Goal: Task Accomplishment & Management: Manage account settings

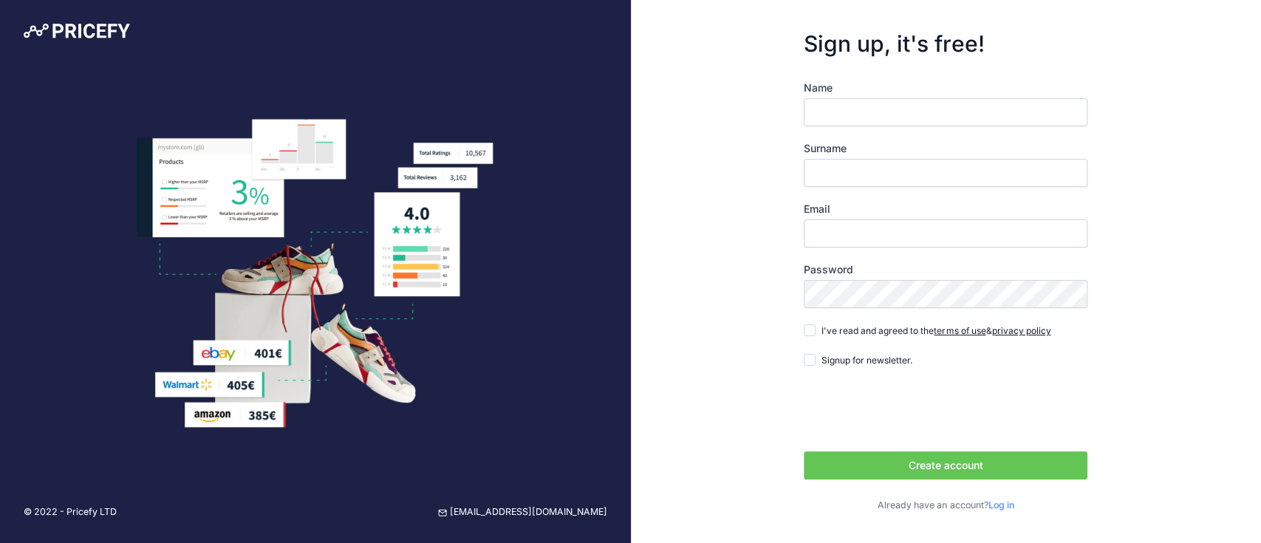
click at [943, 466] on button "Create account" at bounding box center [946, 466] width 284 height 28
click at [849, 114] on input "Name" at bounding box center [946, 112] width 284 height 28
type input "[PERSON_NAME]"
click at [889, 180] on input "Surname" at bounding box center [946, 173] width 284 height 28
type input "Ngo"
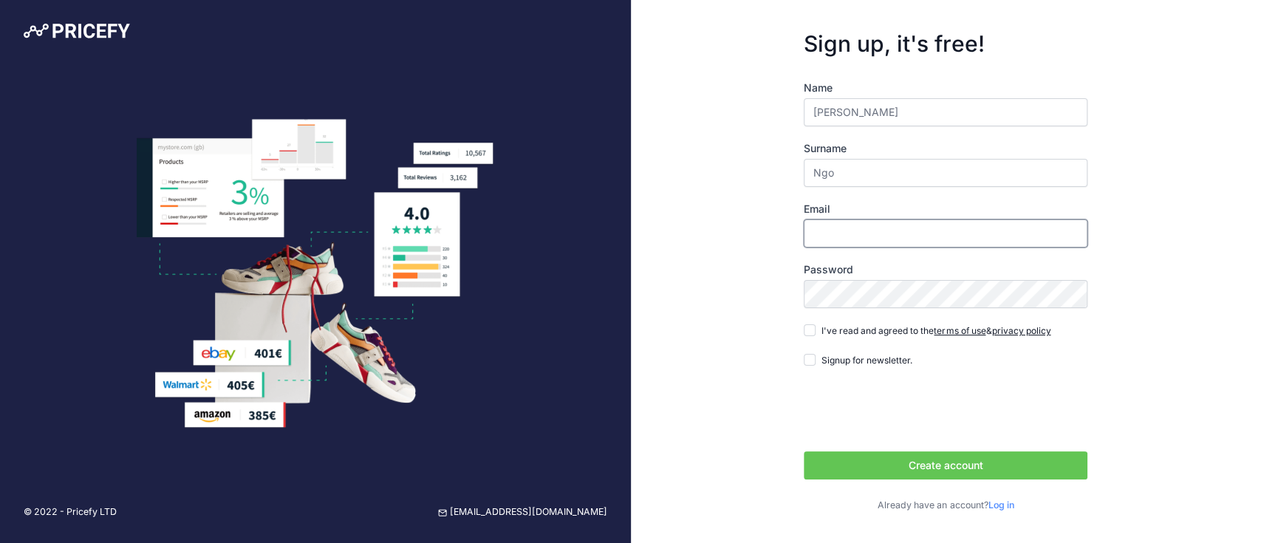
click at [875, 244] on input "Email" at bounding box center [946, 233] width 284 height 28
type input "n"
type input "i"
click at [916, 242] on input "i" at bounding box center [946, 233] width 284 height 28
type input "[EMAIL_ADDRESS][DOMAIN_NAME]"
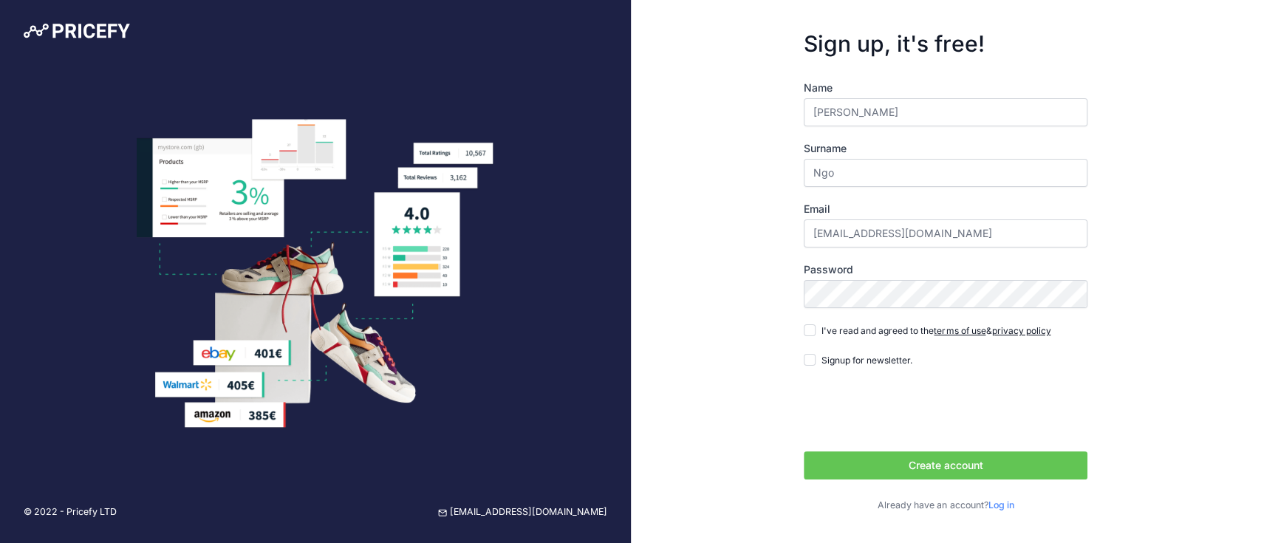
click at [811, 336] on div "I've read and agreed to the terms of use & privacy policy" at bounding box center [927, 330] width 247 height 15
click at [803, 333] on form "Sign up, it's free! Name Mai Ly Surname Ngo Email glokainternship@gmail.com Pas…" at bounding box center [945, 271] width 331 height 529
click at [809, 333] on input "I've read and agreed to the terms of use & privacy policy" at bounding box center [810, 330] width 12 height 12
checkbox input "true"
click at [811, 359] on input "Signup for newsletter." at bounding box center [810, 360] width 12 height 12
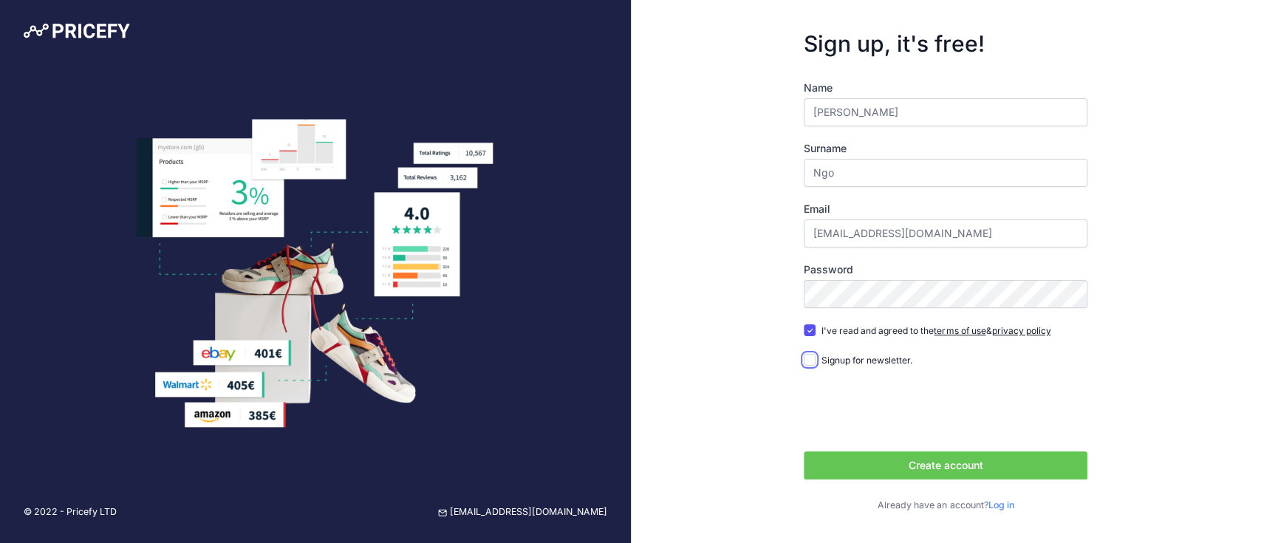
checkbox input "true"
click at [914, 469] on button "Create account" at bounding box center [946, 466] width 284 height 28
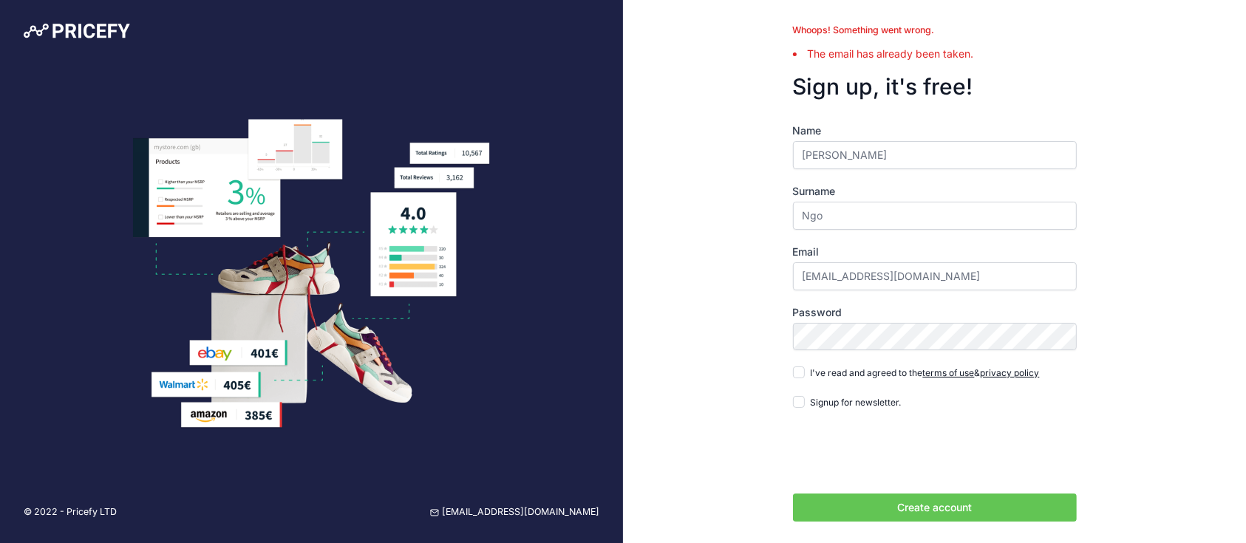
scroll to position [35, 0]
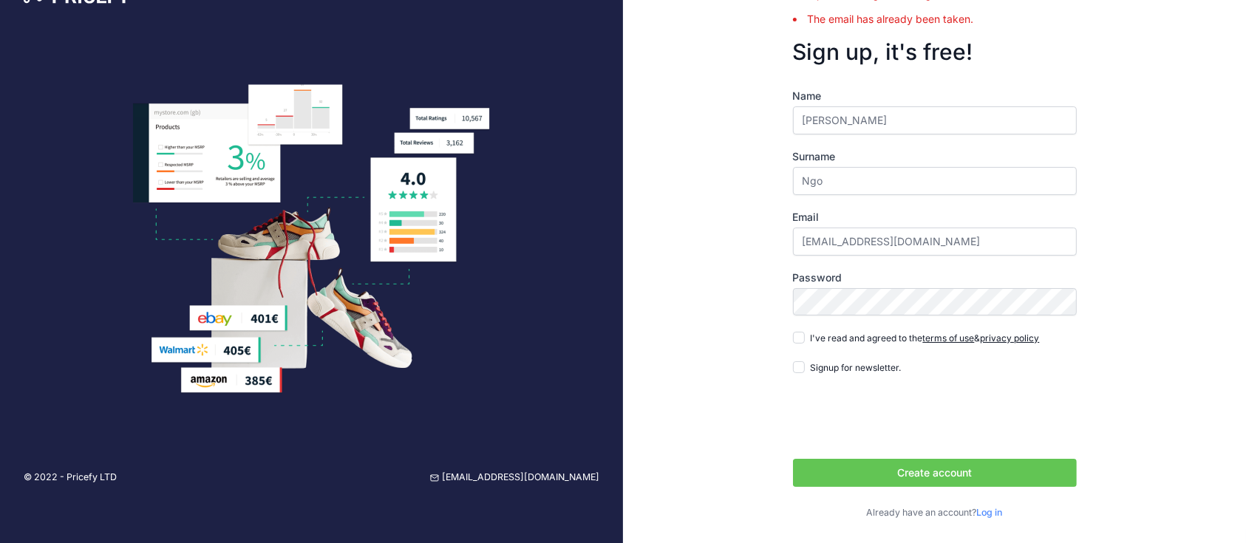
click at [990, 511] on link "Log in" at bounding box center [990, 512] width 26 height 11
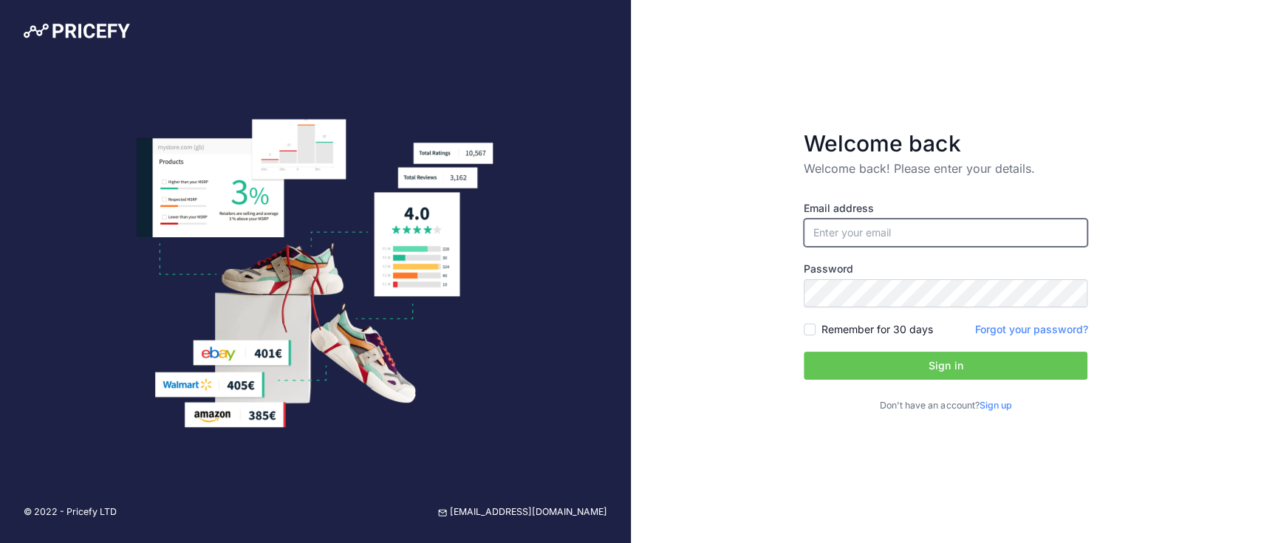
type input "[EMAIL_ADDRESS][DOMAIN_NAME]"
click at [805, 331] on input "Remember for 30 days" at bounding box center [810, 330] width 12 height 12
checkbox input "true"
click at [892, 361] on button "Sign in" at bounding box center [946, 366] width 284 height 28
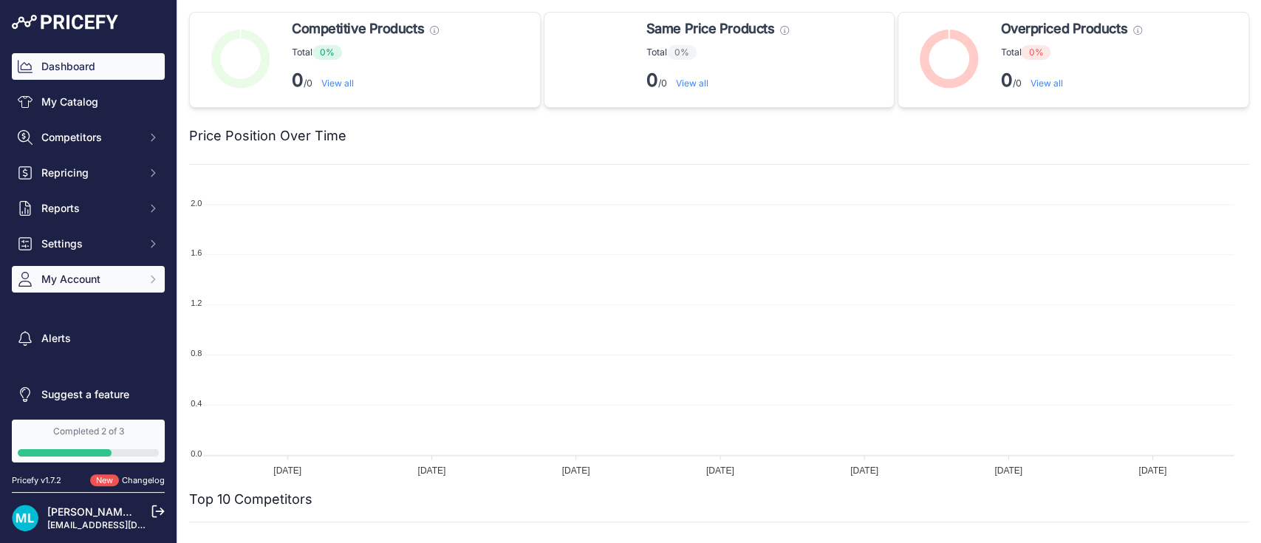
click at [106, 281] on span "My Account" at bounding box center [89, 279] width 97 height 15
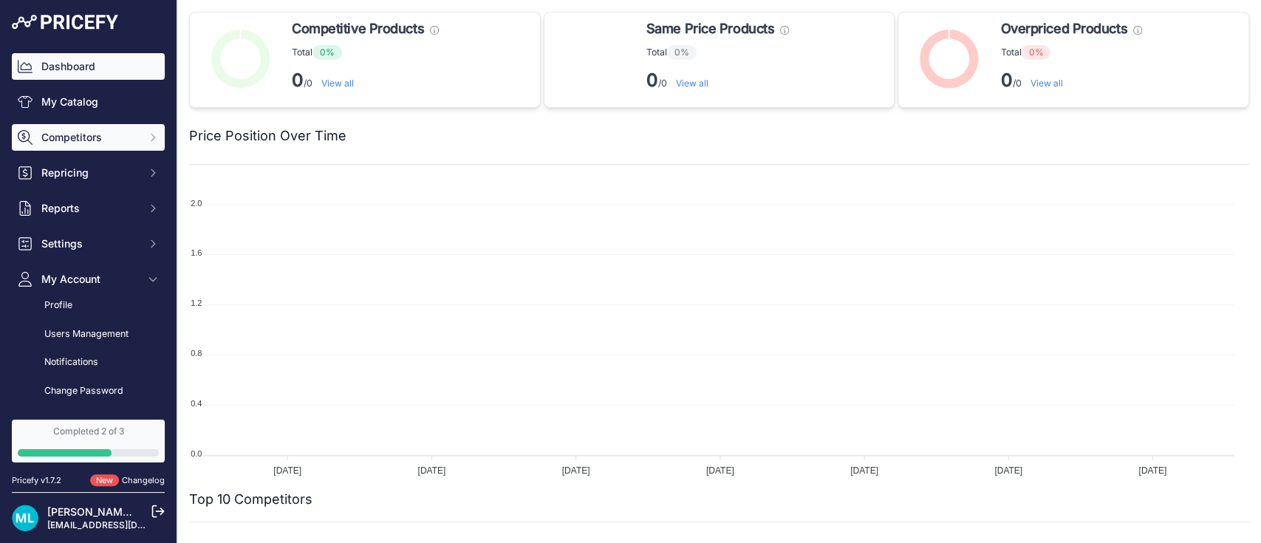
click at [115, 142] on span "Competitors" at bounding box center [89, 137] width 97 height 15
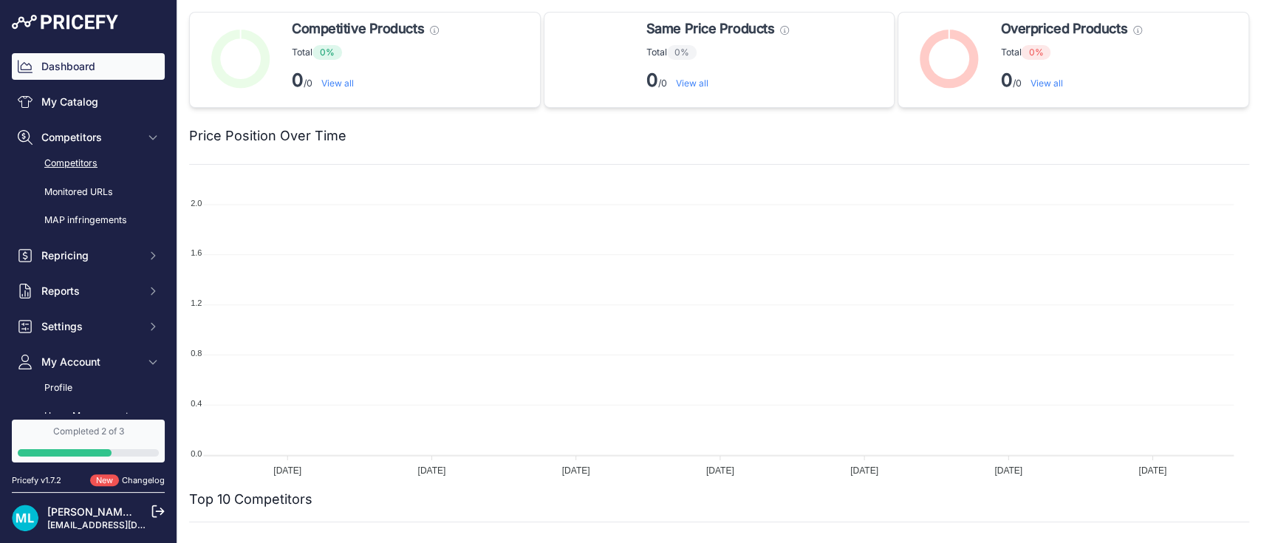
click at [77, 162] on link "Competitors" at bounding box center [88, 164] width 153 height 26
click at [66, 103] on link "My Catalog" at bounding box center [88, 102] width 153 height 27
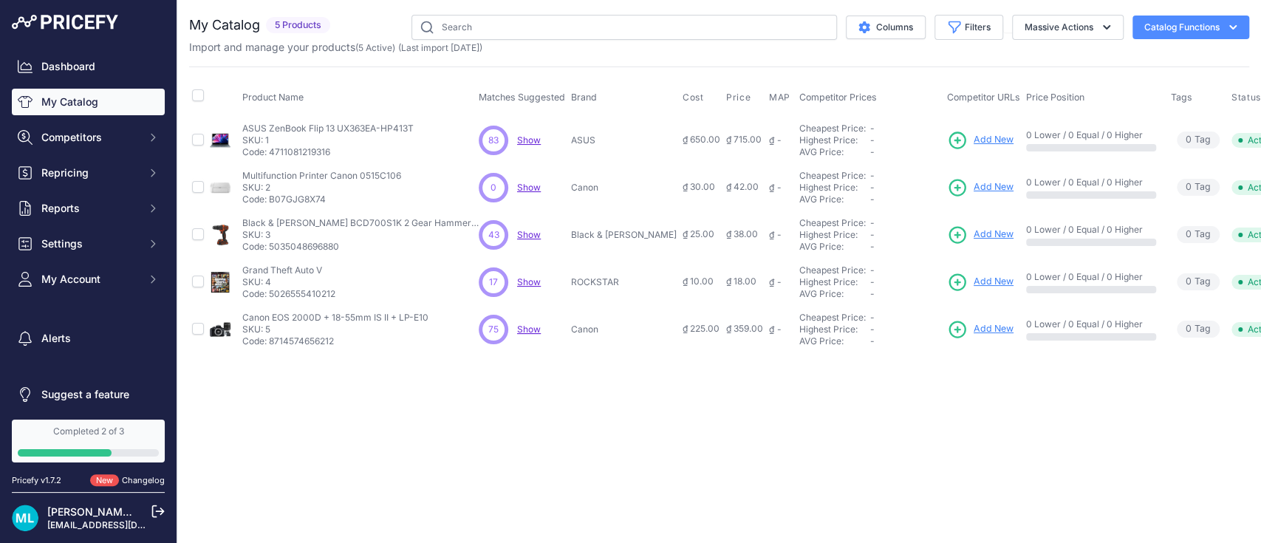
click at [67, 108] on link "My Catalog" at bounding box center [88, 102] width 153 height 27
click at [67, 62] on link "Dashboard" at bounding box center [88, 66] width 153 height 27
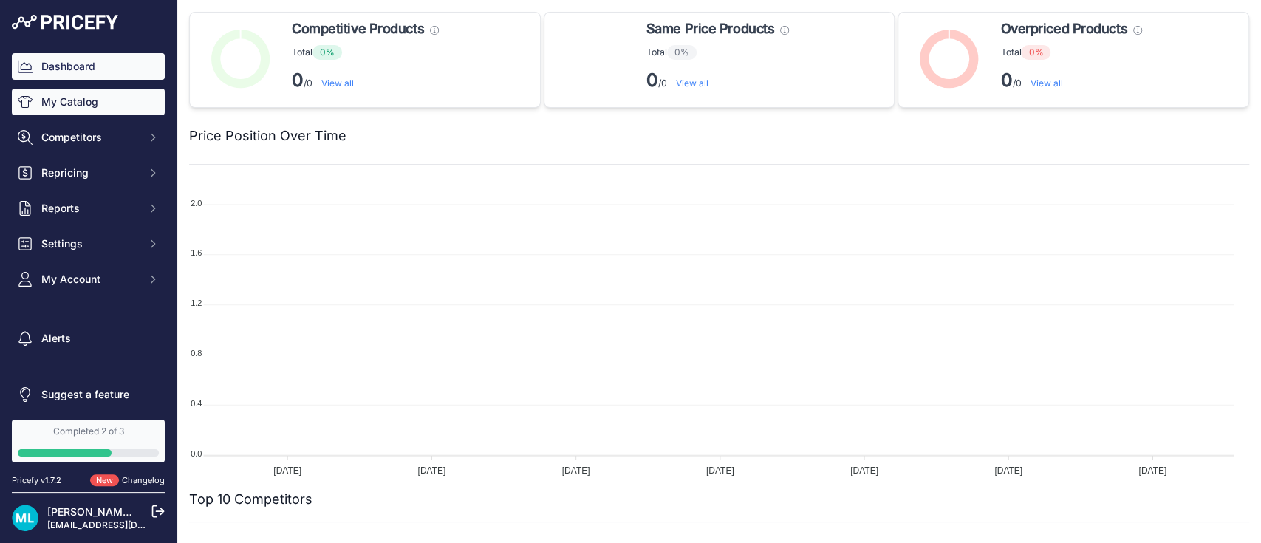
click at [92, 103] on link "My Catalog" at bounding box center [88, 102] width 153 height 27
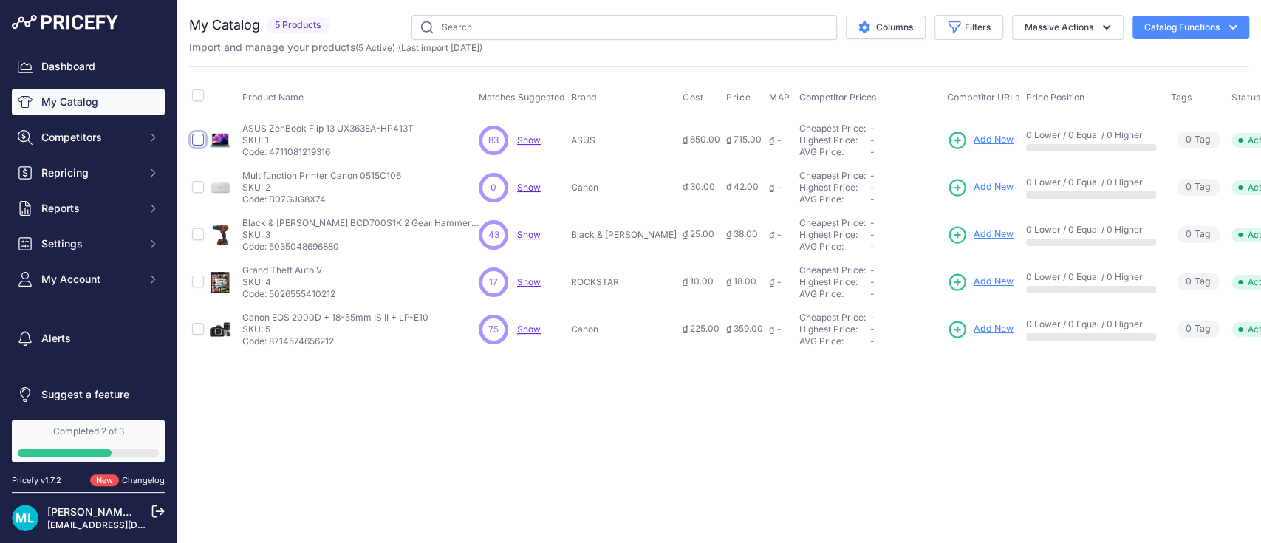
click at [194, 134] on input "checkbox" at bounding box center [198, 140] width 12 height 12
checkbox input "true"
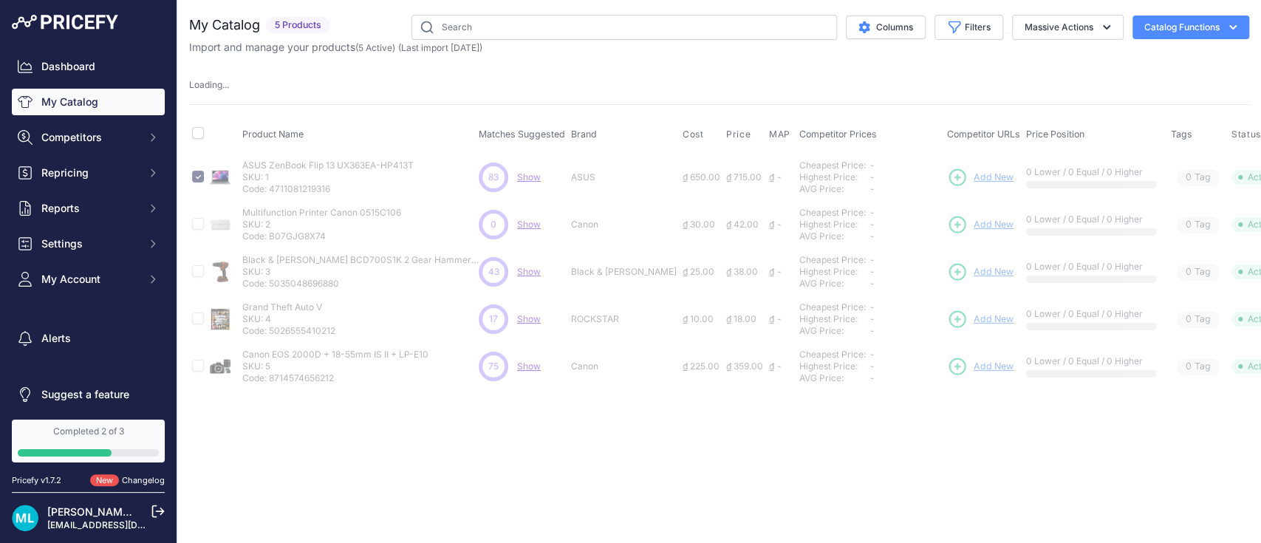
click at [205, 228] on td at bounding box center [198, 224] width 18 height 47
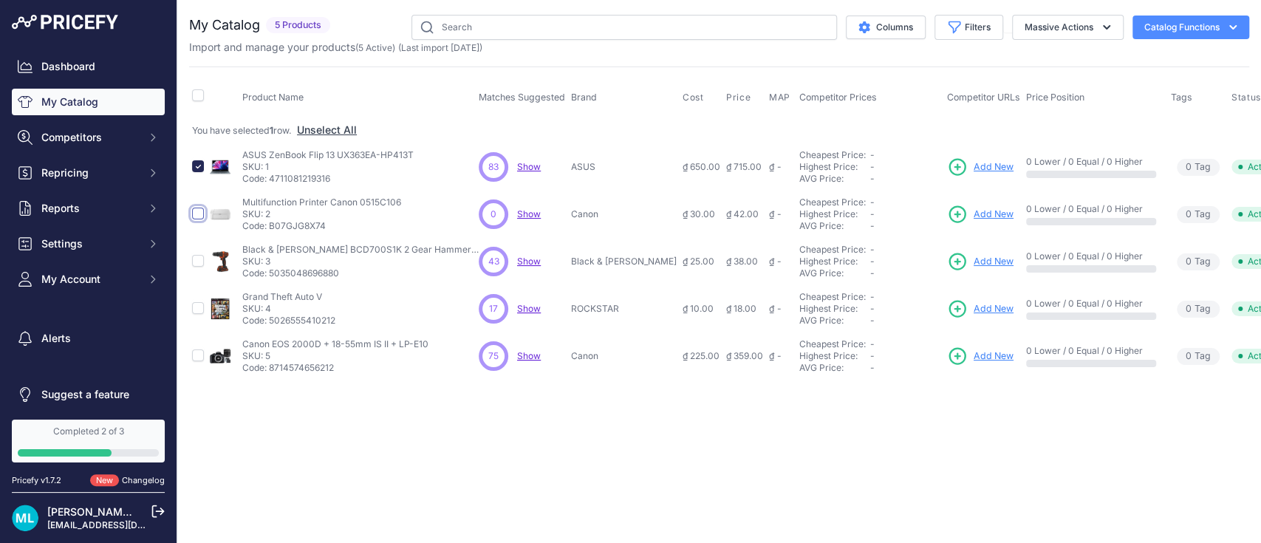
click at [195, 211] on input "checkbox" at bounding box center [198, 214] width 12 height 12
checkbox input "true"
click at [338, 123] on button "Unselect All" at bounding box center [335, 130] width 60 height 15
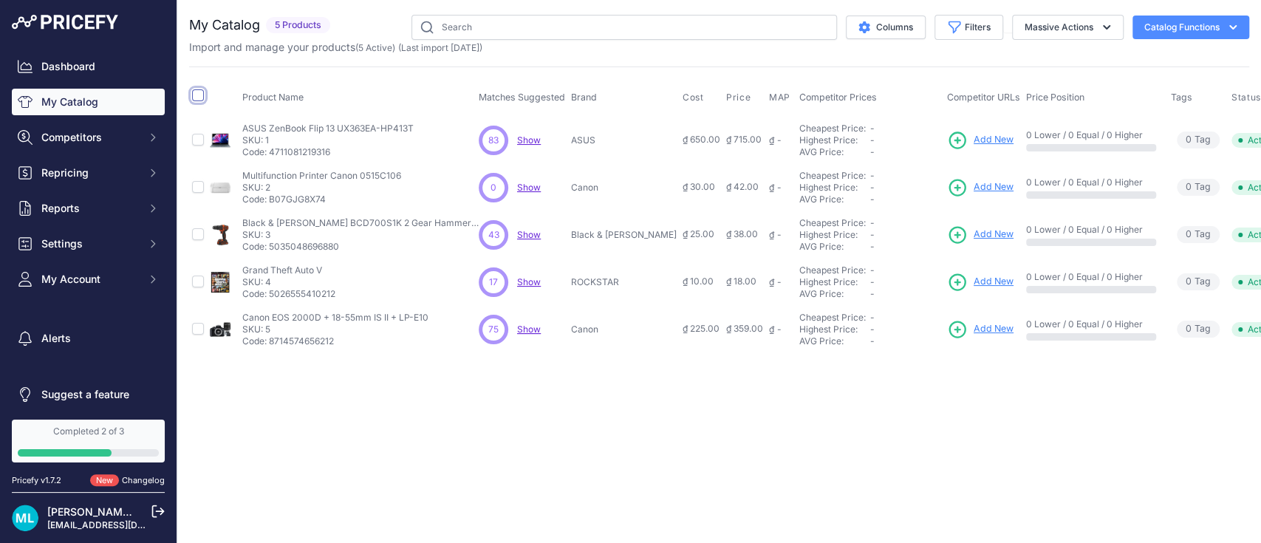
click at [192, 98] on input "checkbox" at bounding box center [198, 95] width 12 height 12
checkbox input "true"
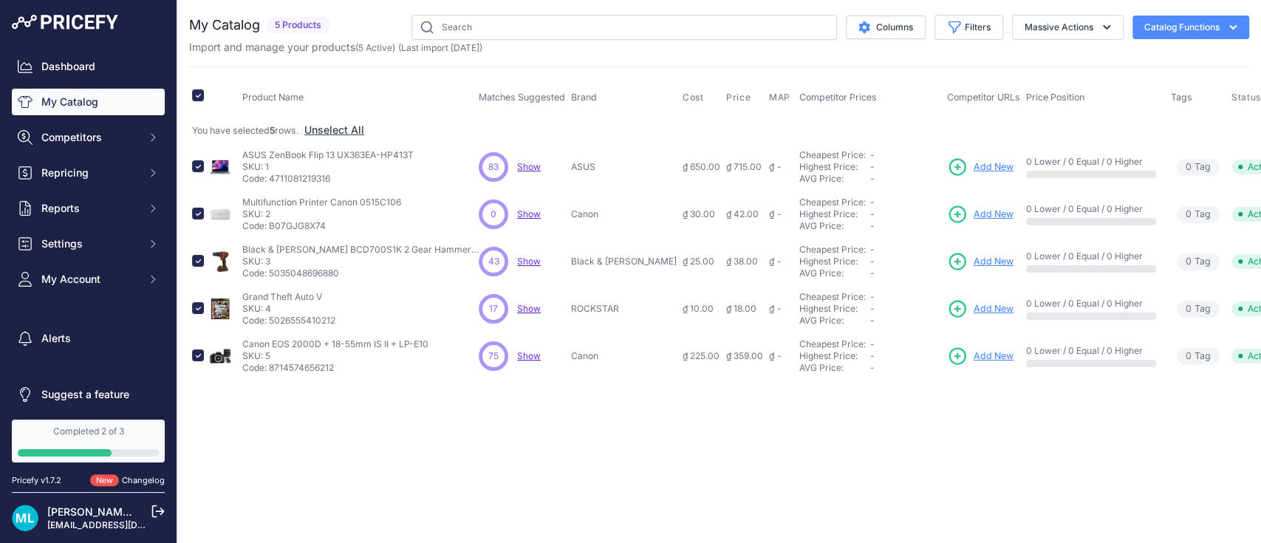
click at [198, 128] on span "You have selected 5 rows." at bounding box center [245, 130] width 107 height 11
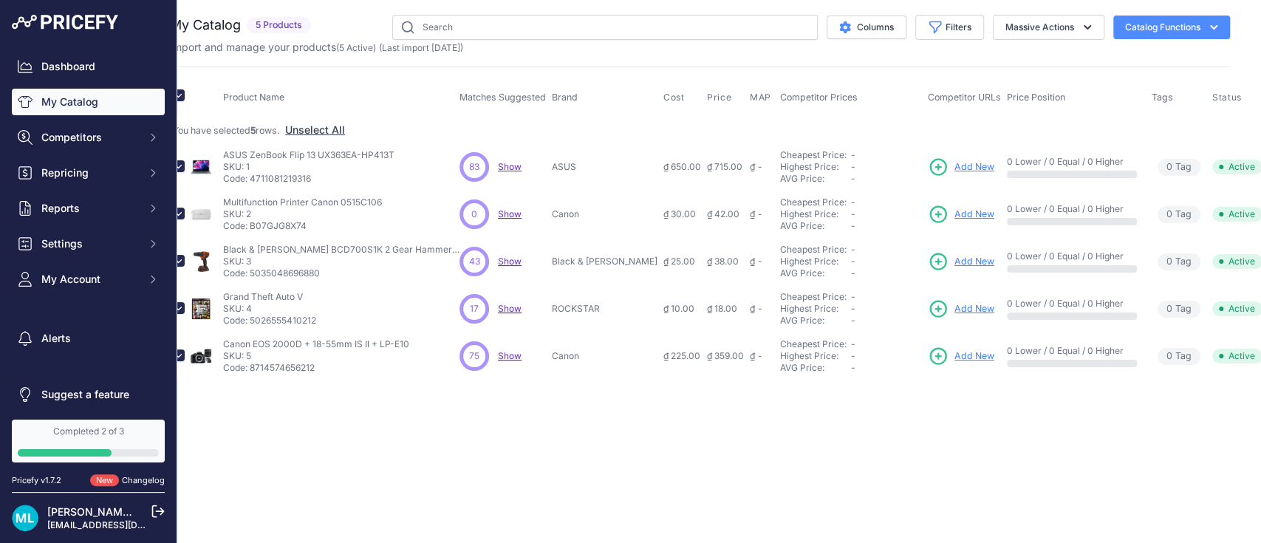
click at [1261, 159] on button "button" at bounding box center [1285, 167] width 30 height 21
click at [1213, 214] on button "Delete" at bounding box center [1254, 222] width 95 height 24
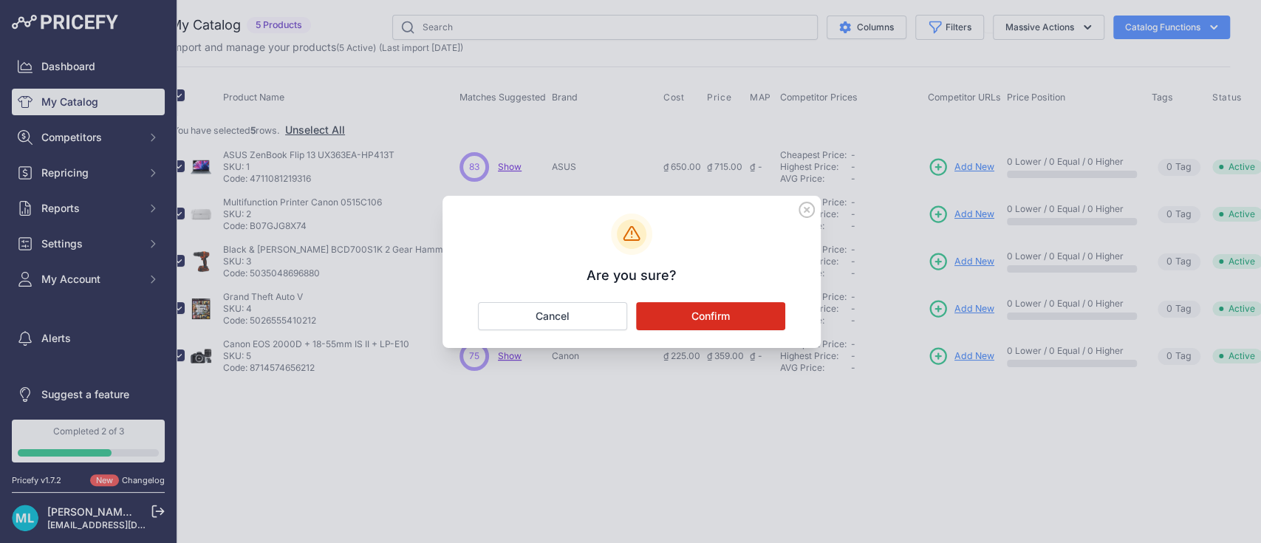
click at [739, 316] on button "Confirm" at bounding box center [710, 316] width 149 height 28
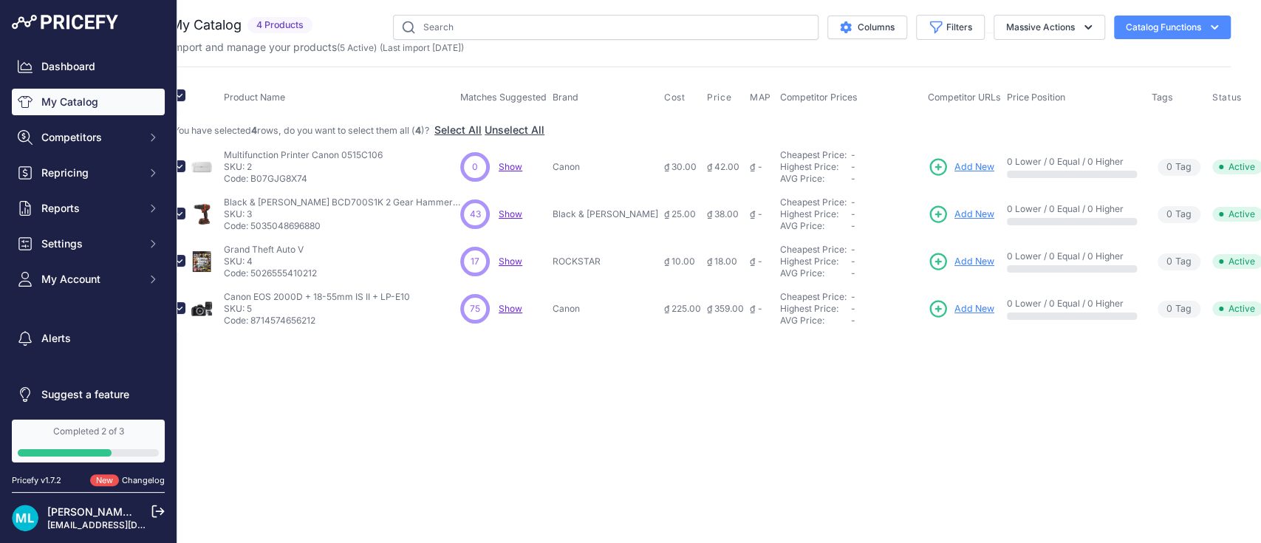
scroll to position [0, 0]
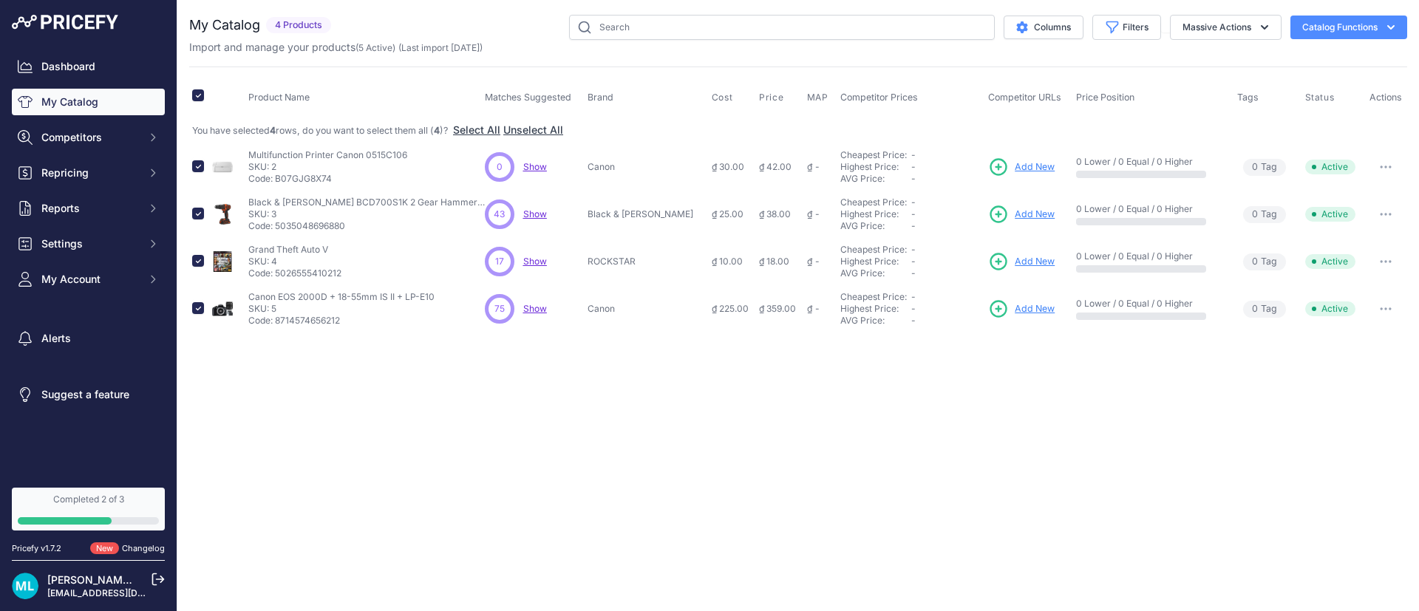
drag, startPoint x: 1233, startPoint y: 0, endPoint x: 889, endPoint y: 500, distance: 606.3
click at [889, 500] on div "Close You are not connected to the internet." at bounding box center [797, 305] width 1241 height 611
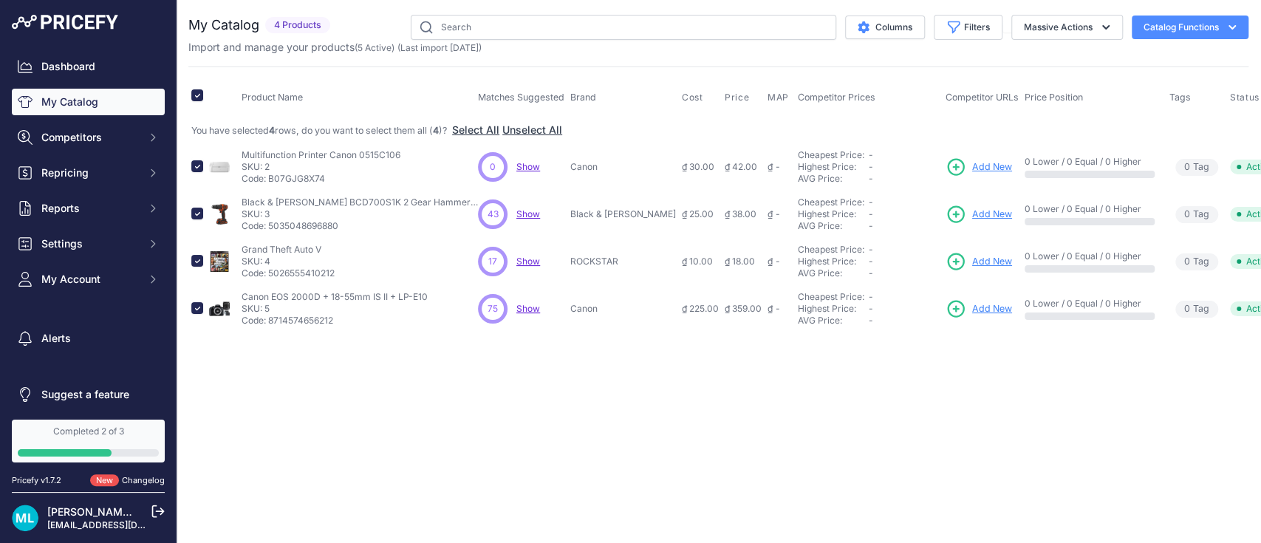
scroll to position [0, 18]
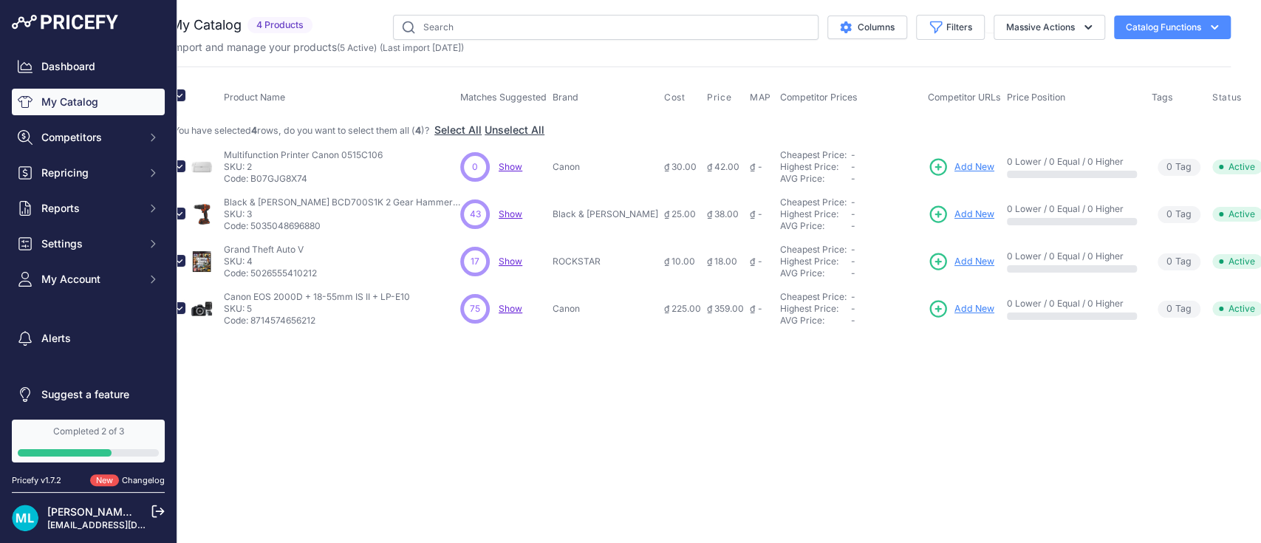
click at [1261, 168] on button "button" at bounding box center [1285, 167] width 30 height 21
click at [1212, 213] on button "Delete" at bounding box center [1254, 222] width 95 height 24
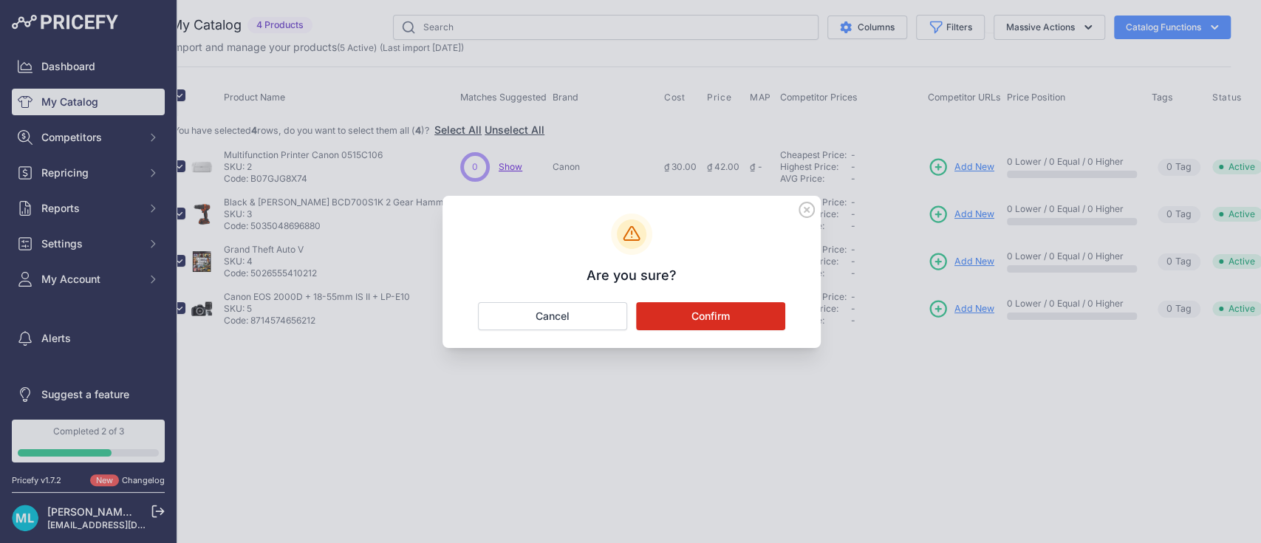
click at [703, 318] on button "Confirm" at bounding box center [710, 316] width 149 height 28
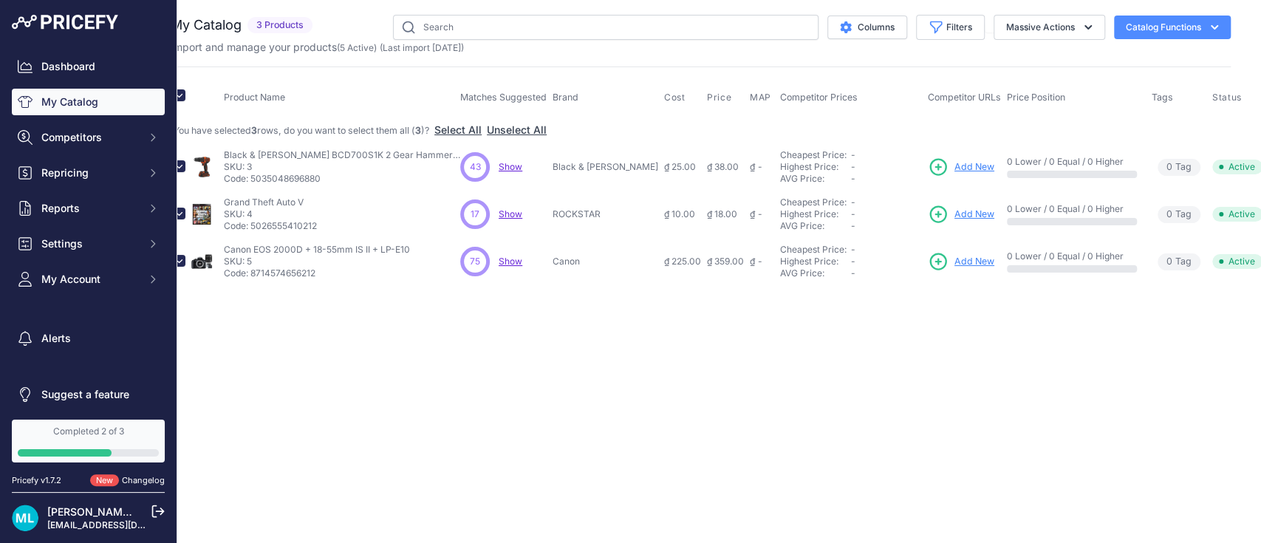
scroll to position [0, 0]
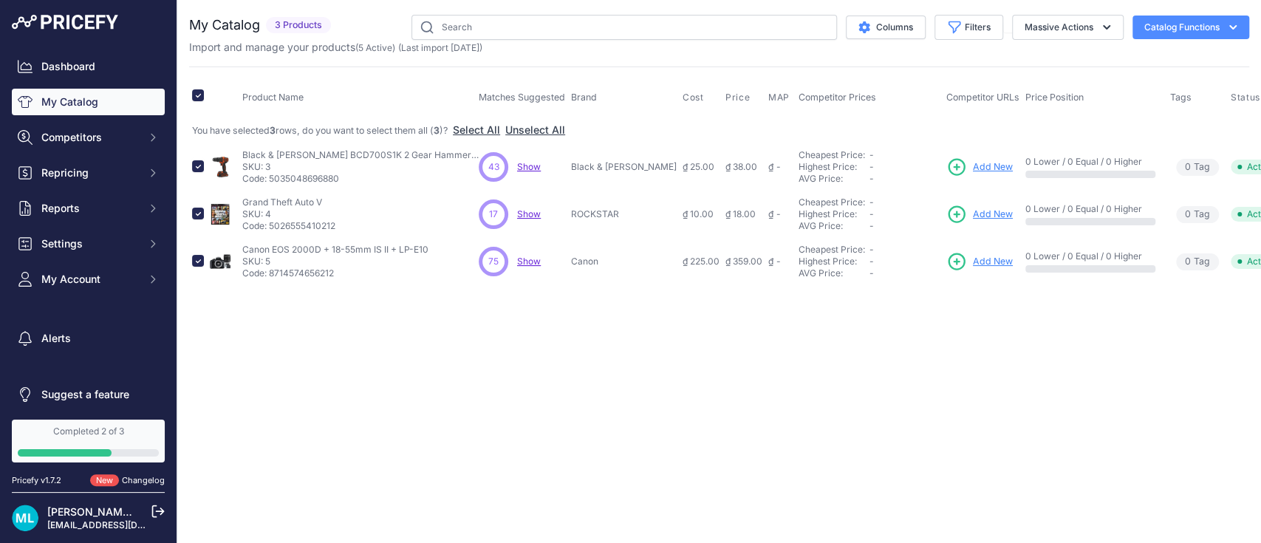
click at [1225, 214] on button "Delete" at bounding box center [1272, 222] width 95 height 24
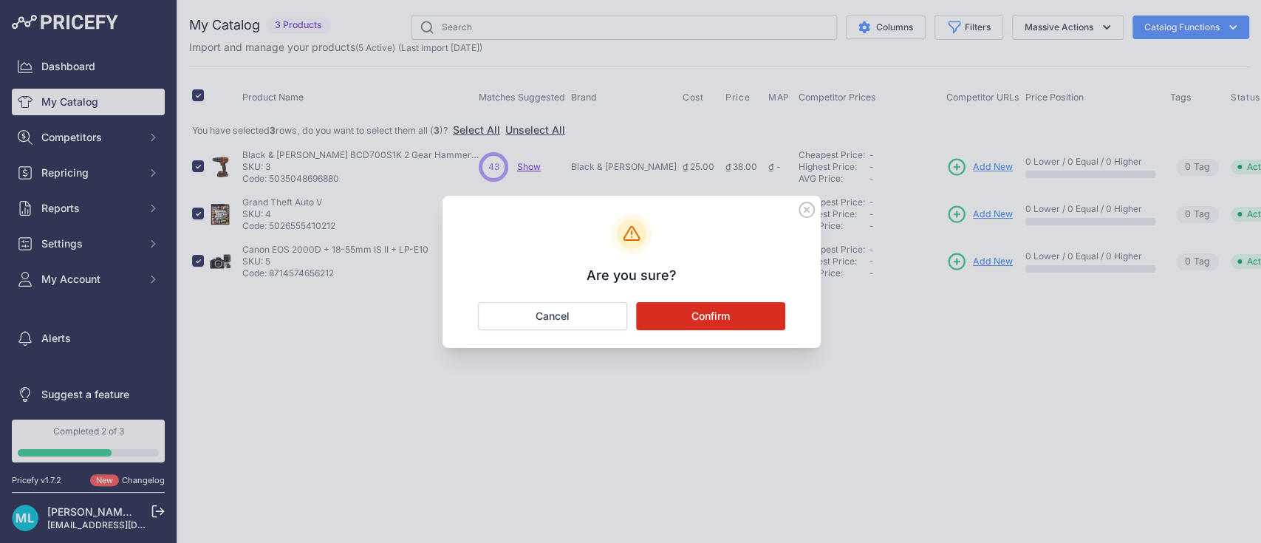
click at [686, 315] on button "Confirm" at bounding box center [710, 316] width 149 height 28
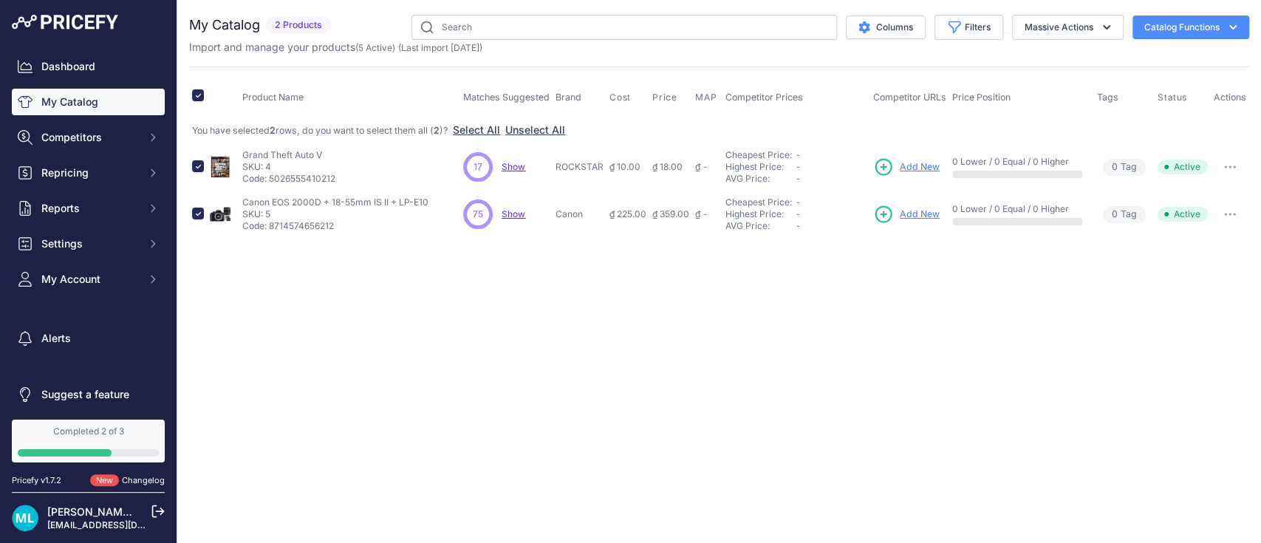
click at [1241, 168] on button "button" at bounding box center [1231, 167] width 30 height 21
click at [1180, 229] on button "Delete" at bounding box center [1199, 222] width 95 height 24
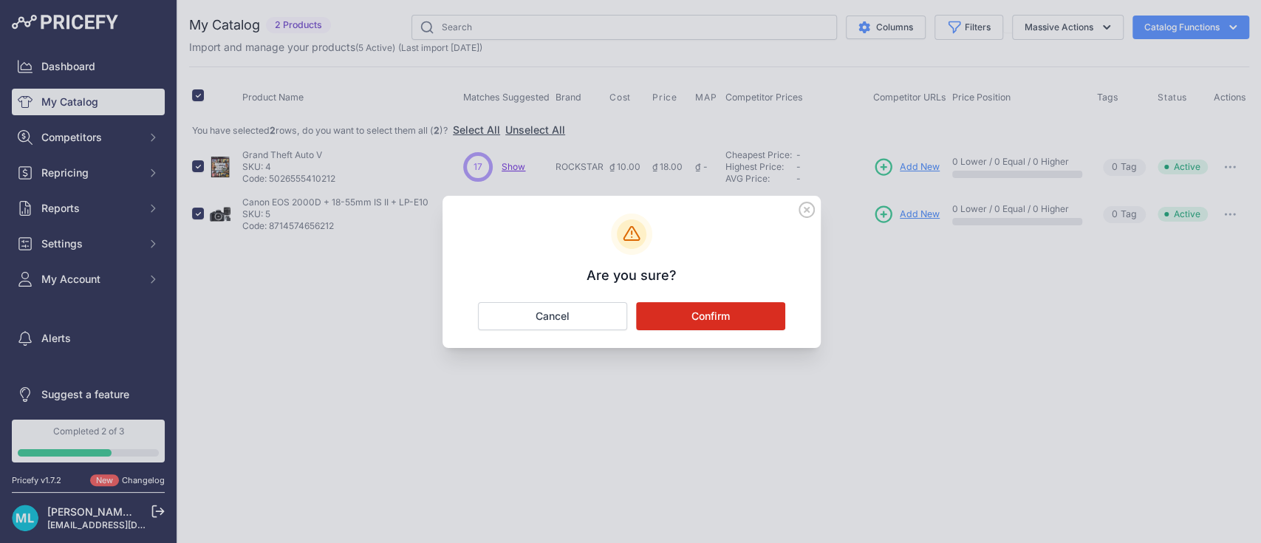
click at [735, 304] on button "Confirm" at bounding box center [710, 316] width 149 height 28
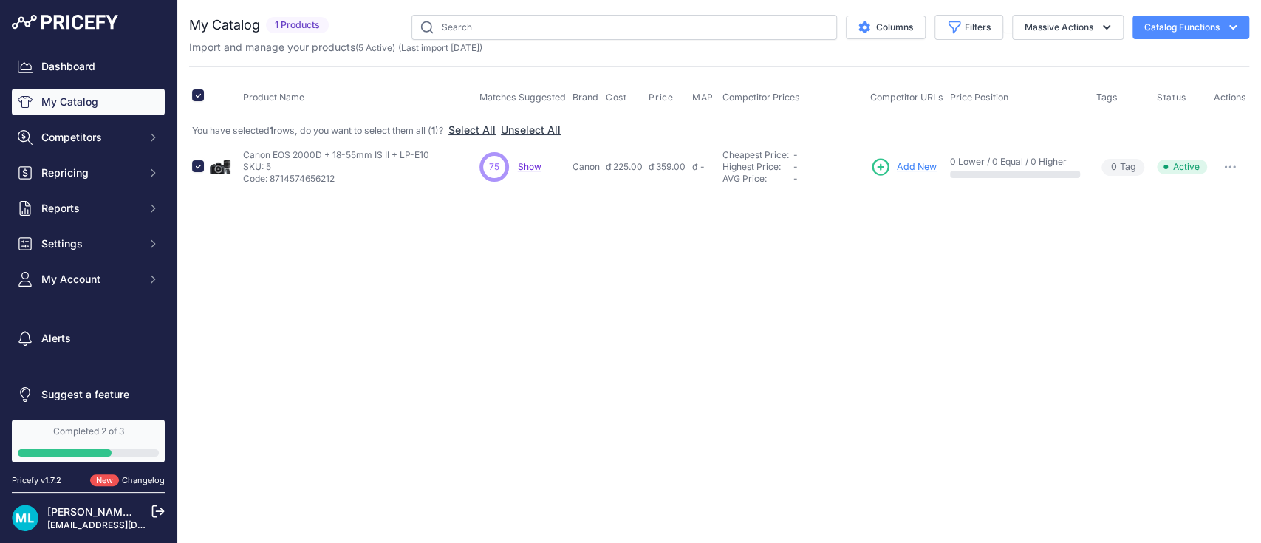
click at [1233, 166] on icon "button" at bounding box center [1231, 167] width 12 height 3
click at [1175, 216] on button "Delete" at bounding box center [1199, 222] width 95 height 24
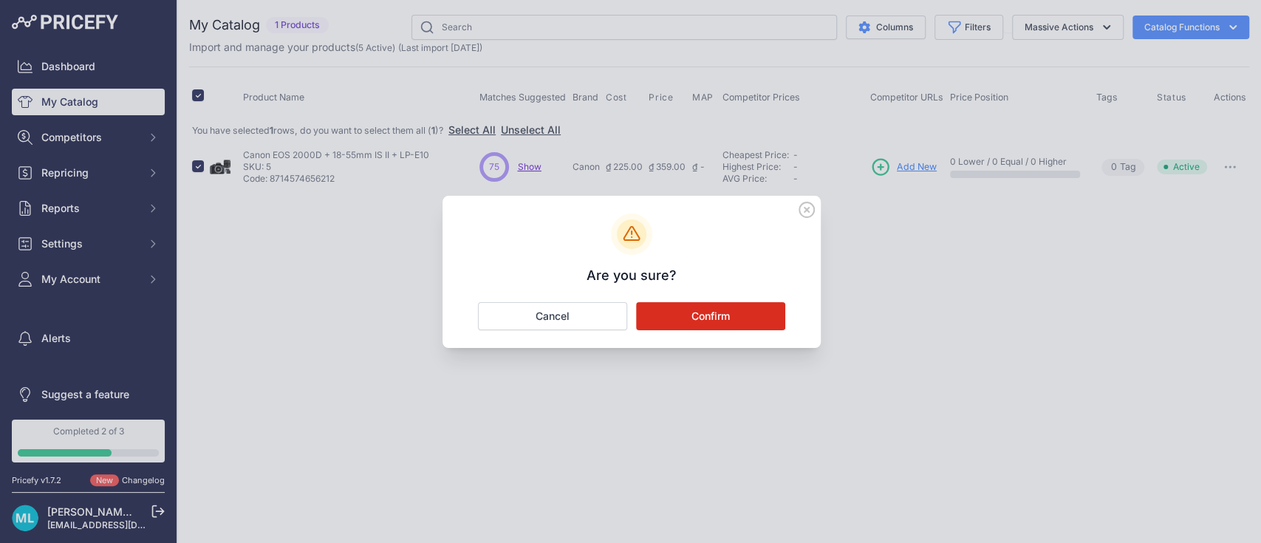
click at [718, 302] on button "Confirm" at bounding box center [710, 316] width 149 height 28
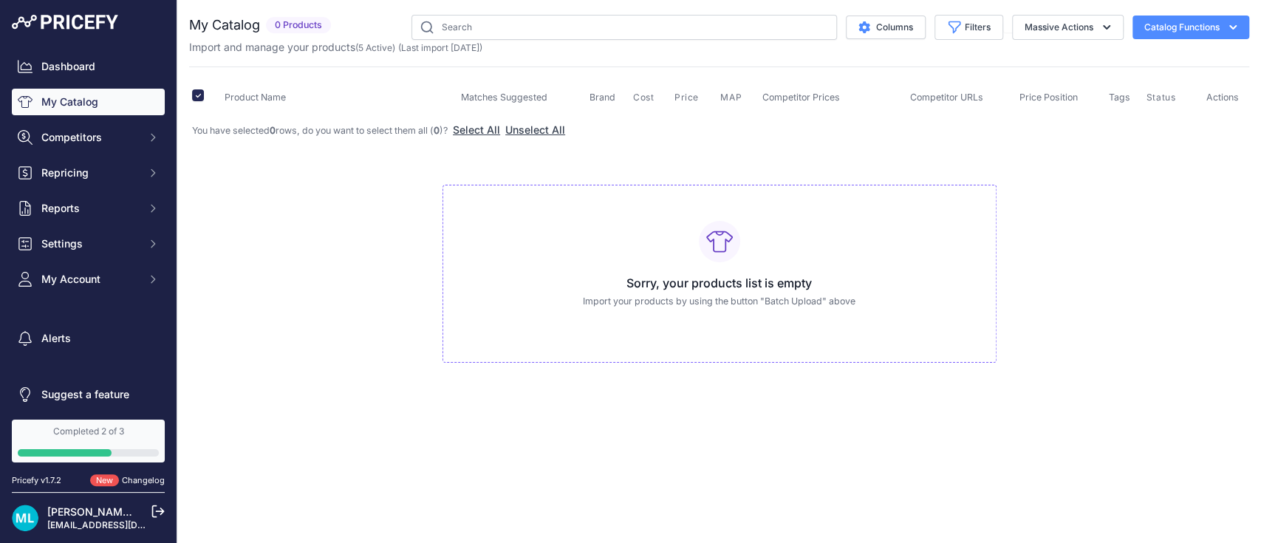
click at [712, 245] on icon at bounding box center [719, 241] width 27 height 21
click at [199, 90] on input "checkbox" at bounding box center [198, 95] width 12 height 12
checkbox input "false"
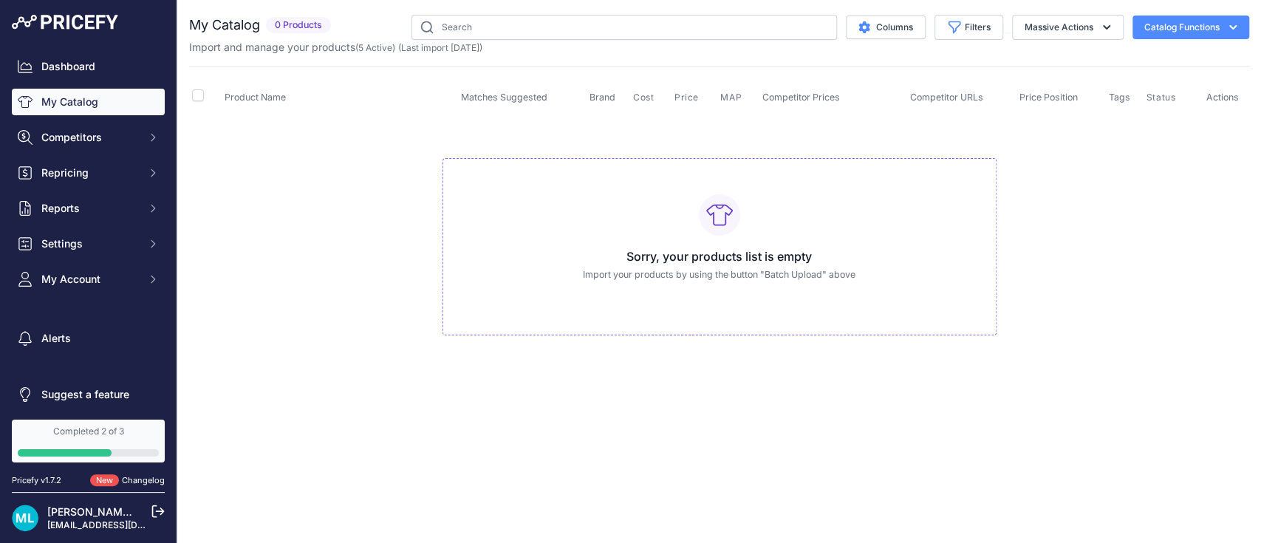
click at [1176, 19] on button "Catalog Functions" at bounding box center [1191, 28] width 117 height 24
click at [44, 126] on button "Competitors" at bounding box center [88, 137] width 153 height 27
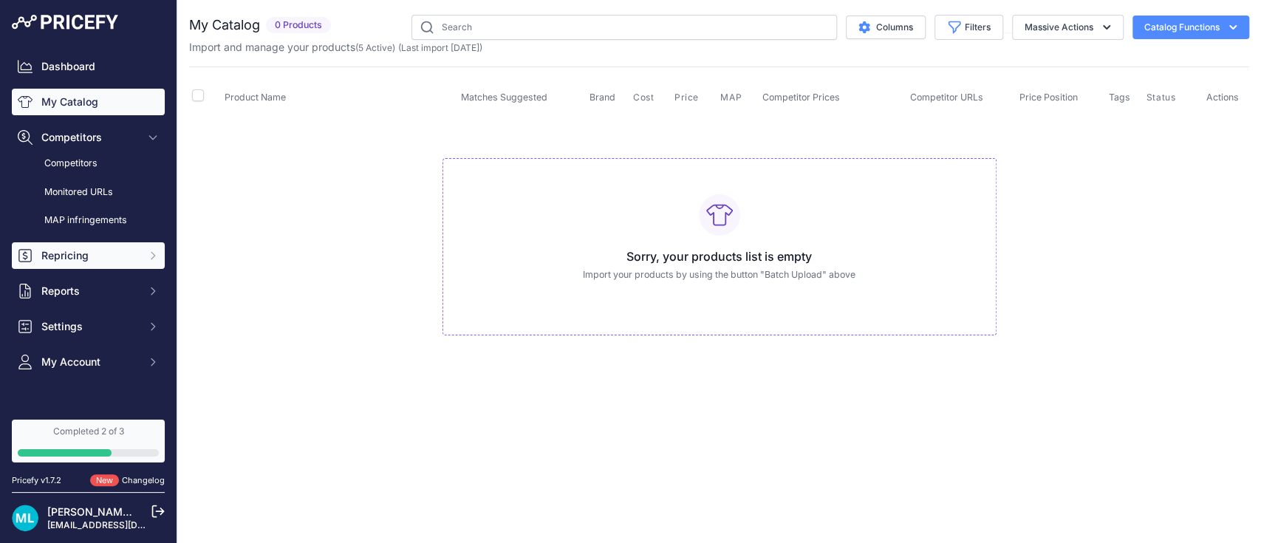
click at [41, 251] on span "Repricing" at bounding box center [89, 255] width 97 height 15
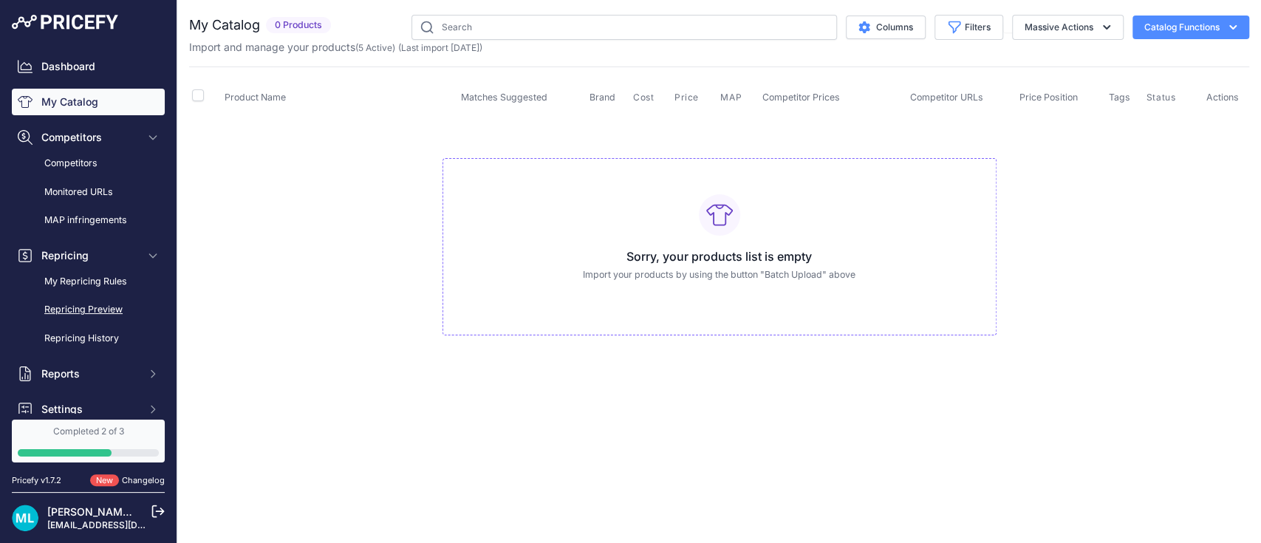
scroll to position [98, 0]
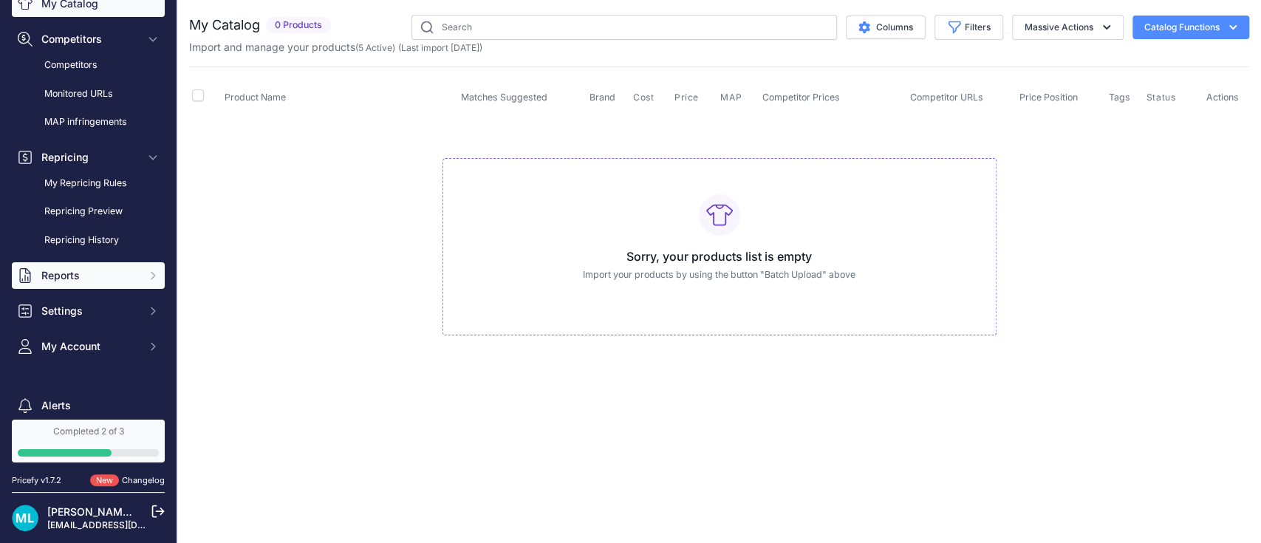
click at [71, 273] on span "Reports" at bounding box center [89, 275] width 97 height 15
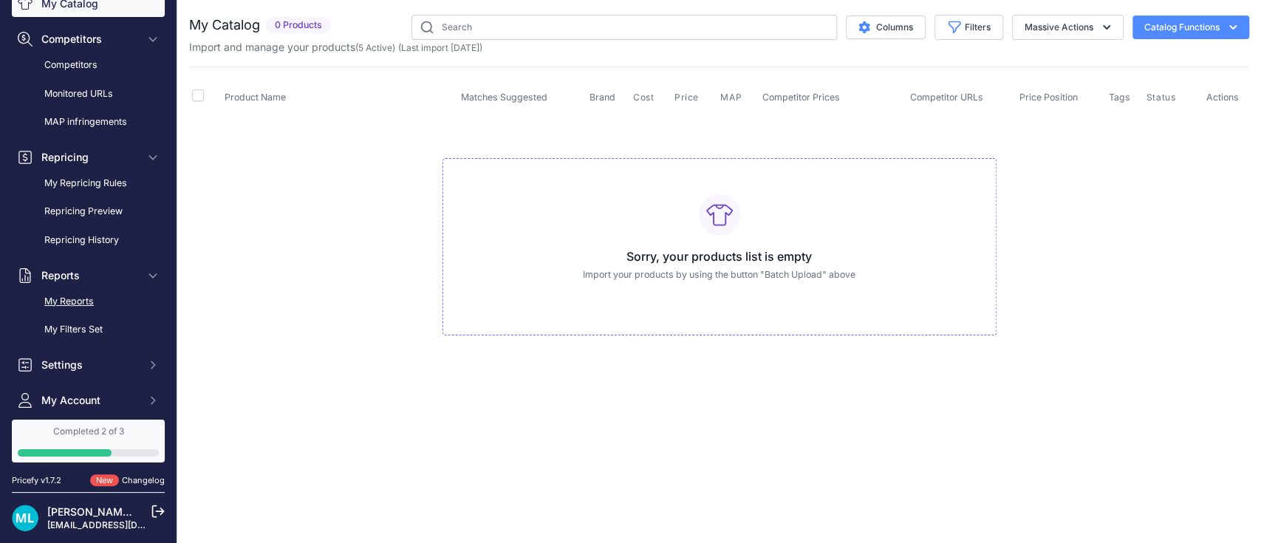
scroll to position [197, 0]
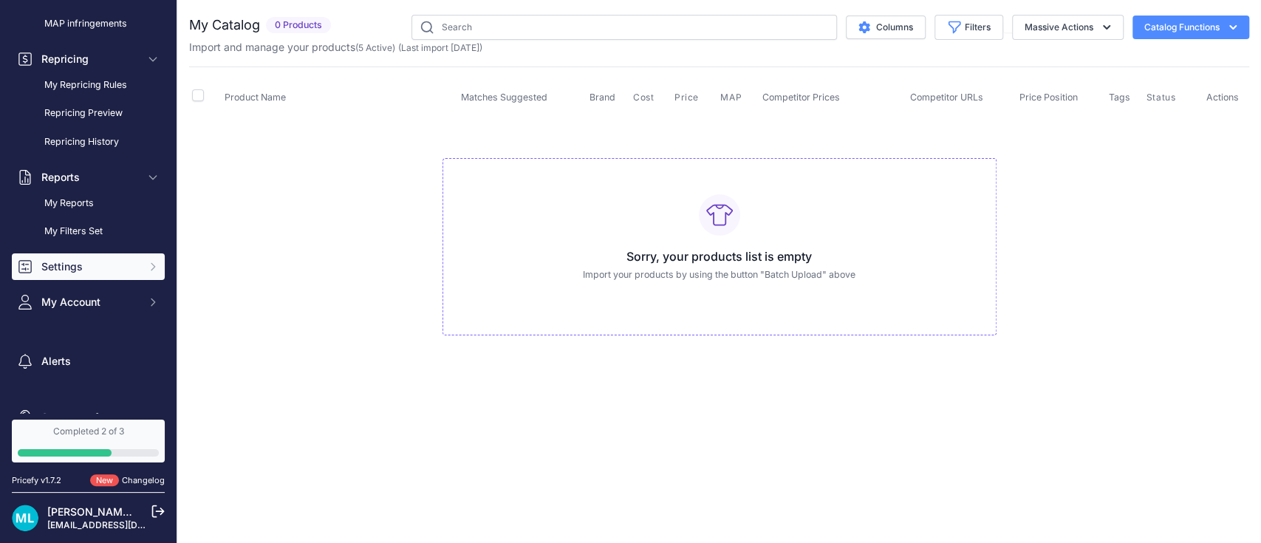
click at [104, 270] on span "Settings" at bounding box center [89, 266] width 97 height 15
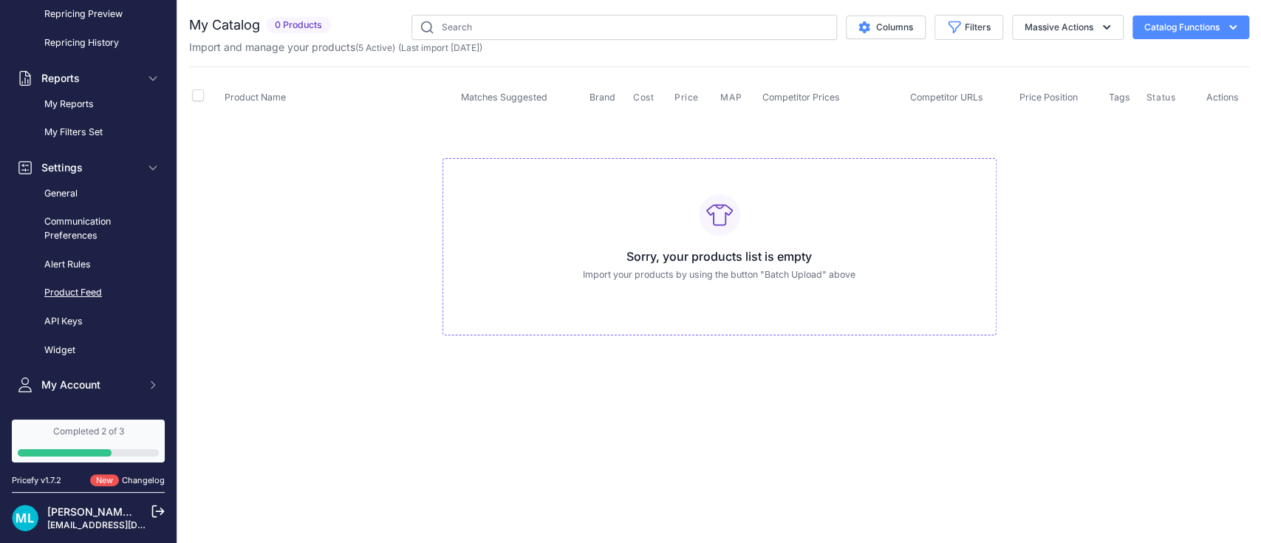
scroll to position [394, 0]
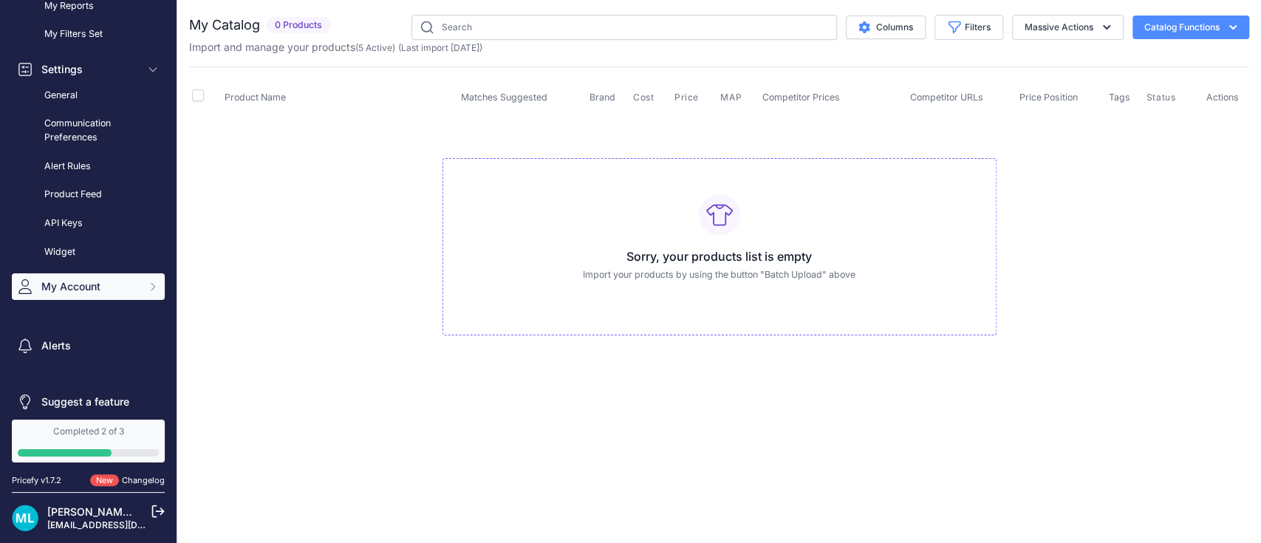
click at [89, 287] on span "My Account" at bounding box center [89, 286] width 97 height 15
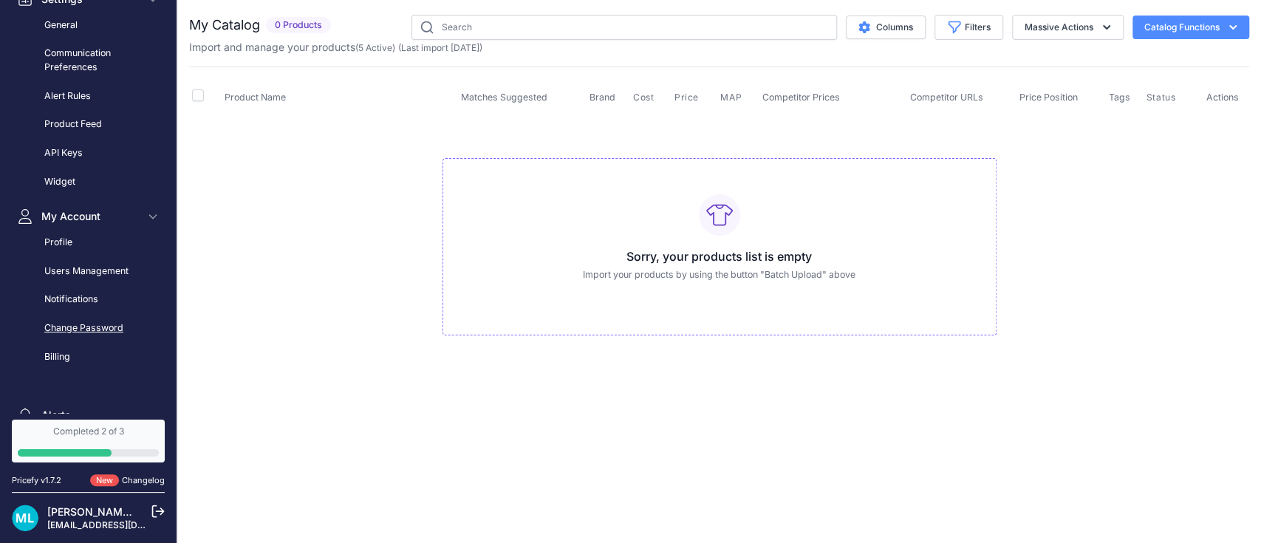
scroll to position [546, 0]
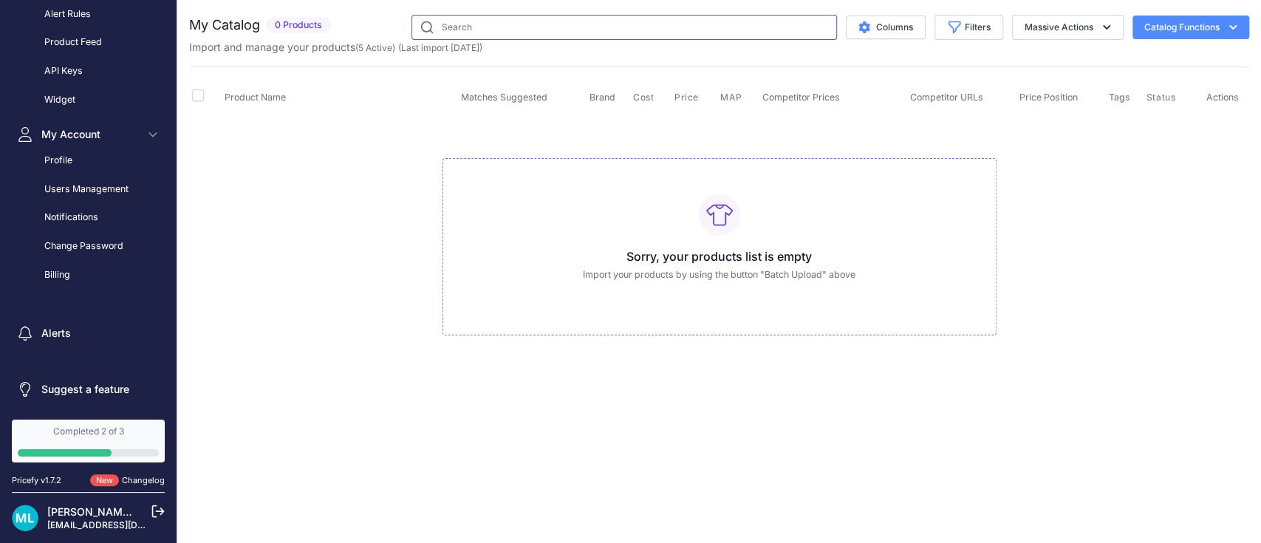
click at [495, 28] on input "text" at bounding box center [625, 27] width 426 height 25
click at [895, 27] on button "Columns" at bounding box center [886, 28] width 80 height 24
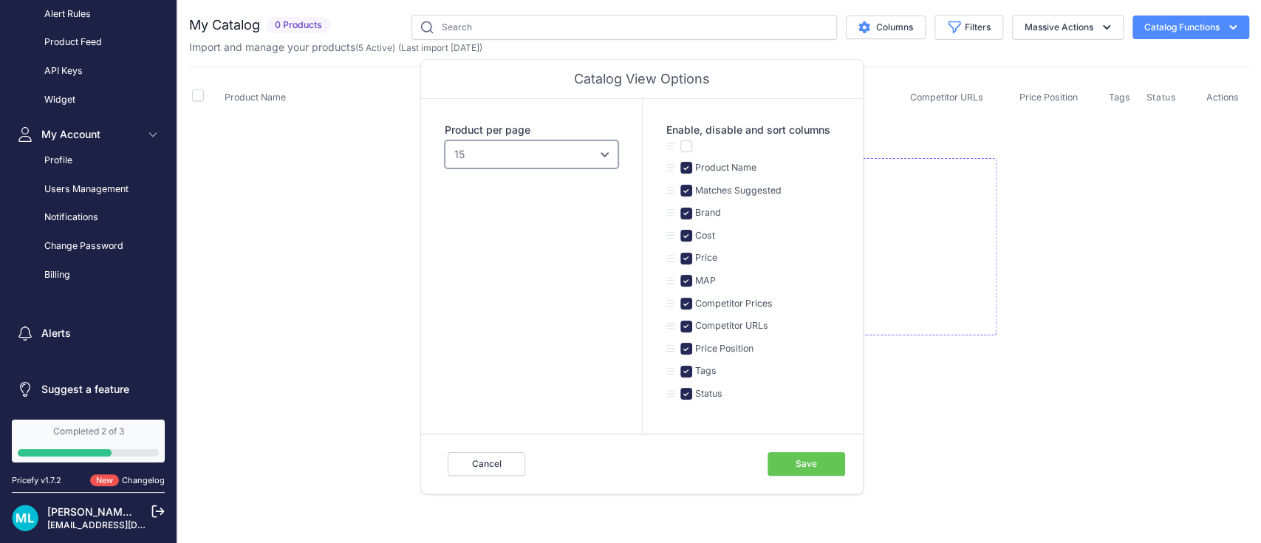
drag, startPoint x: 612, startPoint y: 157, endPoint x: 596, endPoint y: 157, distance: 16.3
click at [612, 157] on select "10 15 20 25 50 100" at bounding box center [532, 154] width 174 height 28
select select "50"
click at [445, 140] on select "10 15 20 25 50 100" at bounding box center [532, 154] width 174 height 28
click at [806, 463] on button "Save" at bounding box center [807, 464] width 78 height 24
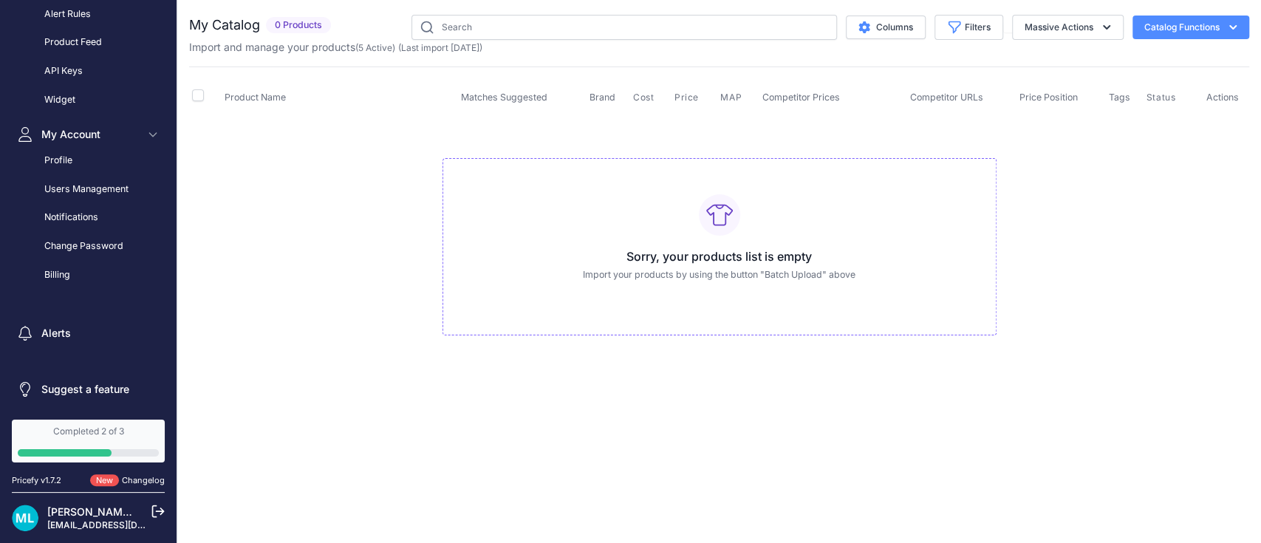
click at [725, 210] on icon at bounding box center [719, 215] width 27 height 27
click at [649, 249] on h3 "Sorry, your products list is empty" at bounding box center [719, 257] width 529 height 18
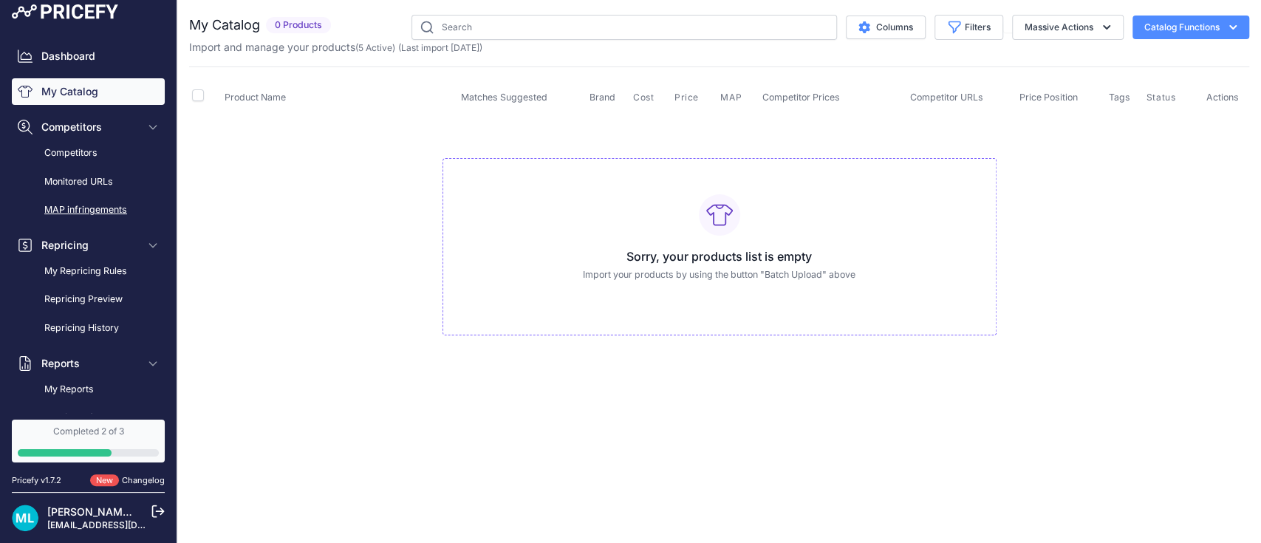
scroll to position [0, 0]
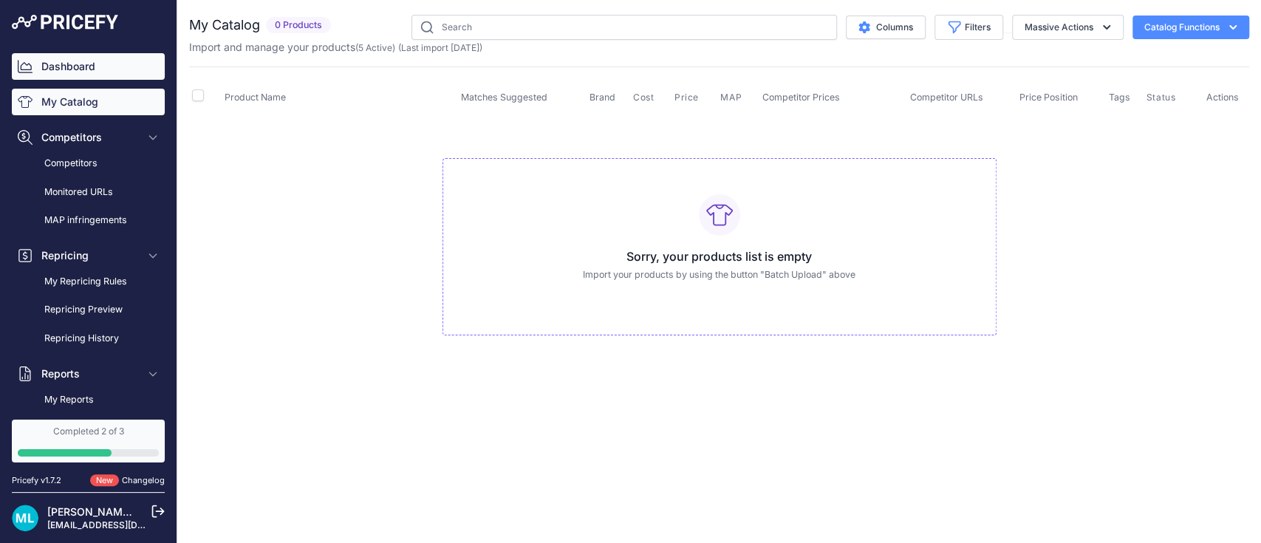
click at [115, 56] on link "Dashboard" at bounding box center [88, 66] width 153 height 27
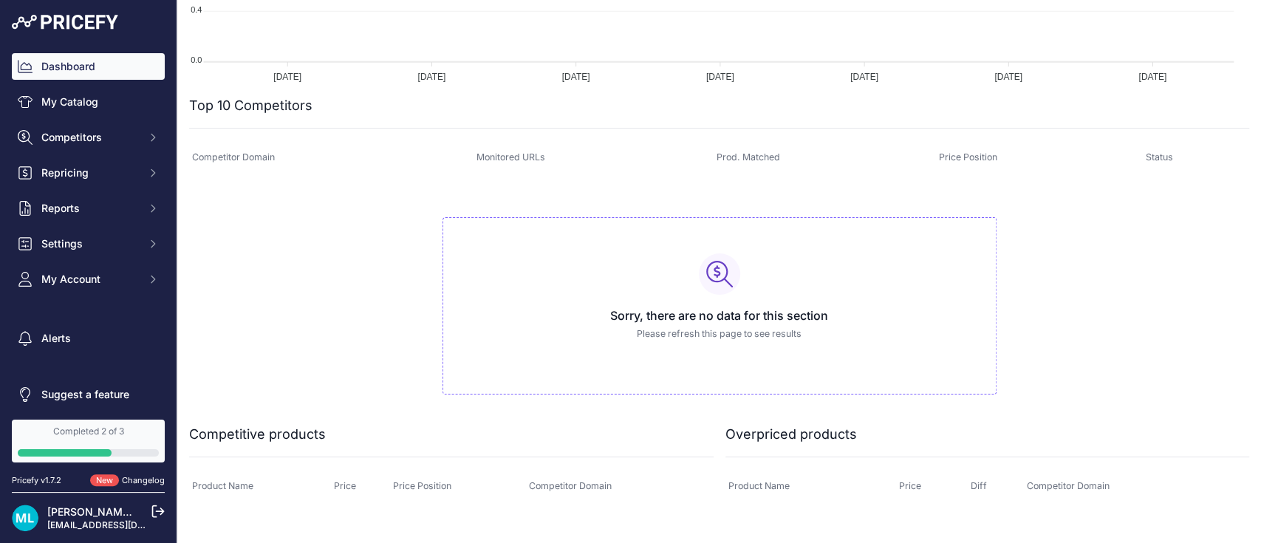
scroll to position [603, 0]
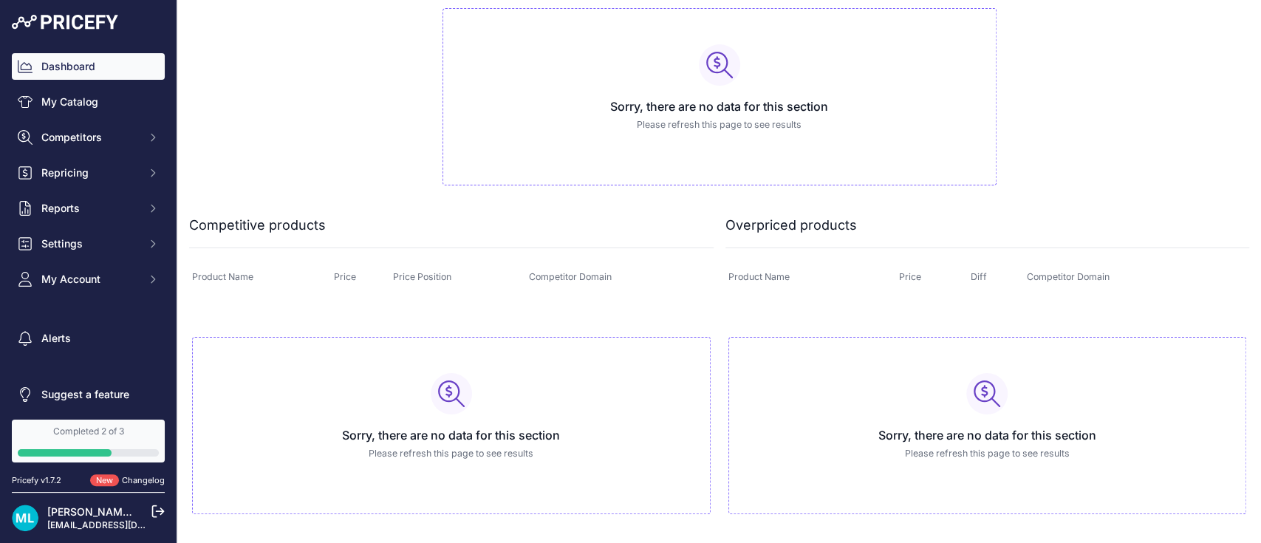
click at [438, 404] on icon at bounding box center [451, 394] width 27 height 27
click at [707, 93] on div "Sorry, there are no data for this section Please refresh this page to see resul…" at bounding box center [720, 97] width 554 height 178
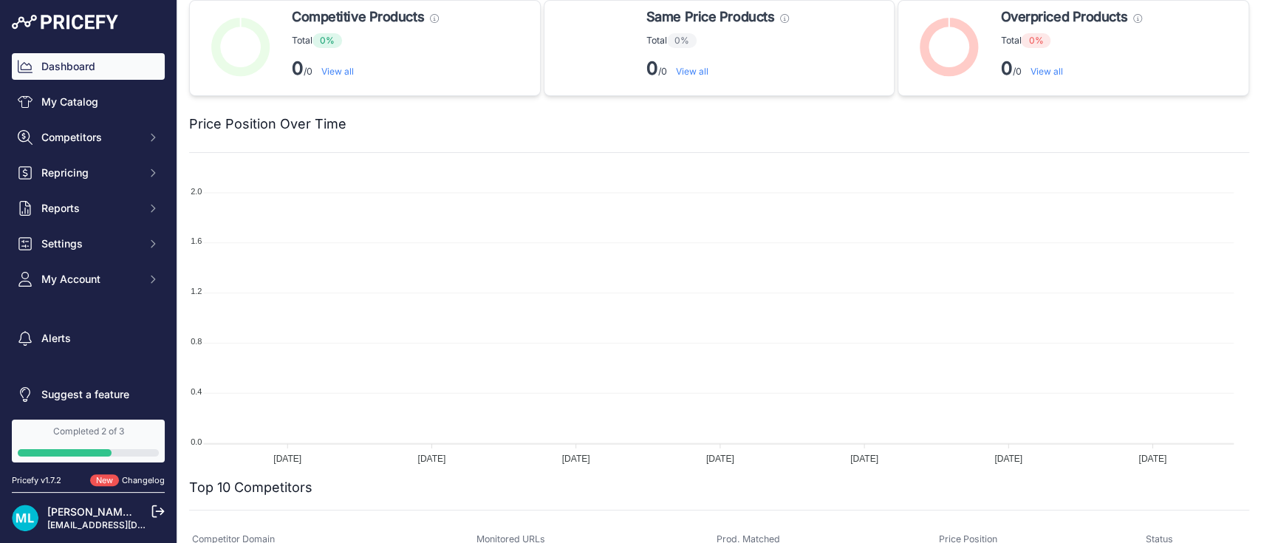
scroll to position [0, 0]
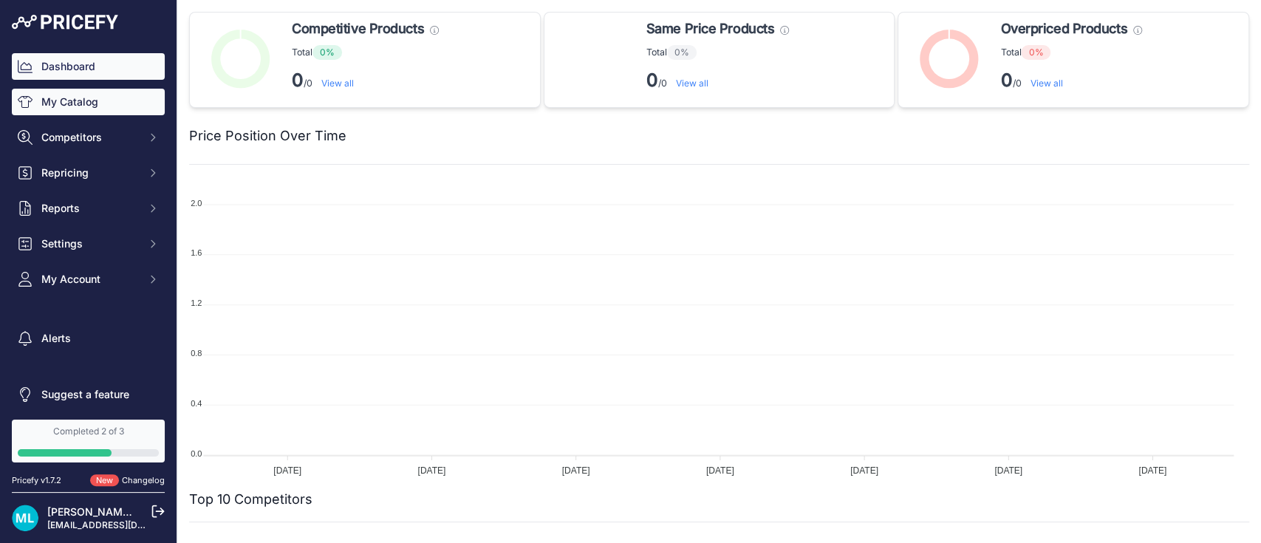
click at [72, 103] on link "My Catalog" at bounding box center [88, 102] width 153 height 27
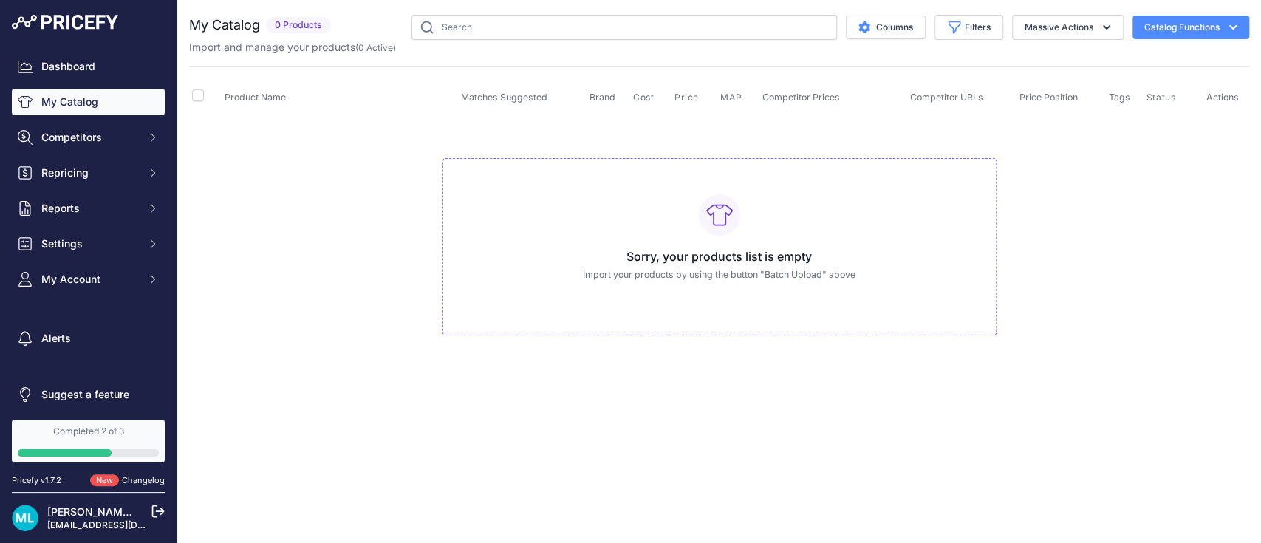
click at [732, 251] on h3 "Sorry, your products list is empty" at bounding box center [719, 257] width 529 height 18
click at [67, 144] on span "Competitors" at bounding box center [89, 137] width 97 height 15
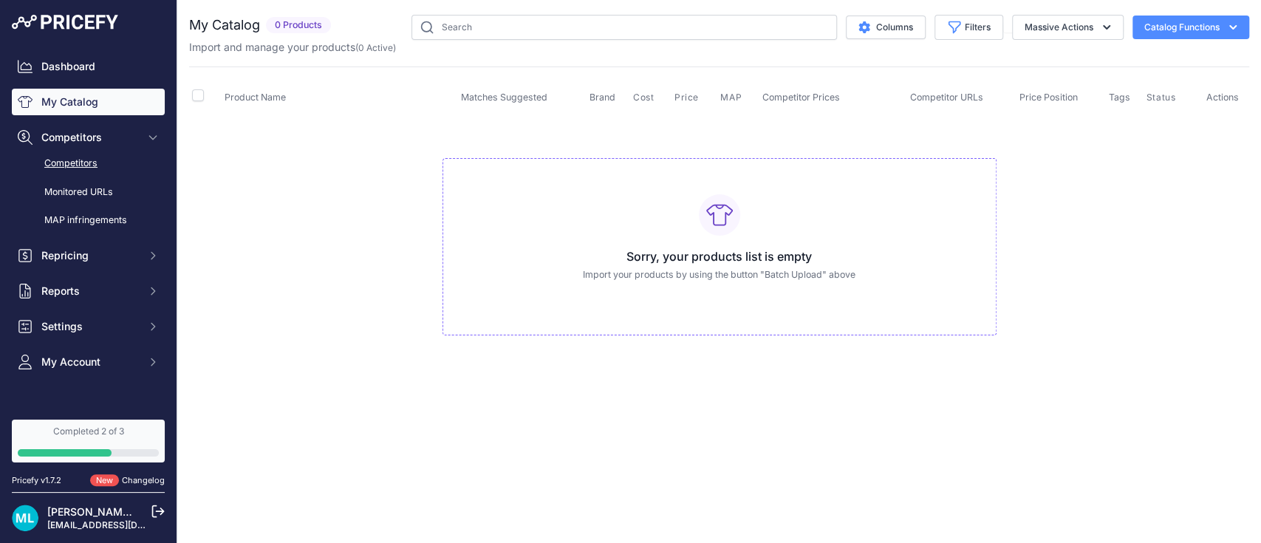
click at [74, 168] on link "Competitors" at bounding box center [88, 164] width 153 height 26
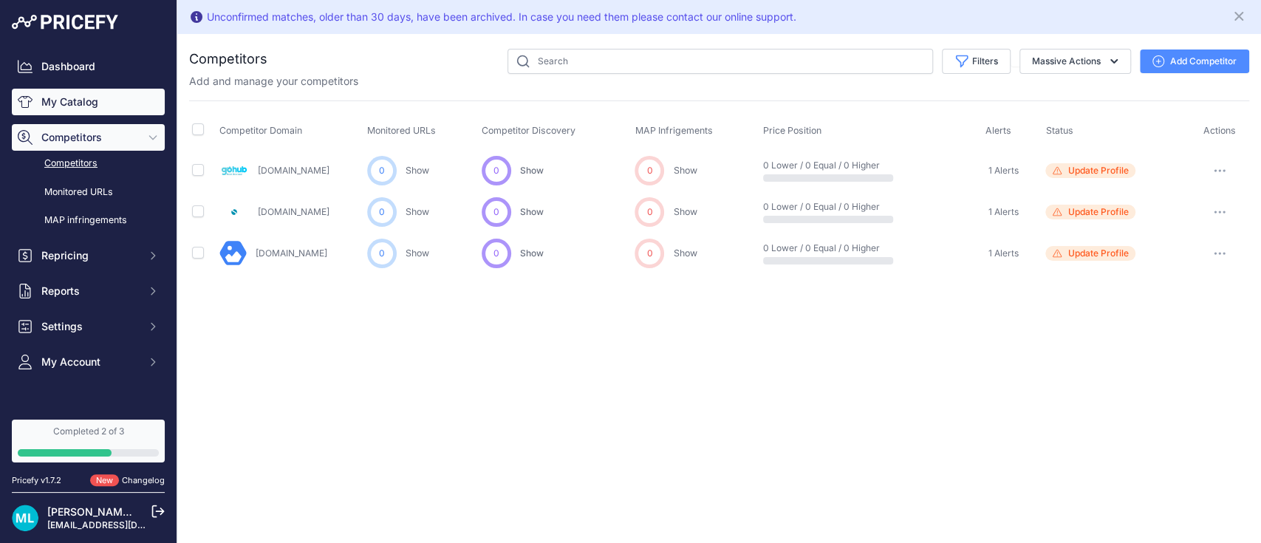
click at [71, 89] on link "My Catalog" at bounding box center [88, 102] width 153 height 27
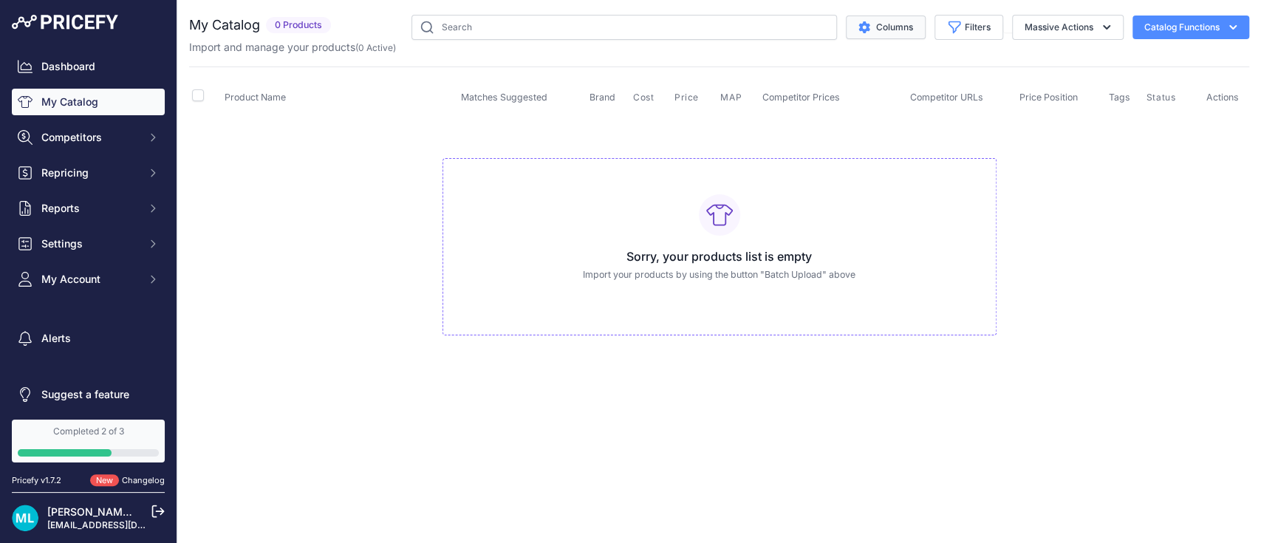
click at [879, 33] on button "Columns" at bounding box center [886, 28] width 80 height 24
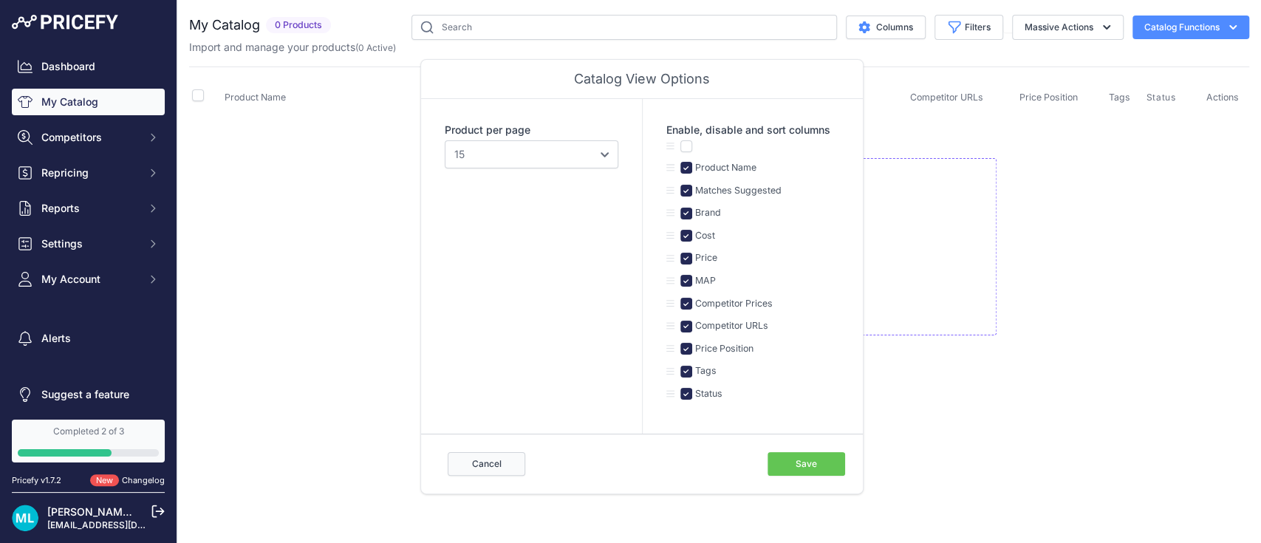
click at [491, 463] on button "Cancel" at bounding box center [487, 464] width 78 height 24
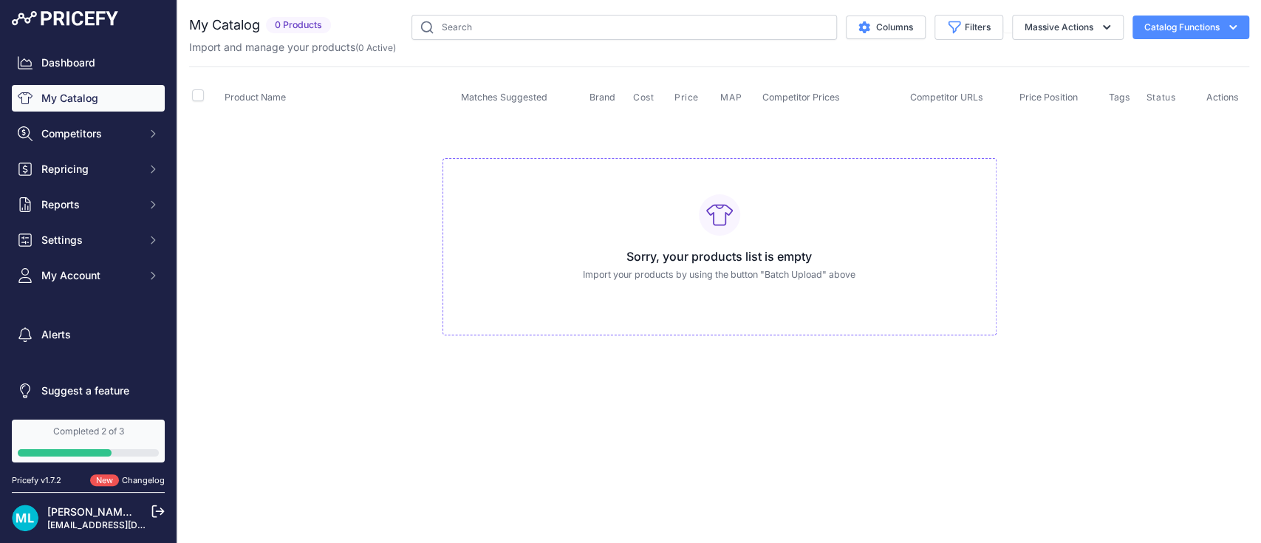
scroll to position [6, 0]
drag, startPoint x: 37, startPoint y: 481, endPoint x: 81, endPoint y: 488, distance: 45.0
click at [64, 483] on div "Pricefy v1.7.2 New Changelog" at bounding box center [88, 481] width 177 height 24
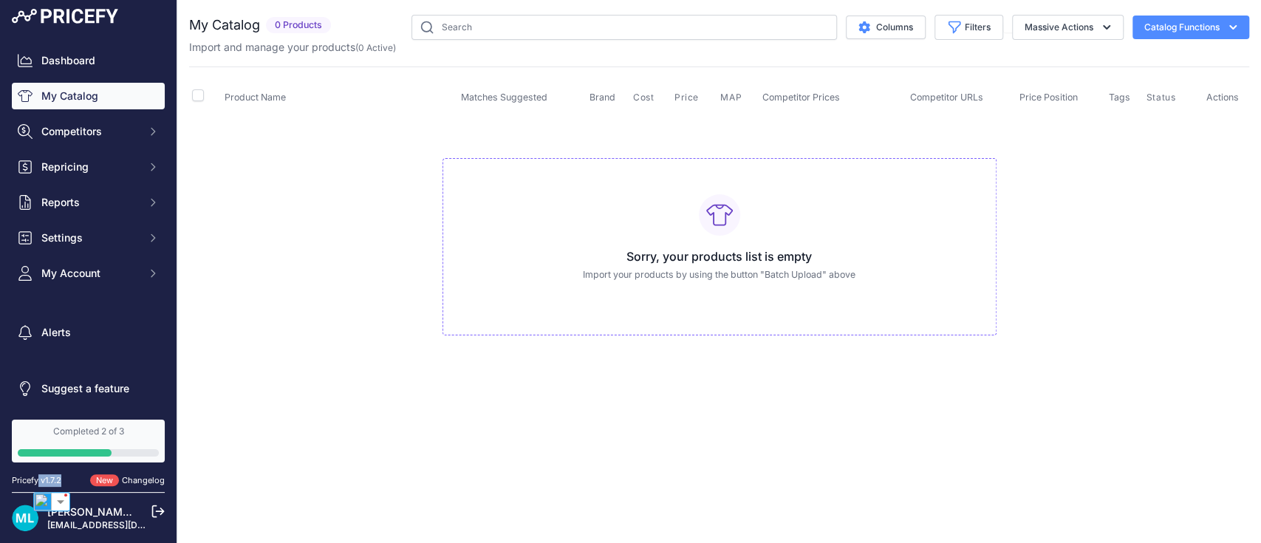
click at [131, 478] on link "Changelog" at bounding box center [143, 480] width 43 height 10
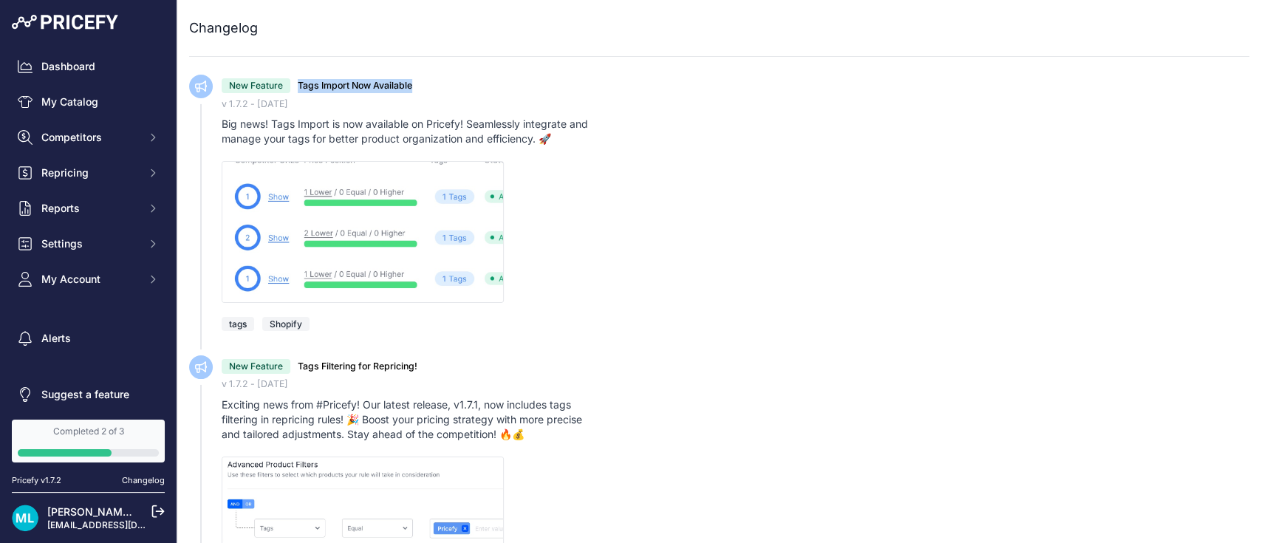
drag, startPoint x: 299, startPoint y: 86, endPoint x: 447, endPoint y: 82, distance: 147.9
click at [447, 82] on div "New Feature Tags Import Now Available" at bounding box center [736, 86] width 1028 height 17
click at [272, 121] on div "Big news! Tags Import is now available on Pricefy! Seamlessly integrate and man…" at bounding box center [411, 132] width 378 height 30
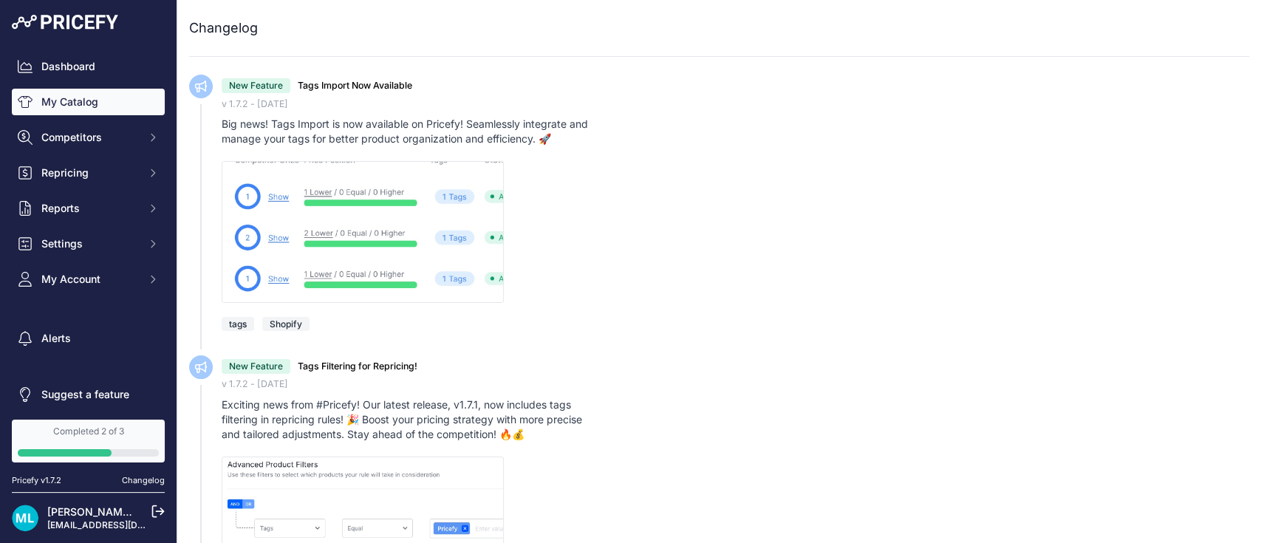
click at [60, 98] on link "My Catalog" at bounding box center [88, 102] width 153 height 27
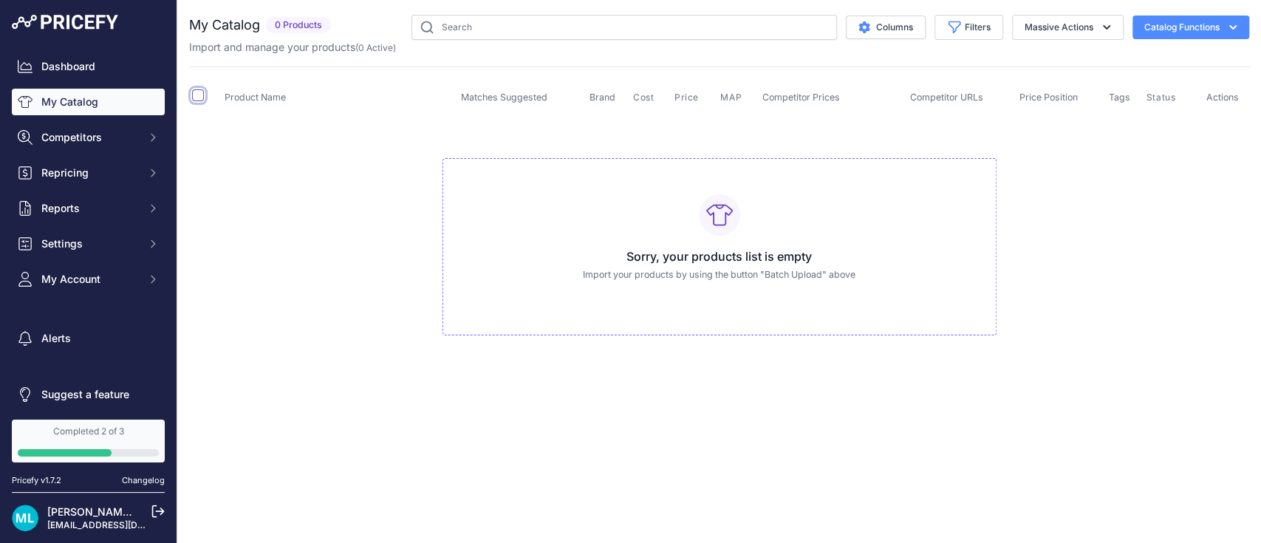
click at [200, 96] on input "checkbox" at bounding box center [198, 95] width 12 height 12
checkbox input "true"
click at [200, 127] on td "Sorry, your products list is empty Import your products by using the button "Ba…" at bounding box center [719, 240] width 1060 height 249
click at [200, 98] on input "checkbox" at bounding box center [198, 95] width 12 height 12
checkbox input "false"
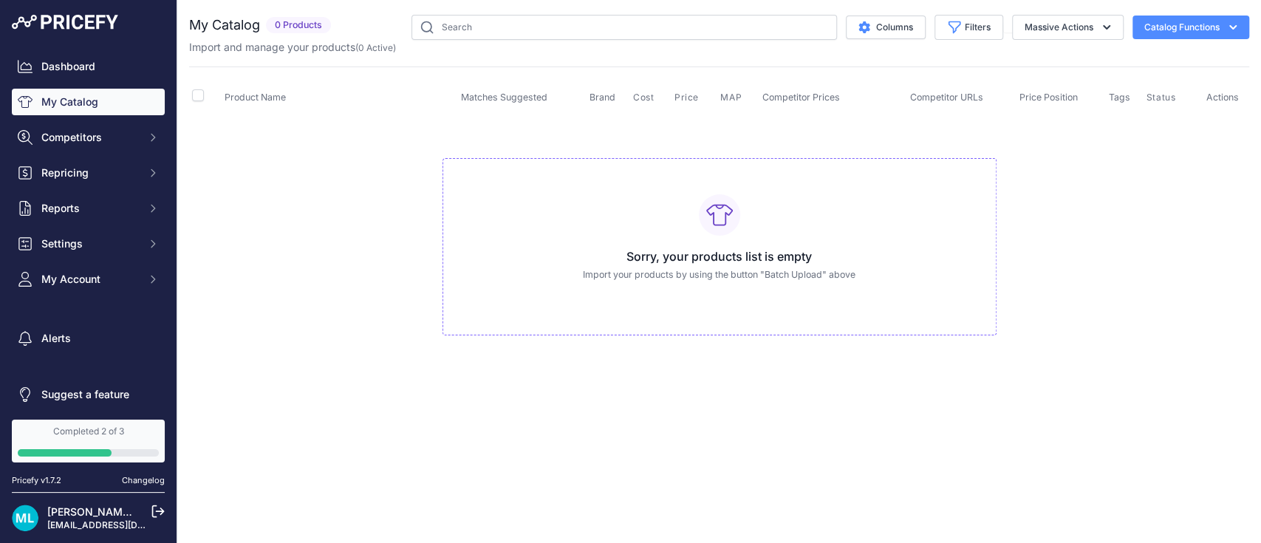
click at [674, 268] on p "Import your products by using the button "Batch Upload" above" at bounding box center [719, 275] width 529 height 14
click at [725, 217] on icon at bounding box center [719, 214] width 27 height 21
drag, startPoint x: 725, startPoint y: 217, endPoint x: 622, endPoint y: 256, distance: 109.9
click at [623, 282] on div "Sorry, your products list is empty Import your products by using the button "Ba…" at bounding box center [720, 247] width 554 height 178
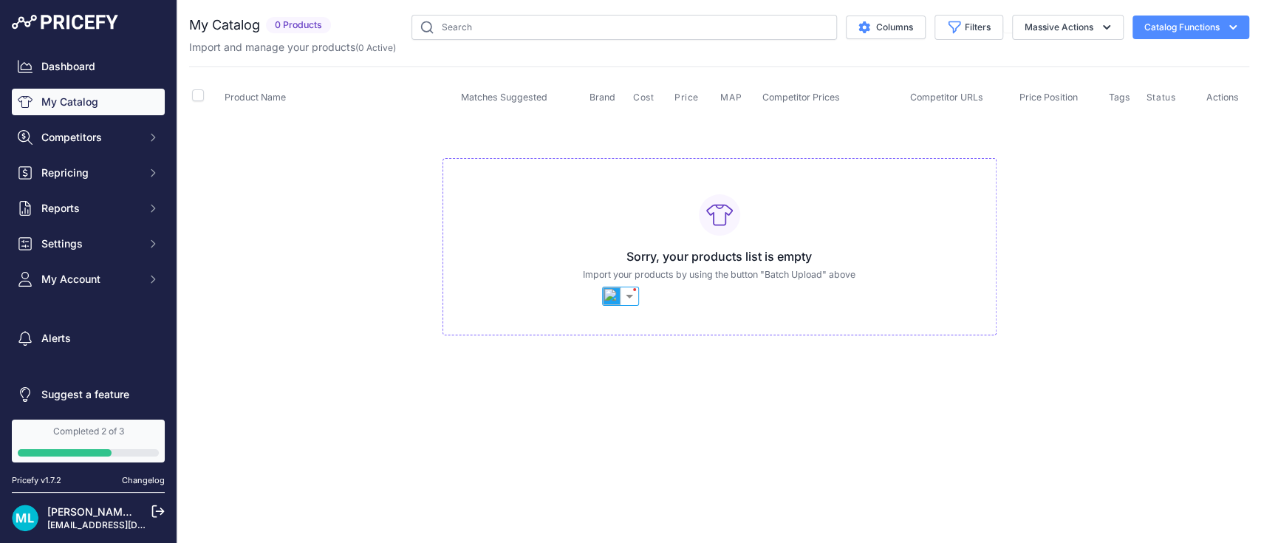
click at [513, 98] on span "Matches Suggested" at bounding box center [504, 97] width 86 height 11
click at [1210, 13] on div "You are not connected to the internet. My Catalog" at bounding box center [719, 190] width 1060 height 380
click at [1221, 25] on button "Catalog Functions" at bounding box center [1191, 28] width 117 height 24
click at [1165, 60] on span "Import MAP" at bounding box center [1143, 58] width 50 height 12
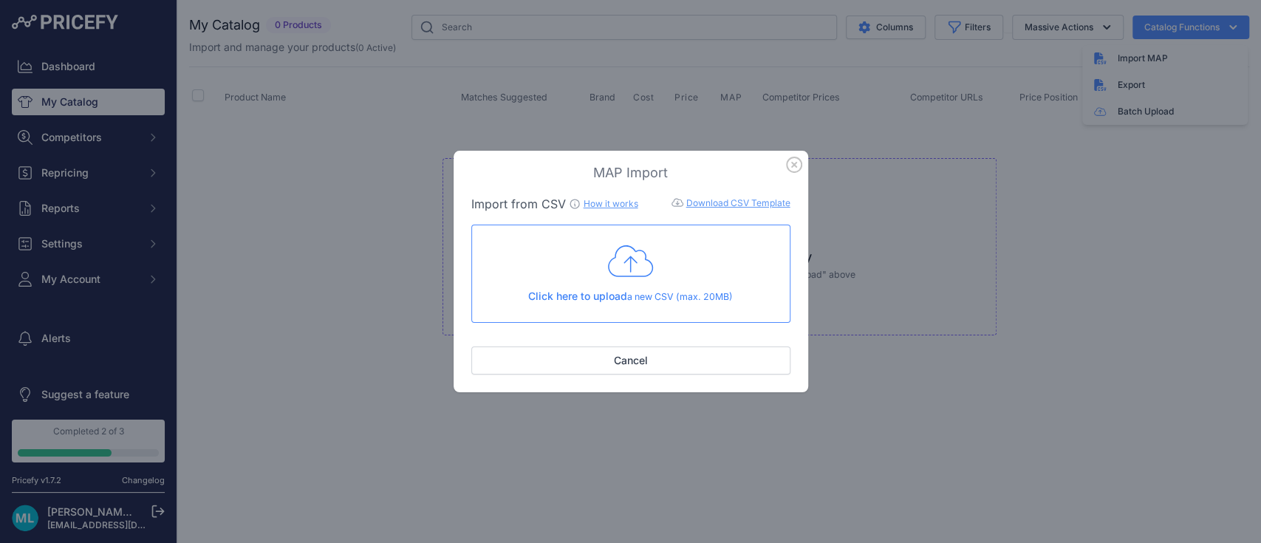
click at [742, 198] on link "Download CSV Template" at bounding box center [739, 202] width 104 height 11
click at [590, 202] on link "How it works" at bounding box center [611, 203] width 55 height 11
click at [638, 202] on div "Download CSV Template" at bounding box center [714, 204] width 152 height 15
click at [616, 202] on link "How it works" at bounding box center [611, 203] width 55 height 11
click at [791, 160] on icon "button" at bounding box center [794, 165] width 16 height 16
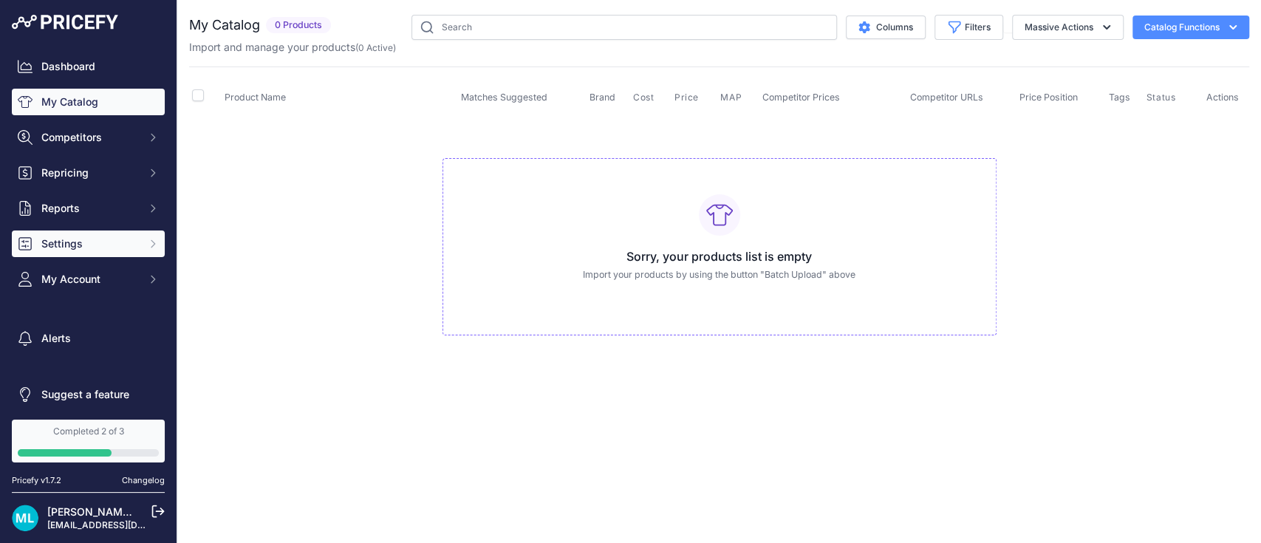
click at [141, 236] on button "Settings" at bounding box center [88, 244] width 153 height 27
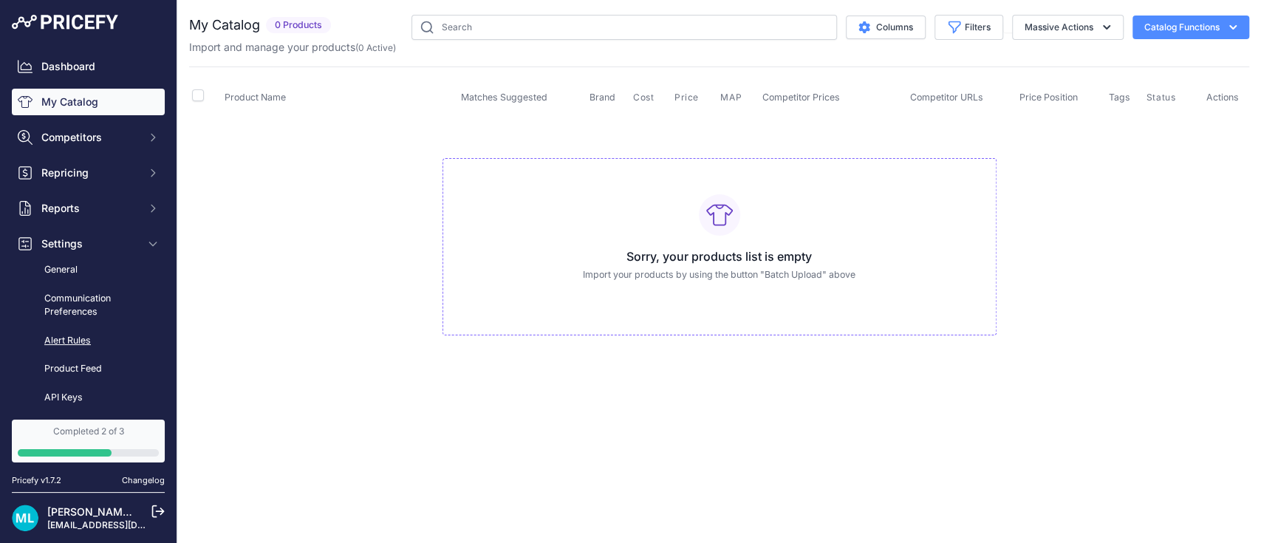
scroll to position [98, 0]
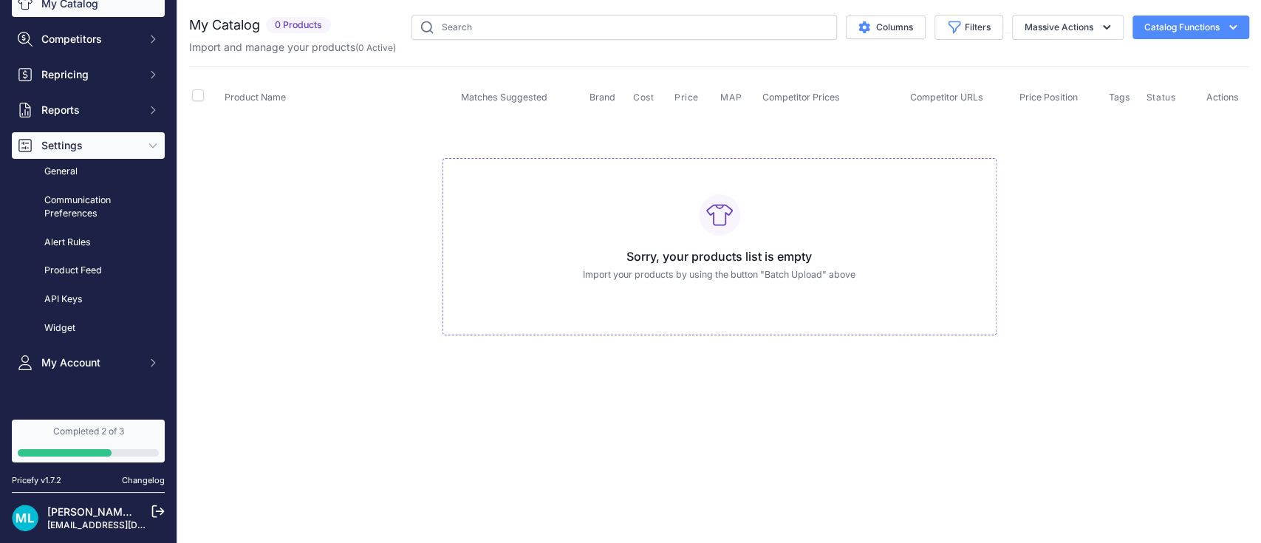
click at [65, 157] on button "Settings" at bounding box center [88, 145] width 153 height 27
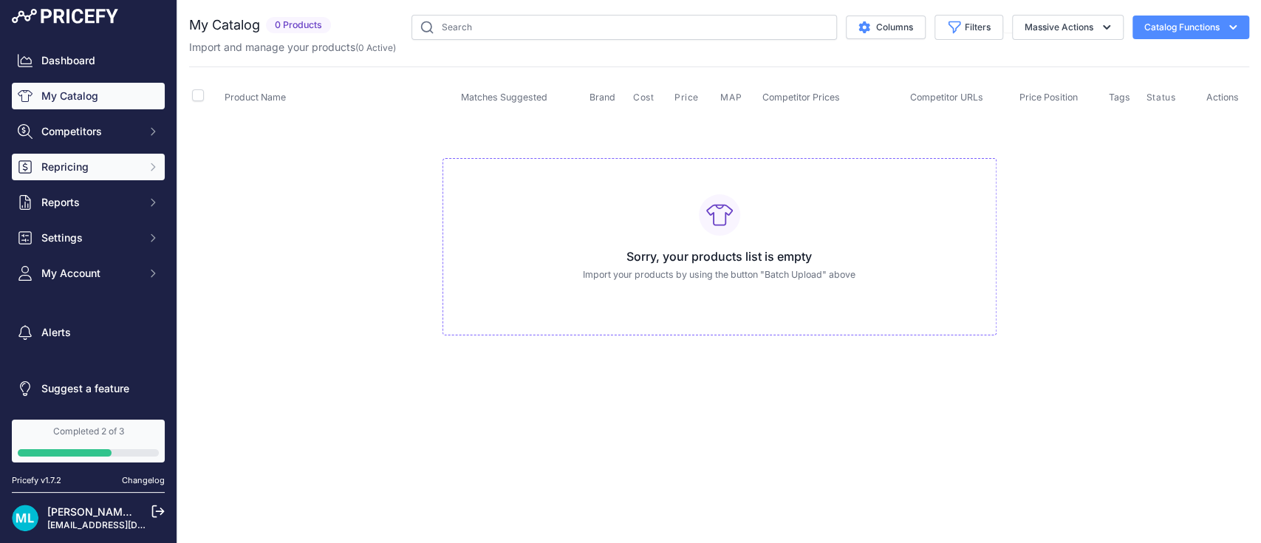
click at [84, 177] on button "Repricing" at bounding box center [88, 167] width 153 height 27
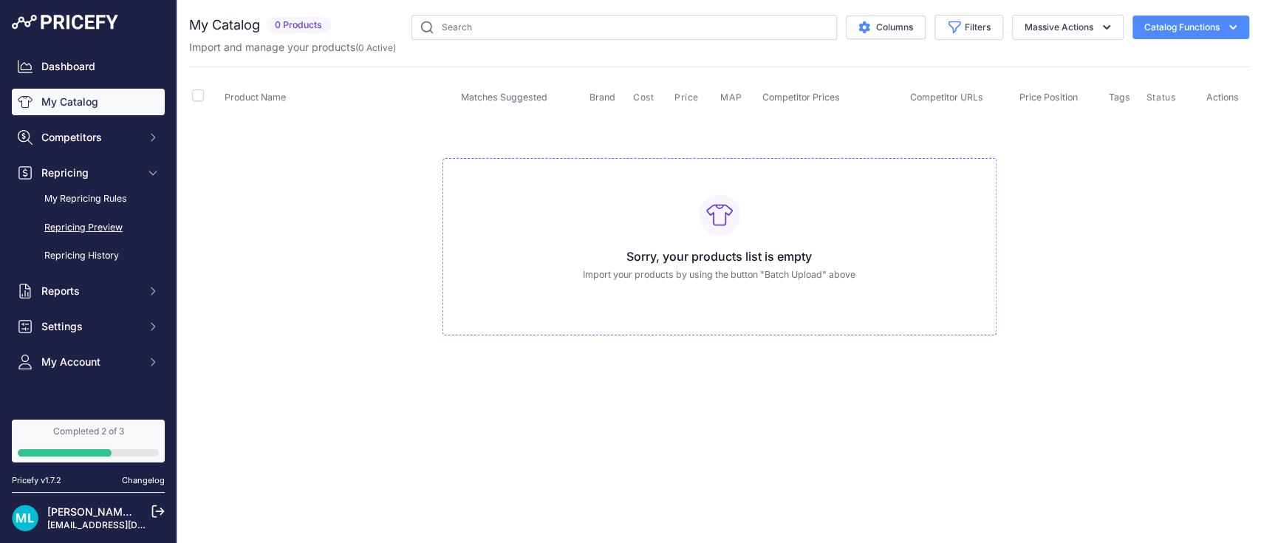
scroll to position [89, 0]
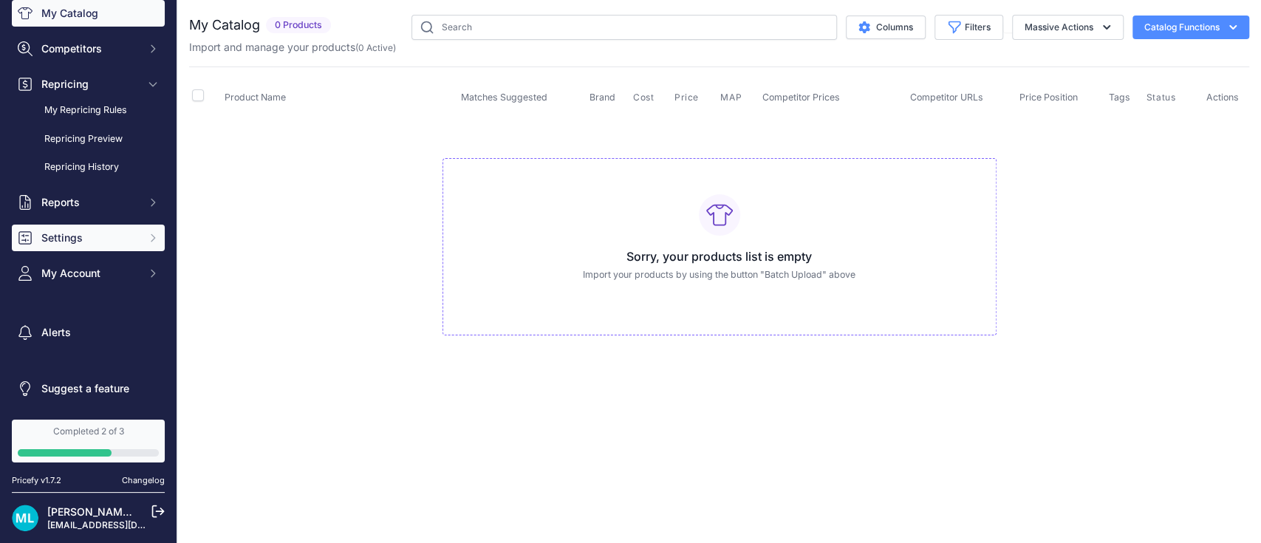
click at [92, 236] on span "Settings" at bounding box center [89, 238] width 97 height 15
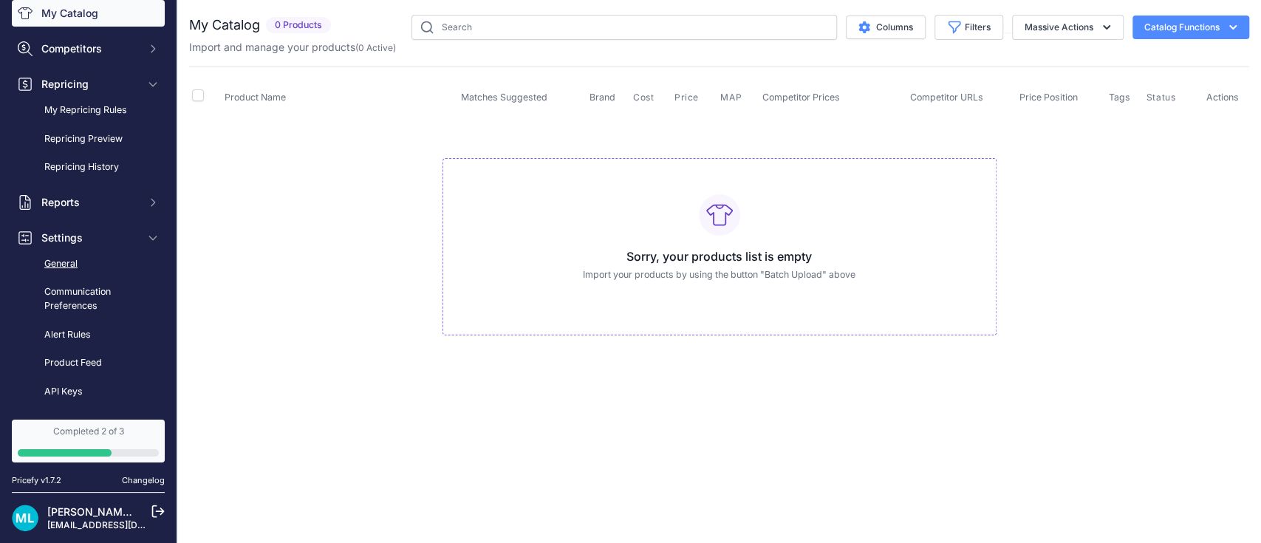
click at [92, 273] on link "General" at bounding box center [88, 264] width 153 height 26
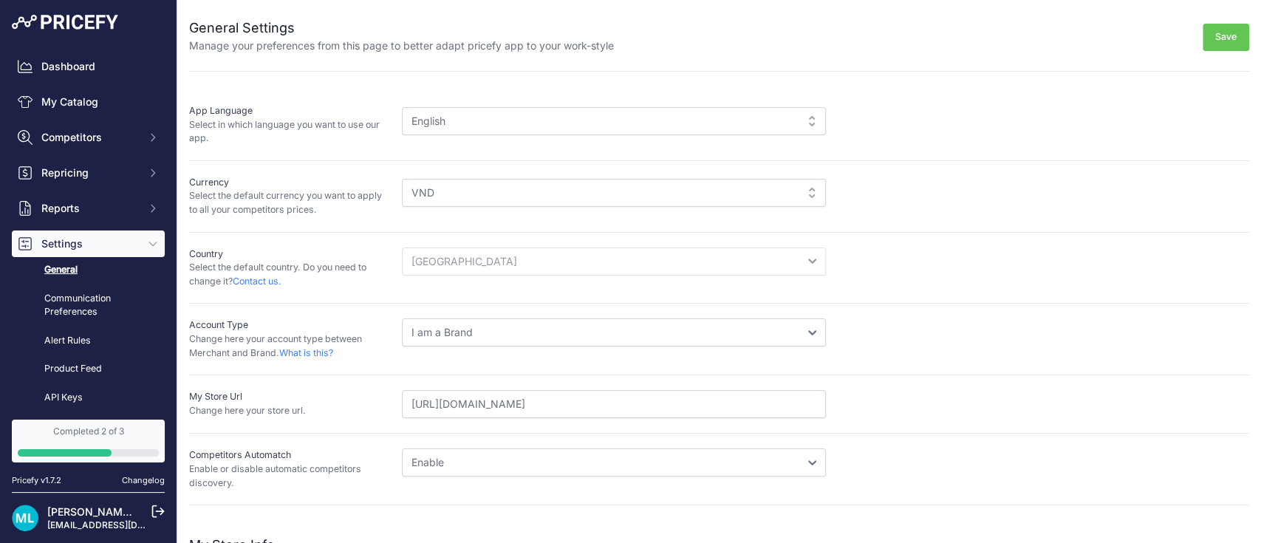
click at [454, 116] on div "English" at bounding box center [614, 121] width 424 height 28
click at [800, 119] on div "English" at bounding box center [614, 121] width 424 height 28
click at [78, 98] on link "My Catalog" at bounding box center [88, 102] width 153 height 27
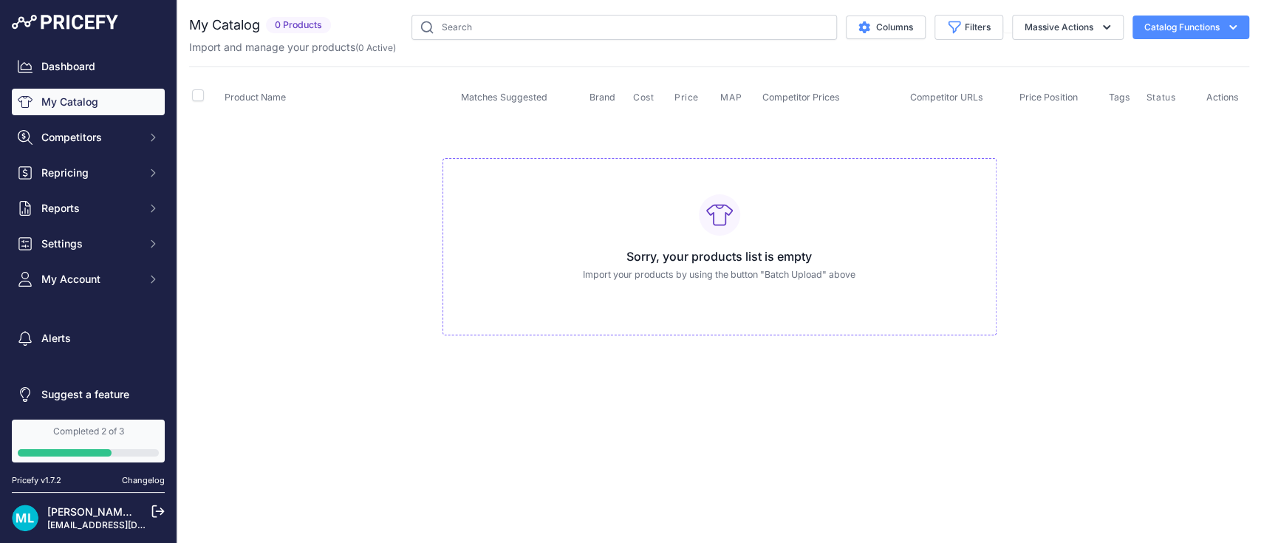
click at [871, 56] on div "My Catalog 0 Products" at bounding box center [719, 190] width 1060 height 350
click at [121, 106] on link "My Catalog" at bounding box center [88, 102] width 153 height 27
click at [1153, 50] on div "Import MAP" at bounding box center [1166, 58] width 166 height 27
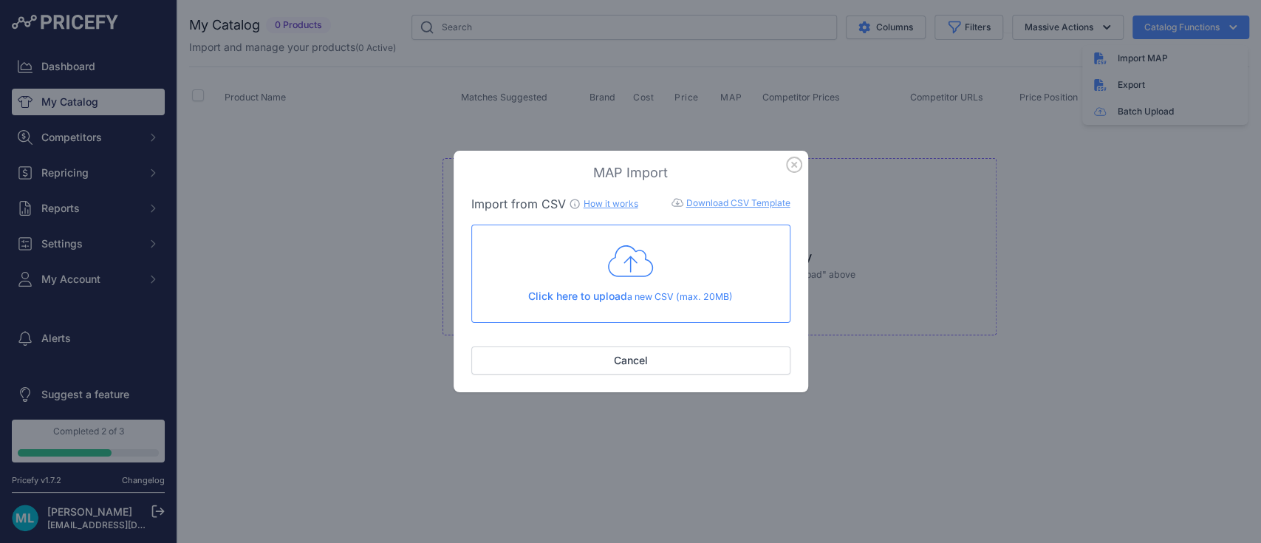
click at [627, 261] on icon at bounding box center [631, 261] width 46 height 32
click at [636, 360] on button "Cancel" at bounding box center [630, 361] width 319 height 28
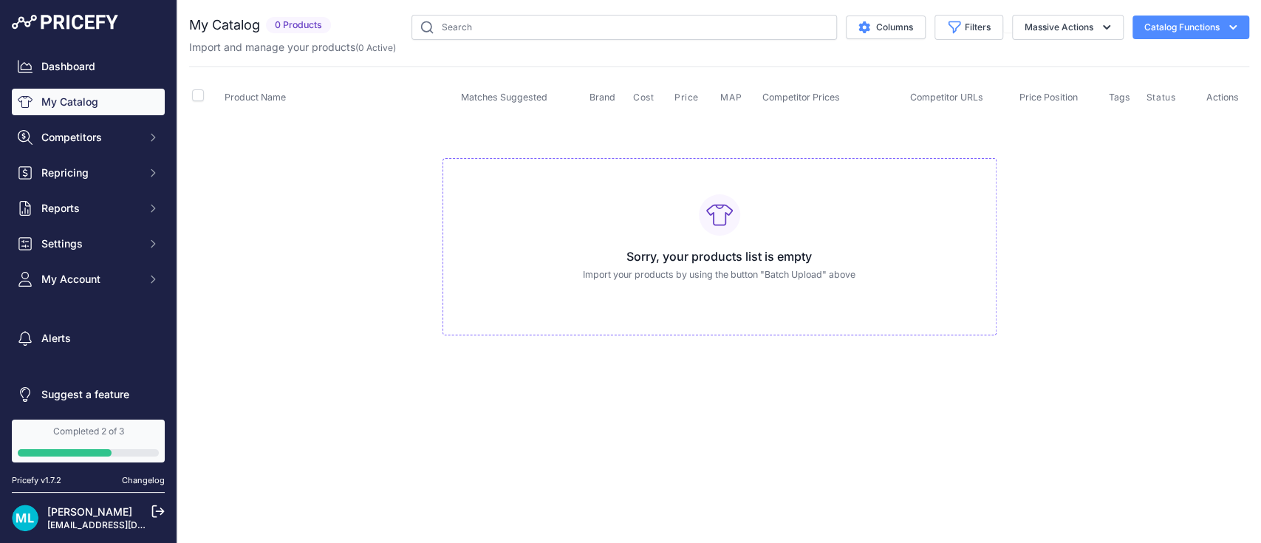
click at [1169, 23] on button "Catalog Functions" at bounding box center [1191, 28] width 117 height 24
click at [1133, 52] on span "Import MAP" at bounding box center [1143, 58] width 50 height 12
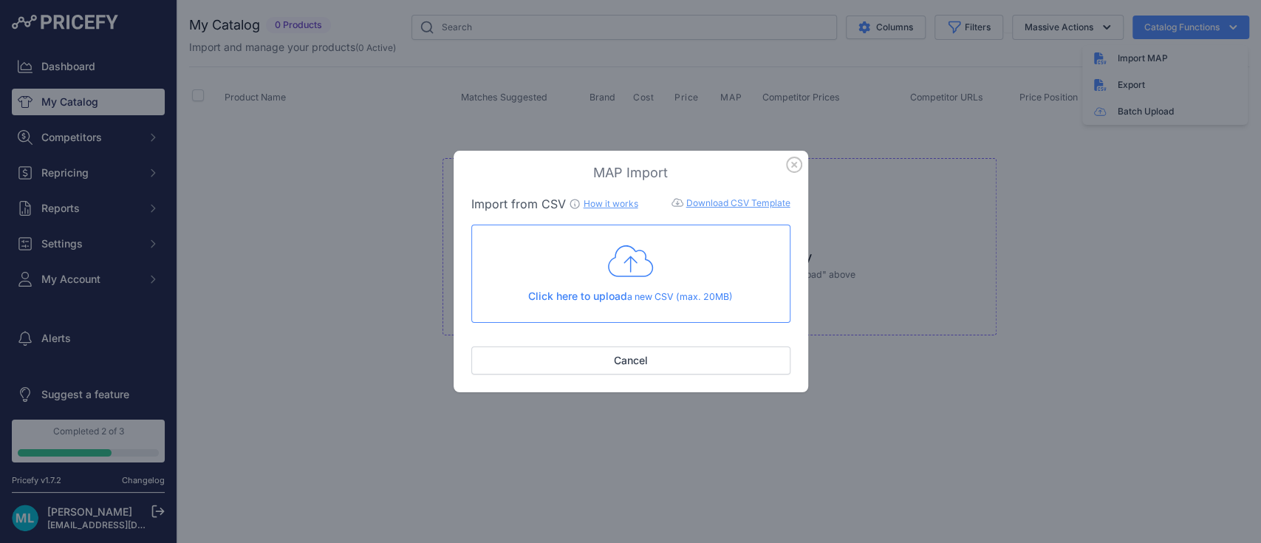
click at [628, 262] on icon at bounding box center [631, 261] width 46 height 37
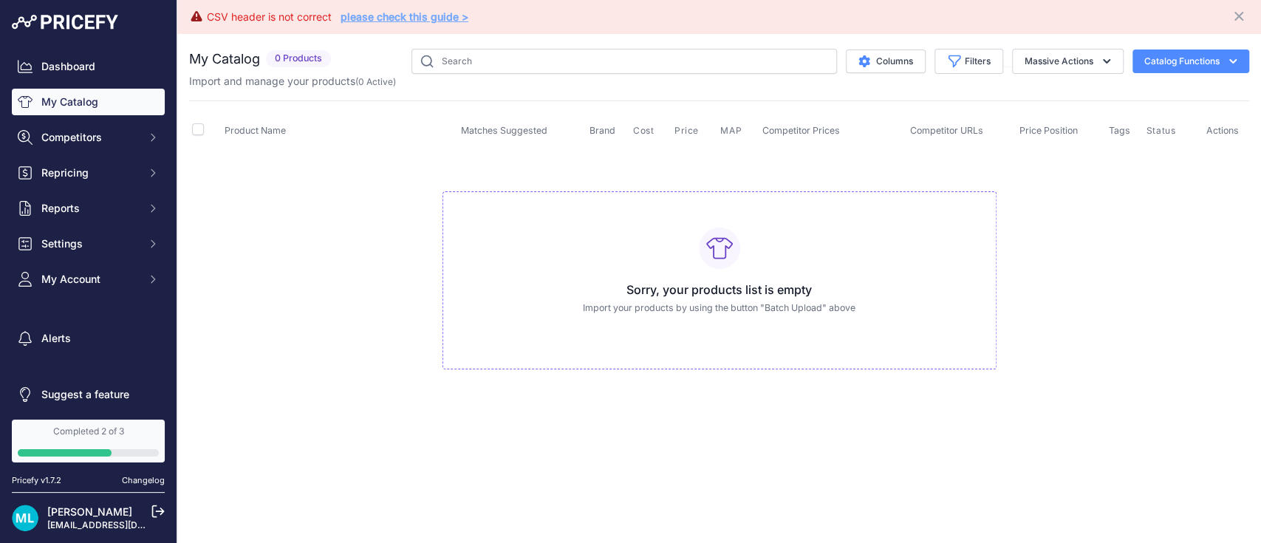
click at [417, 11] on link "please check this guide >" at bounding box center [405, 16] width 128 height 13
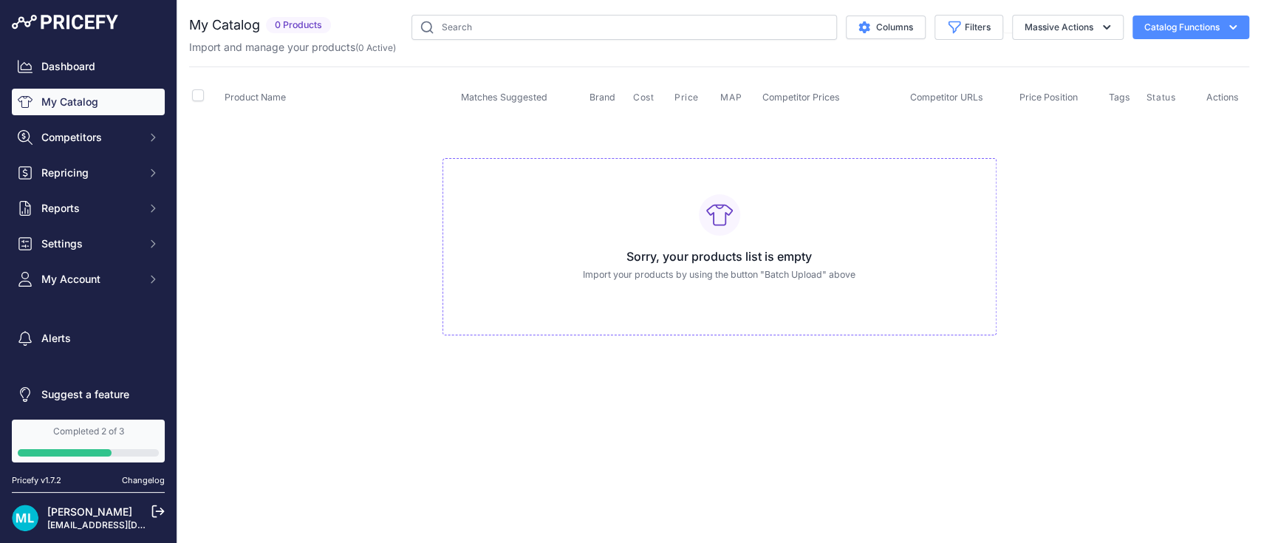
click at [1228, 28] on icon "button" at bounding box center [1233, 27] width 15 height 15
click at [1113, 80] on div "Export" at bounding box center [1166, 85] width 166 height 27
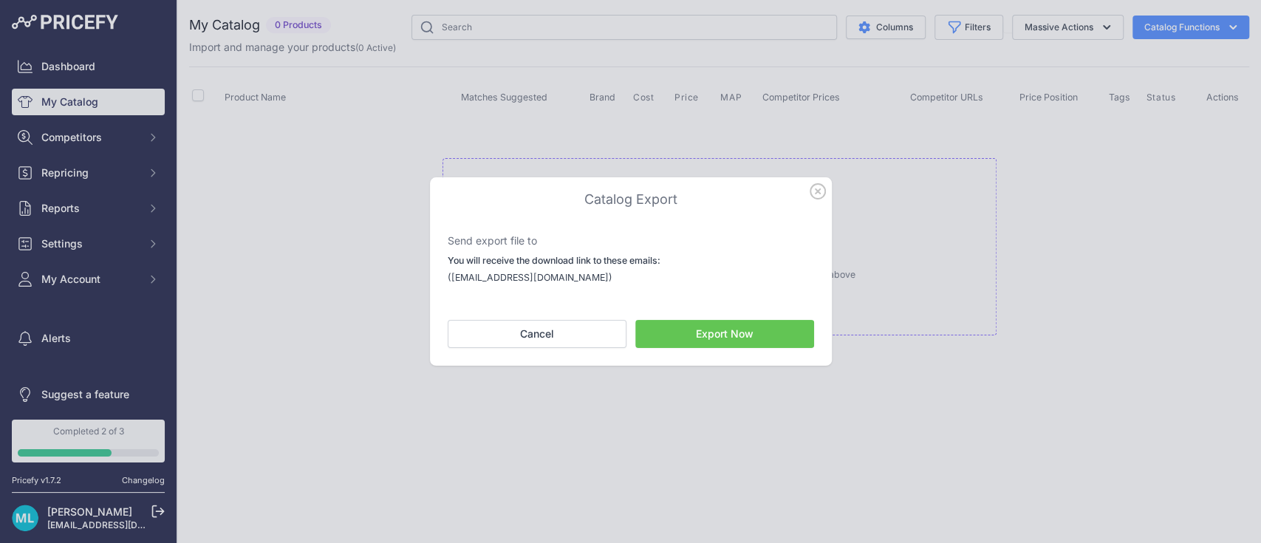
click at [820, 189] on icon "button" at bounding box center [818, 191] width 15 height 15
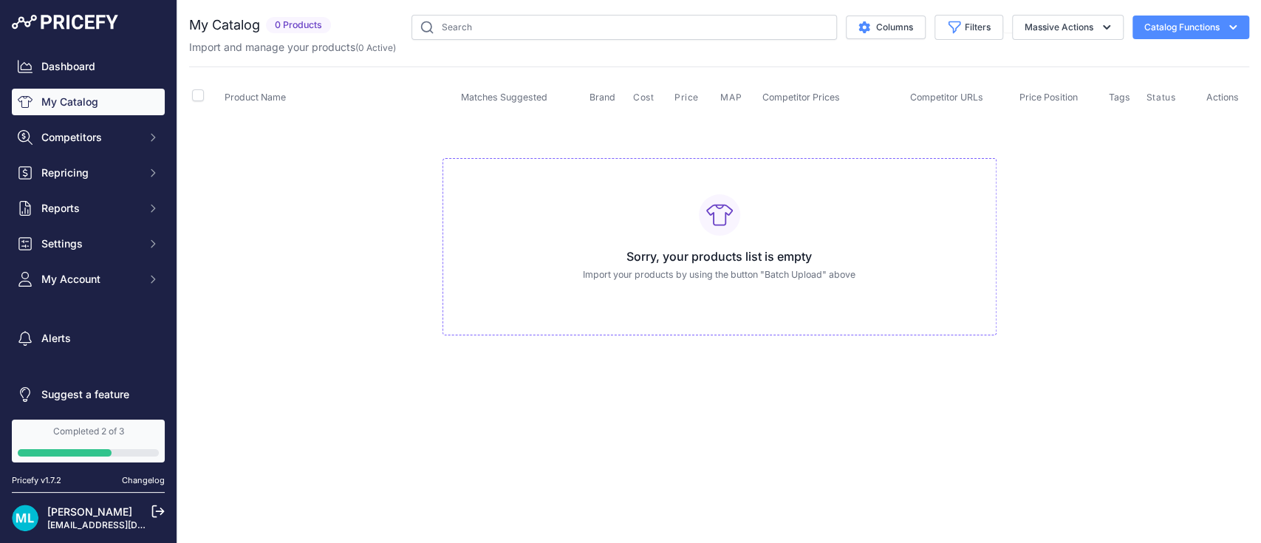
click at [1175, 32] on button "Catalog Functions" at bounding box center [1191, 28] width 117 height 24
click at [1123, 60] on span "Import MAP" at bounding box center [1143, 58] width 50 height 12
click at [1125, 64] on div "Import MAP" at bounding box center [1166, 58] width 166 height 27
click at [1105, 58] on div "Import MAP" at bounding box center [1166, 58] width 166 height 27
click at [1176, 52] on div "Import MAP" at bounding box center [1166, 58] width 166 height 27
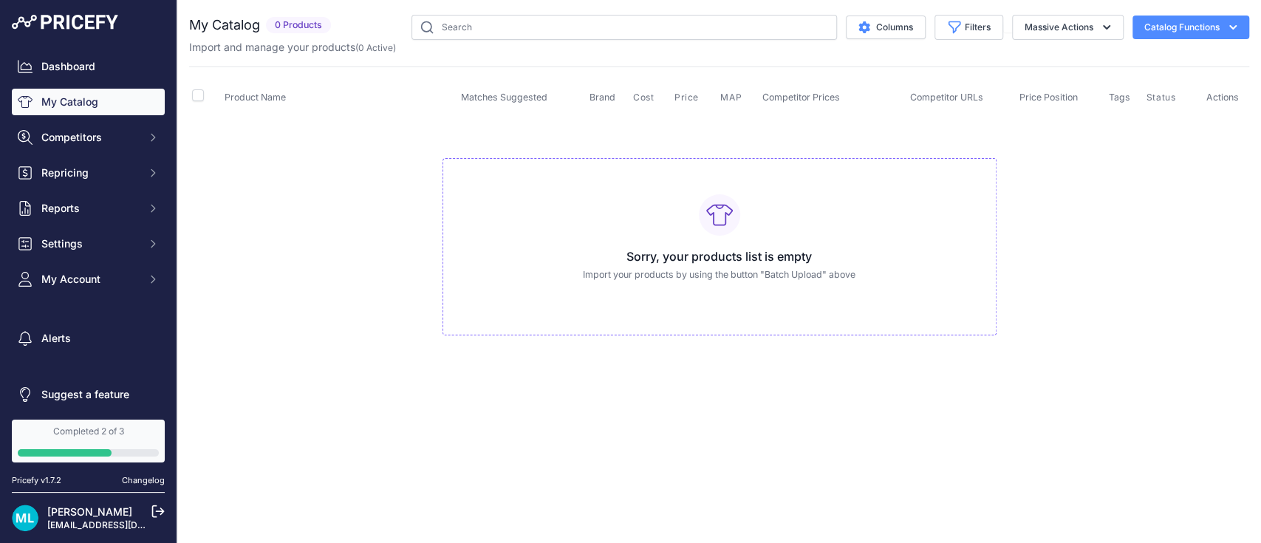
click at [1165, 30] on button "Catalog Functions" at bounding box center [1191, 28] width 117 height 24
click at [1145, 55] on span "Import MAP" at bounding box center [1143, 58] width 50 height 12
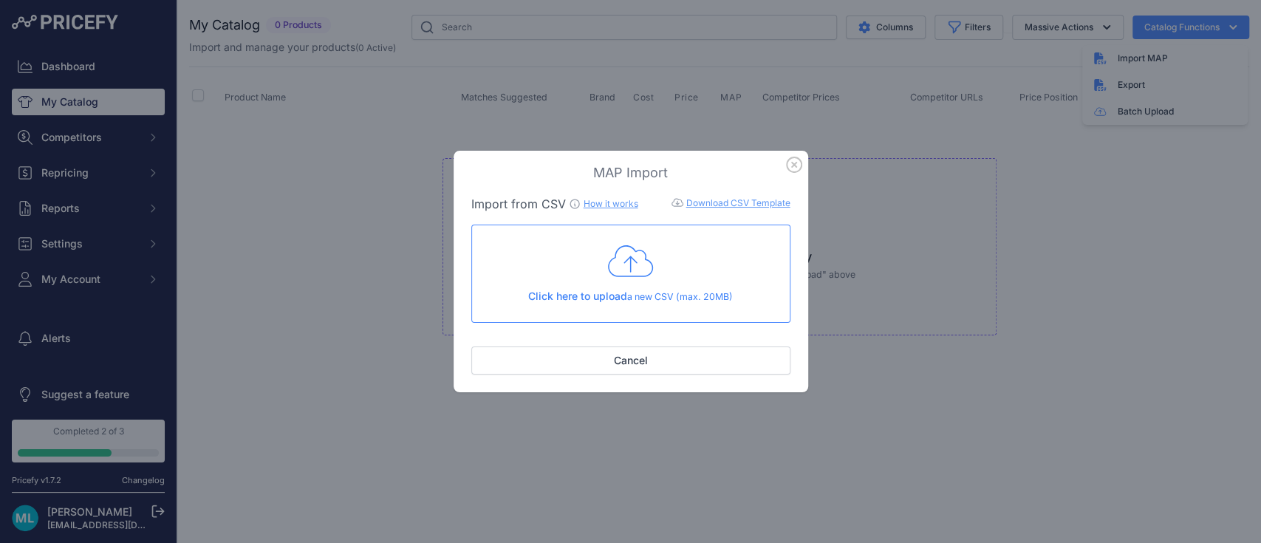
click at [602, 262] on div "Click here to upload a new CSV (max. 20MB)" at bounding box center [631, 273] width 294 height 61
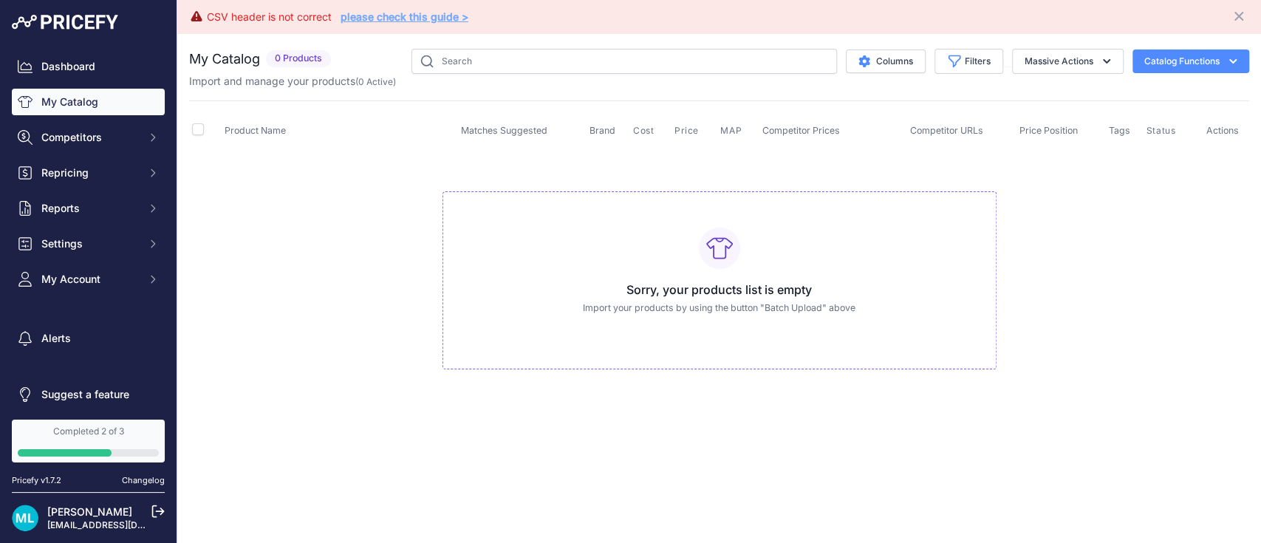
click at [391, 16] on link "please check this guide >" at bounding box center [405, 16] width 128 height 13
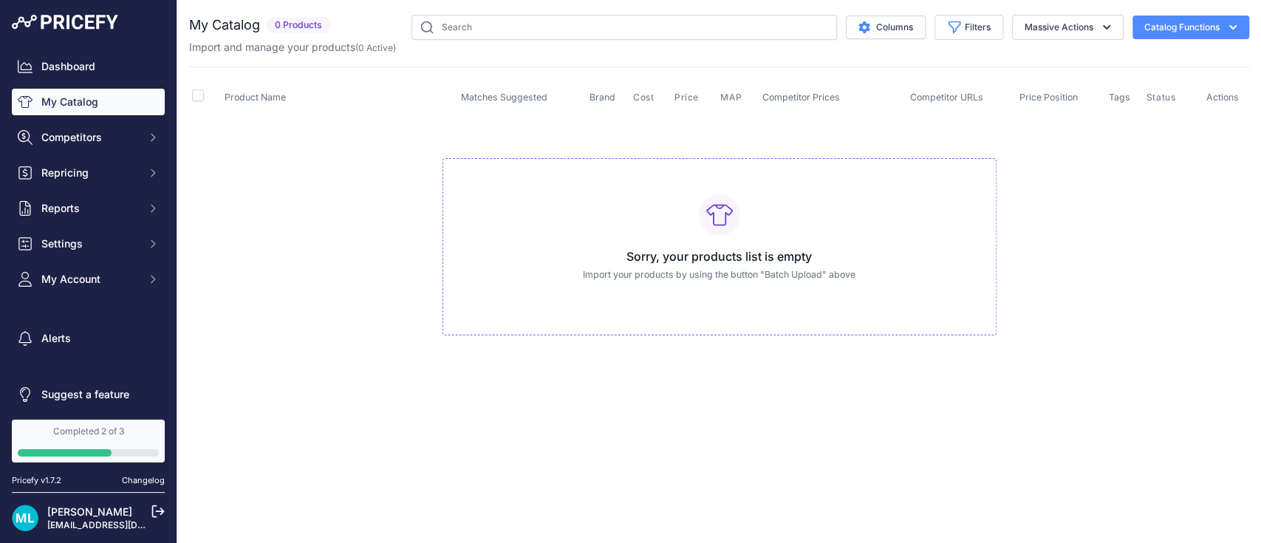
click at [1222, 33] on button "Catalog Functions" at bounding box center [1191, 28] width 117 height 24
click at [1145, 50] on div "Import MAP" at bounding box center [1166, 58] width 166 height 27
click at [1116, 61] on div "Import MAP" at bounding box center [1166, 58] width 166 height 27
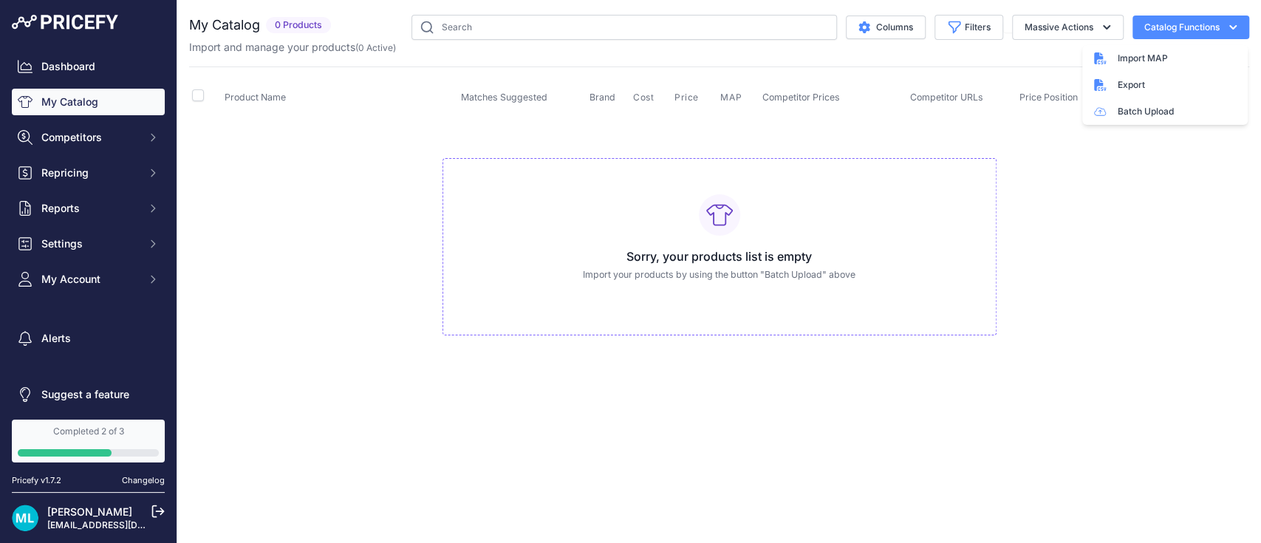
click at [870, 228] on div "Sorry, your products list is empty Import your products by using the button "Ba…" at bounding box center [720, 247] width 554 height 178
click at [1163, 17] on button "Catalog Functions" at bounding box center [1191, 28] width 117 height 24
click at [1134, 55] on span "Import MAP" at bounding box center [1143, 58] width 50 height 12
click at [1209, 27] on button "Catalog Functions" at bounding box center [1191, 28] width 117 height 24
click at [1176, 60] on div "Import MAP" at bounding box center [1166, 58] width 166 height 27
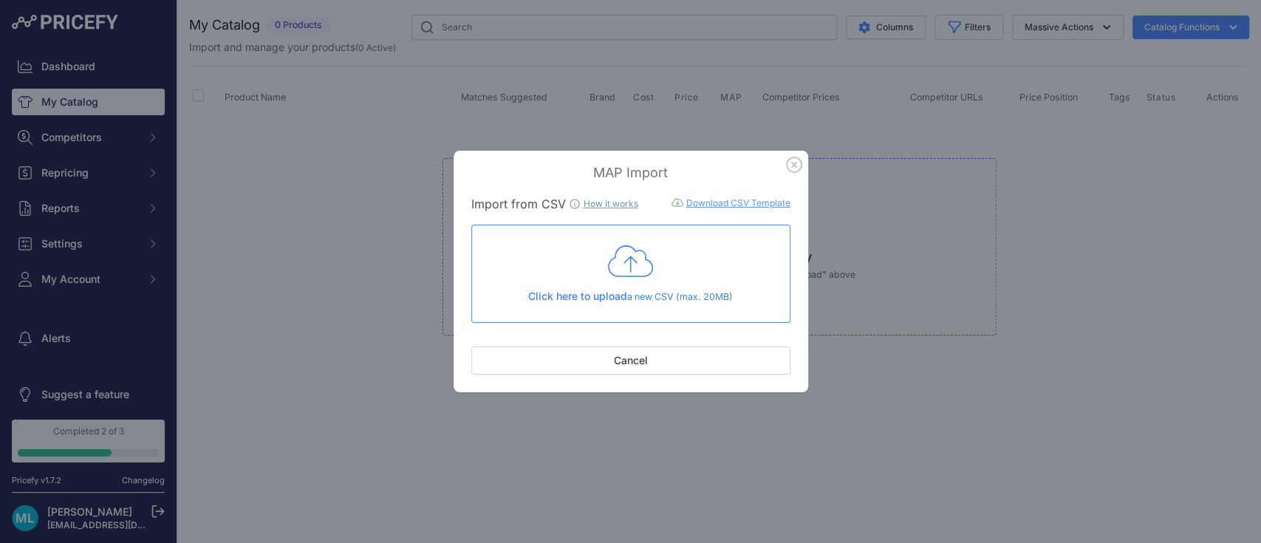
click at [727, 204] on link "Download CSV Template" at bounding box center [739, 202] width 104 height 11
click at [621, 253] on icon at bounding box center [631, 261] width 46 height 37
click at [636, 279] on icon at bounding box center [631, 261] width 46 height 37
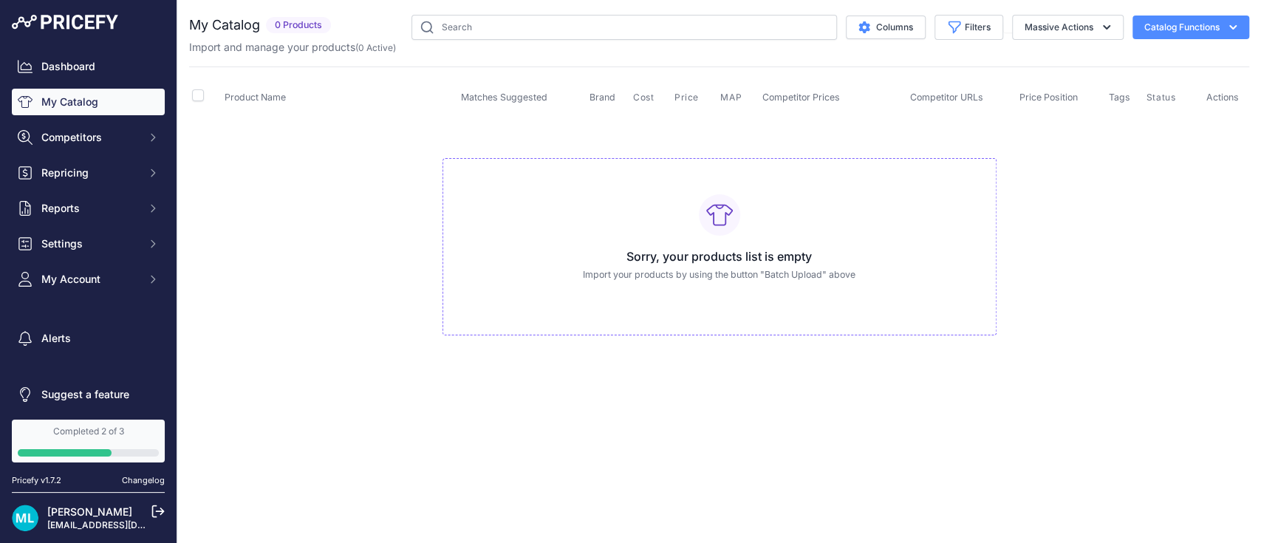
click at [1160, 33] on button "Catalog Functions" at bounding box center [1191, 28] width 117 height 24
click at [1151, 54] on span "Import MAP" at bounding box center [1143, 58] width 50 height 12
click at [1182, 68] on div "Import MAP" at bounding box center [1166, 58] width 166 height 27
click at [1137, 14] on div "You are not connected to the internet. My Catalog" at bounding box center [719, 190] width 1060 height 380
click at [1170, 35] on button "Catalog Functions" at bounding box center [1191, 28] width 117 height 24
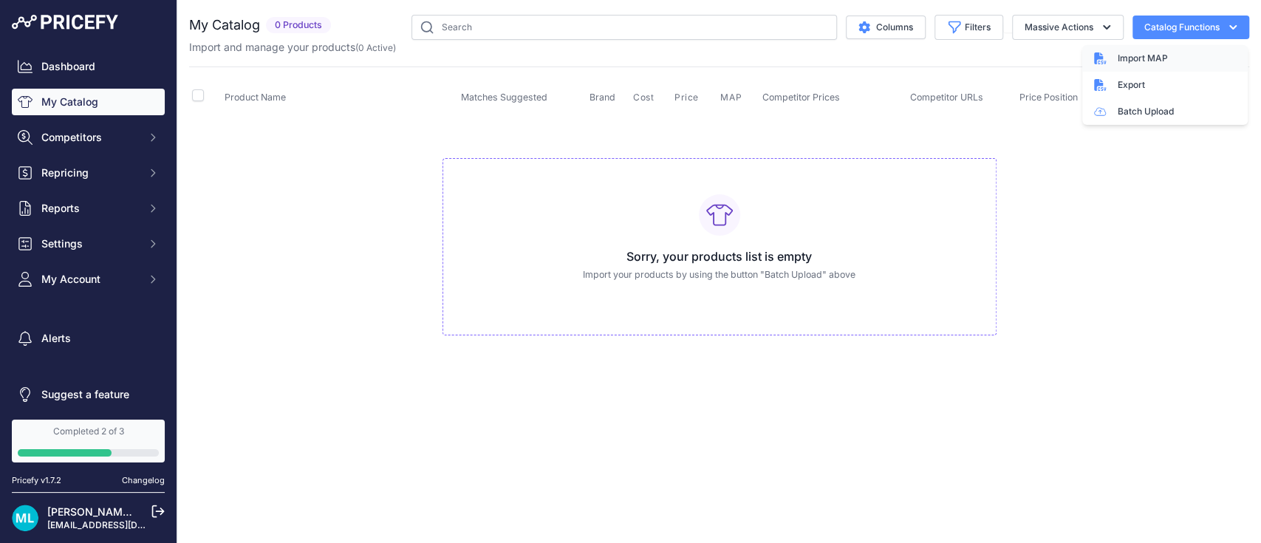
click at [1137, 58] on span "Import MAP" at bounding box center [1143, 58] width 50 height 12
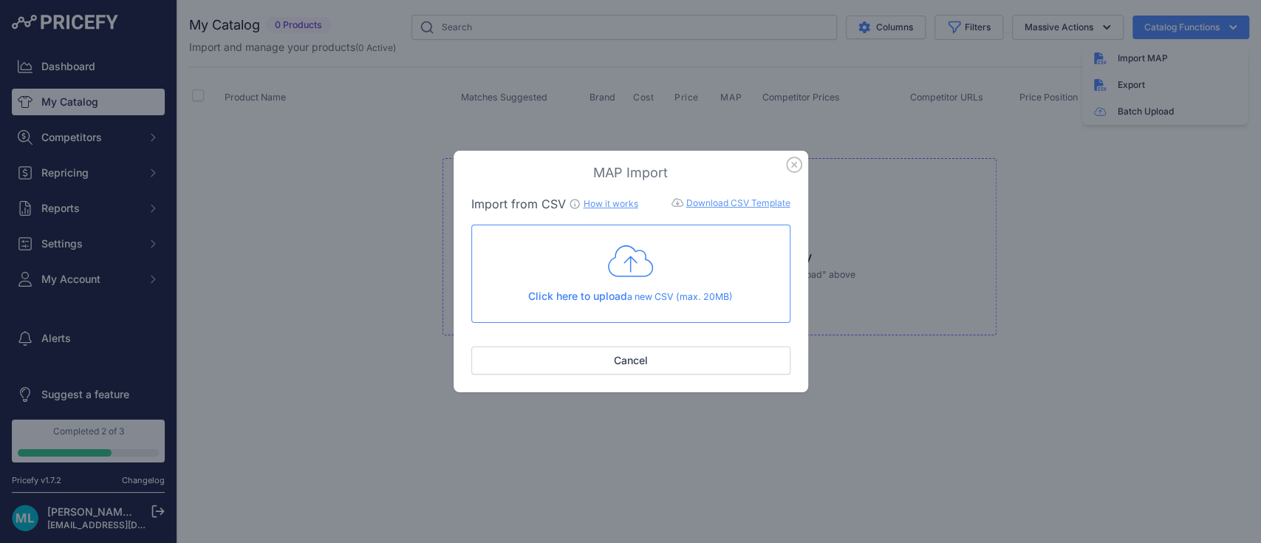
click at [616, 269] on icon at bounding box center [631, 261] width 46 height 37
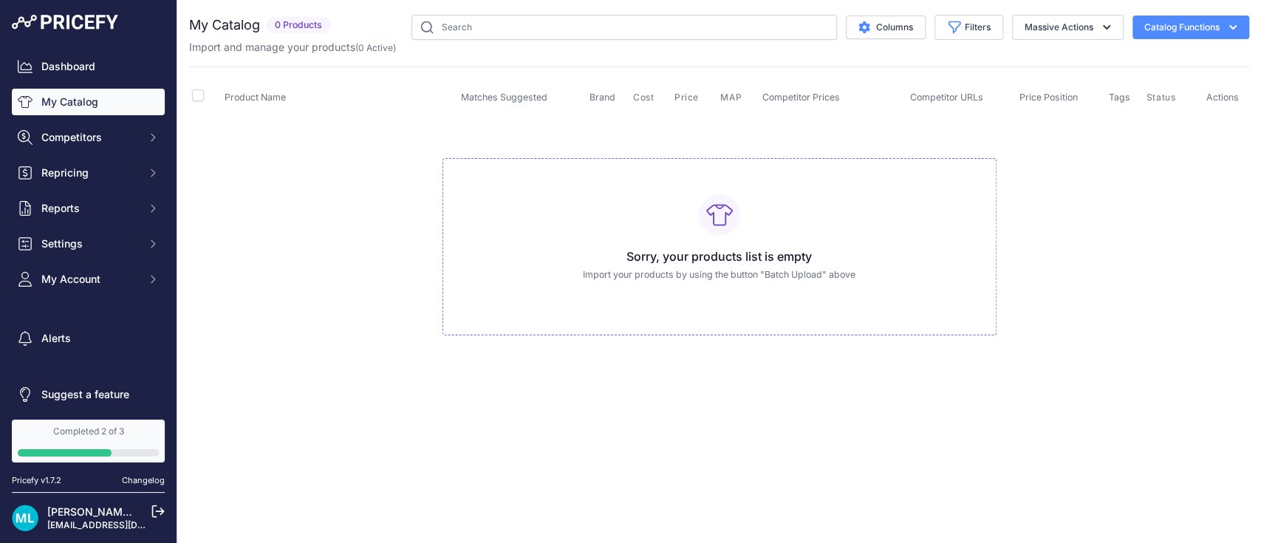
click at [1185, 19] on button "Catalog Functions" at bounding box center [1191, 28] width 117 height 24
click at [1141, 59] on span "Import MAP" at bounding box center [1143, 58] width 50 height 12
click at [1130, 50] on div "Import MAP" at bounding box center [1166, 58] width 166 height 27
click at [1180, 31] on button "Catalog Functions" at bounding box center [1191, 28] width 117 height 24
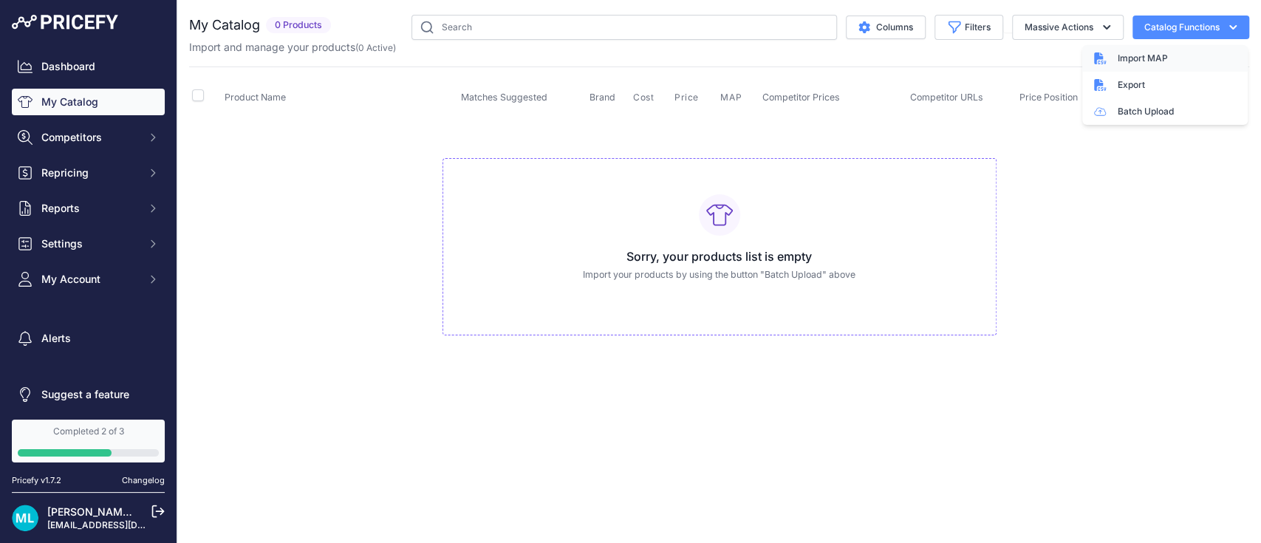
click at [1125, 61] on span "Import MAP" at bounding box center [1143, 58] width 50 height 12
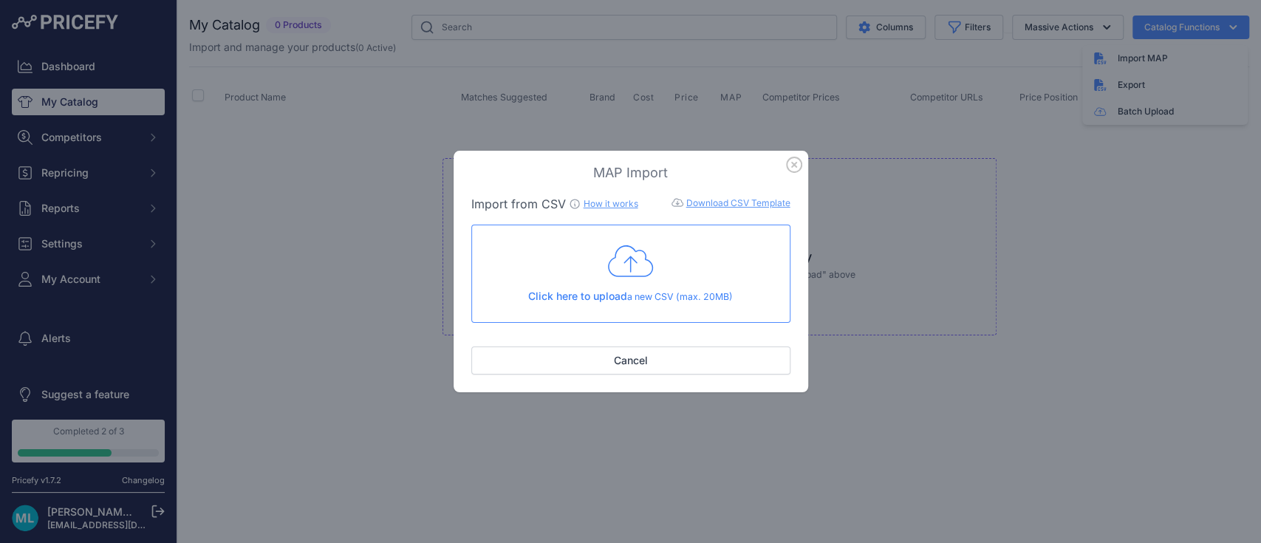
click at [630, 275] on icon at bounding box center [631, 261] width 46 height 37
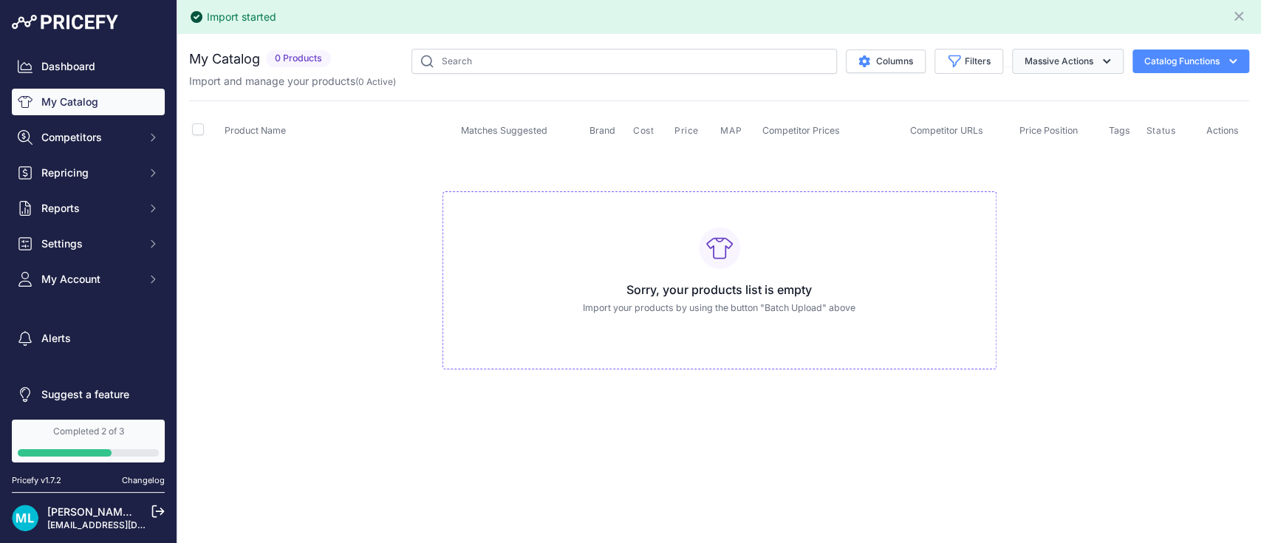
click at [1090, 64] on button "Massive Actions" at bounding box center [1068, 61] width 112 height 25
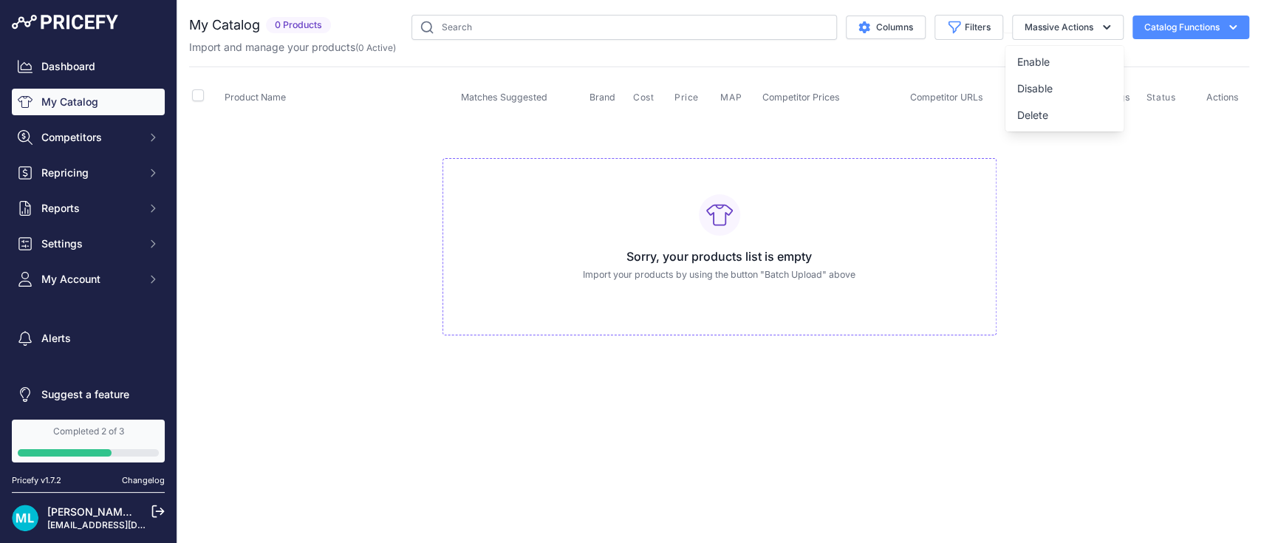
click at [1057, 368] on div "You are not connected to the internet. My Catalog" at bounding box center [719, 190] width 1060 height 380
click at [198, 91] on input "checkbox" at bounding box center [198, 95] width 12 height 12
checkbox input "true"
click at [198, 134] on td "Sorry, your products list is empty Import your products by using the button "Ba…" at bounding box center [719, 240] width 1060 height 249
click at [202, 93] on input "checkbox" at bounding box center [198, 95] width 12 height 12
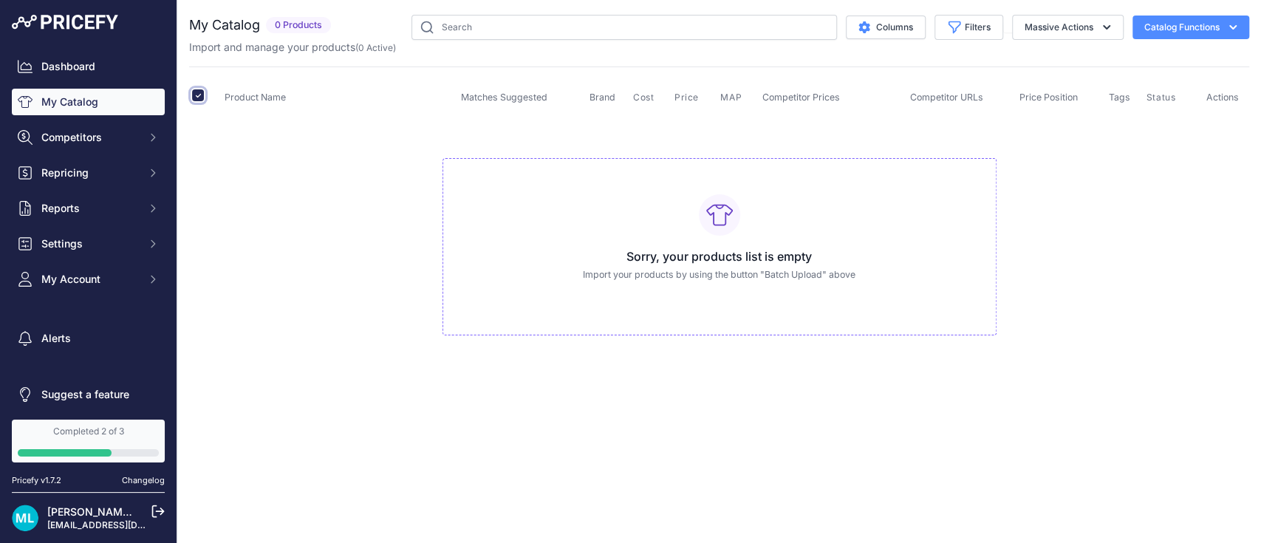
checkbox input "false"
click at [1165, 33] on button "Catalog Functions" at bounding box center [1191, 28] width 117 height 24
click at [51, 131] on span "Competitors" at bounding box center [89, 137] width 97 height 15
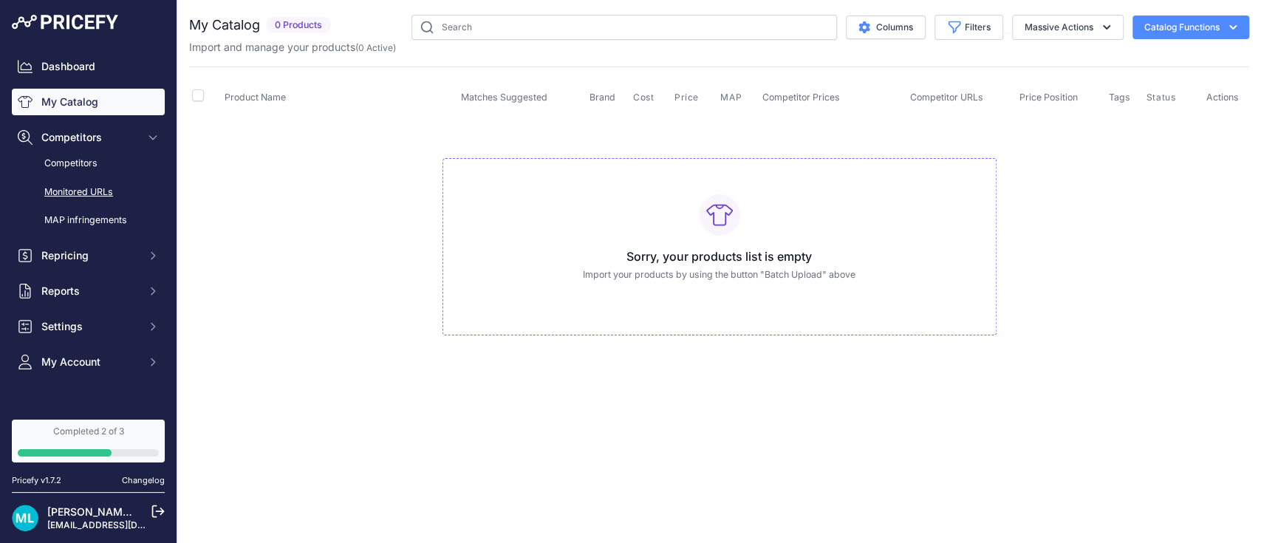
click at [75, 185] on link "Monitored URLs" at bounding box center [88, 193] width 153 height 26
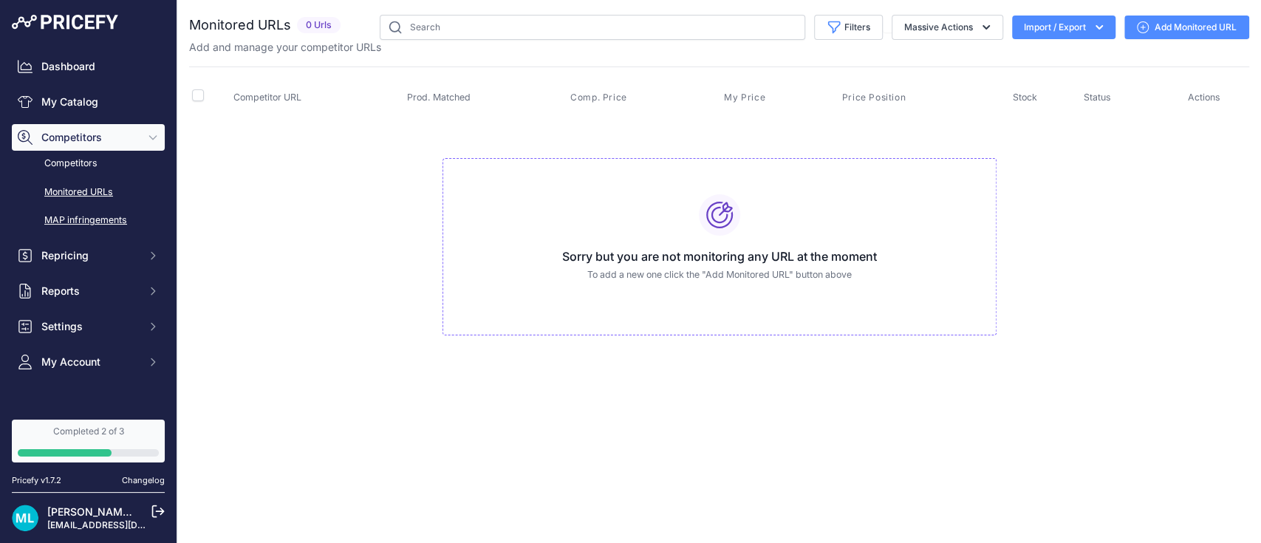
click at [69, 218] on link "MAP infringements" at bounding box center [88, 221] width 153 height 26
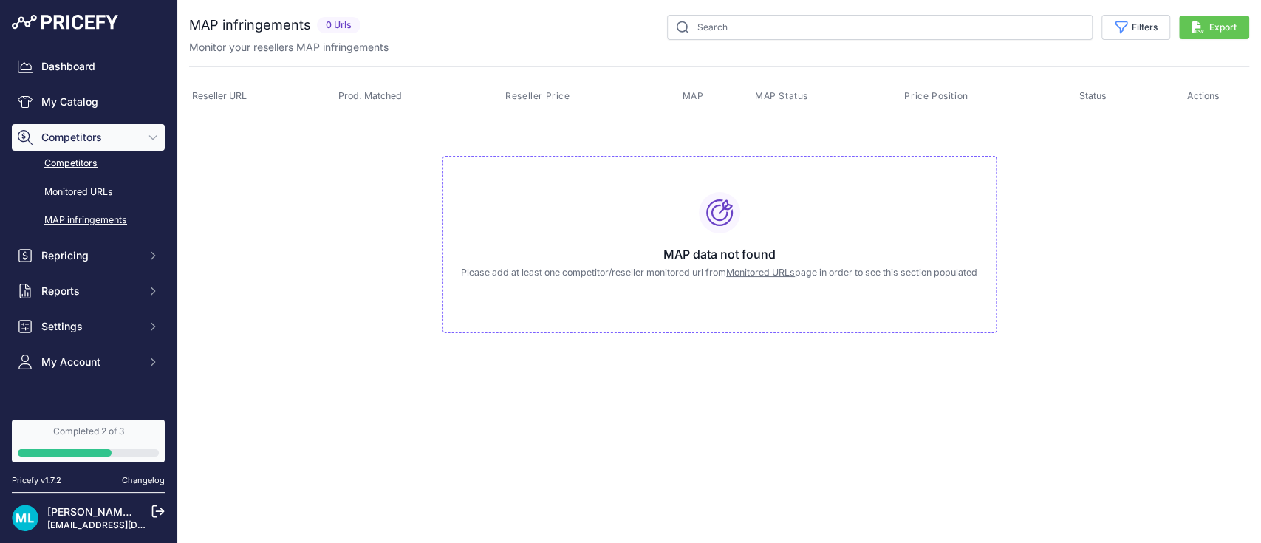
click at [55, 160] on link "Competitors" at bounding box center [88, 164] width 153 height 26
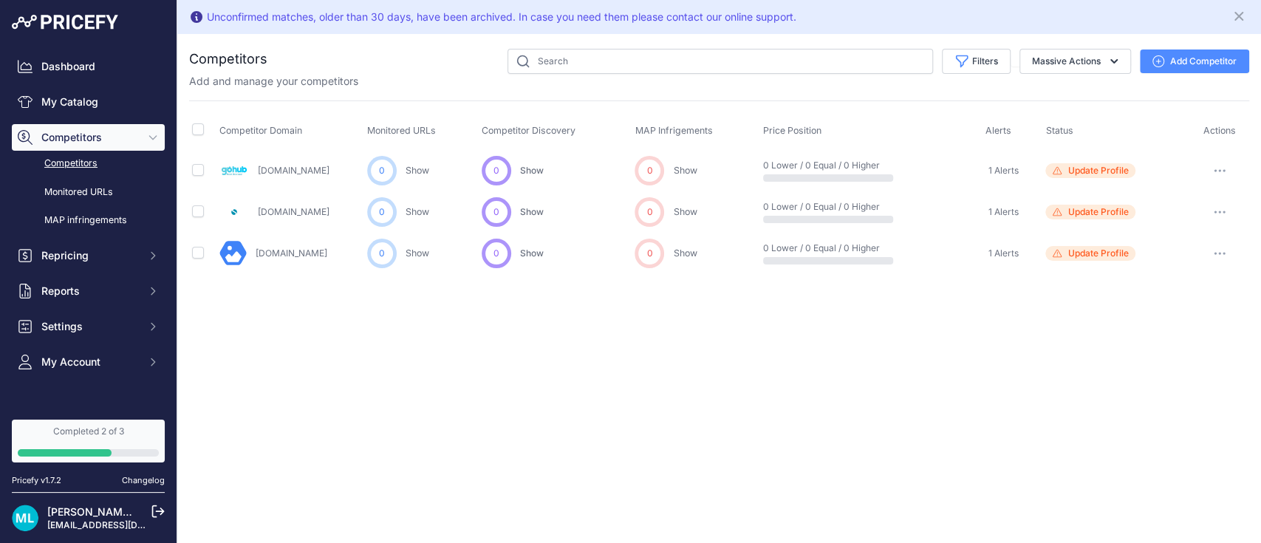
click at [1225, 174] on button "button" at bounding box center [1220, 170] width 30 height 21
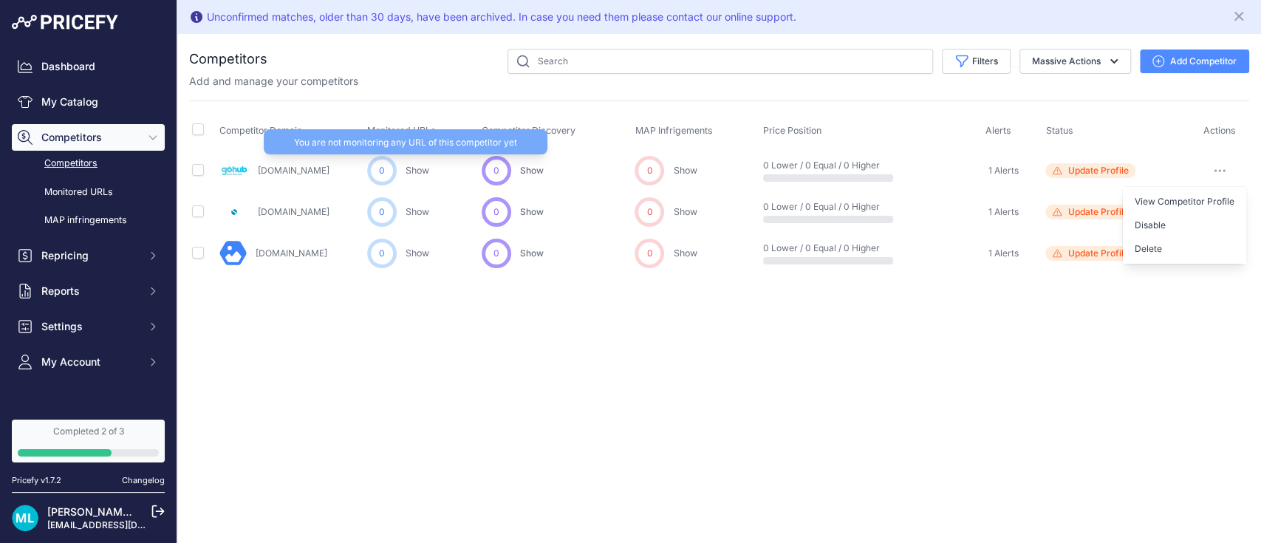
click at [417, 169] on link "Show" at bounding box center [418, 170] width 24 height 11
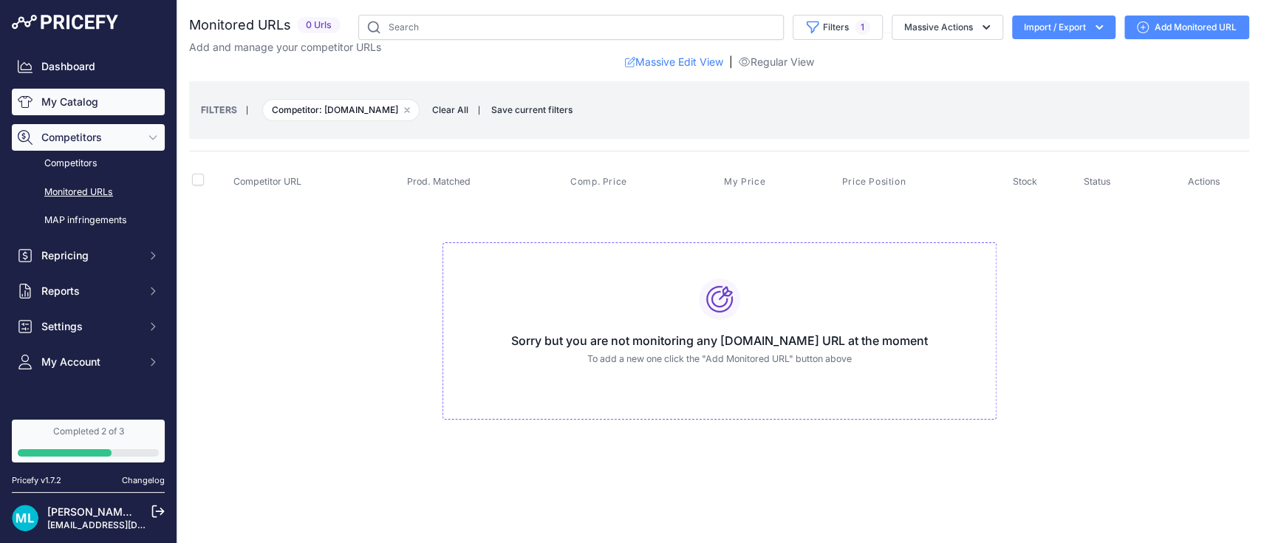
click at [69, 97] on link "My Catalog" at bounding box center [88, 102] width 153 height 27
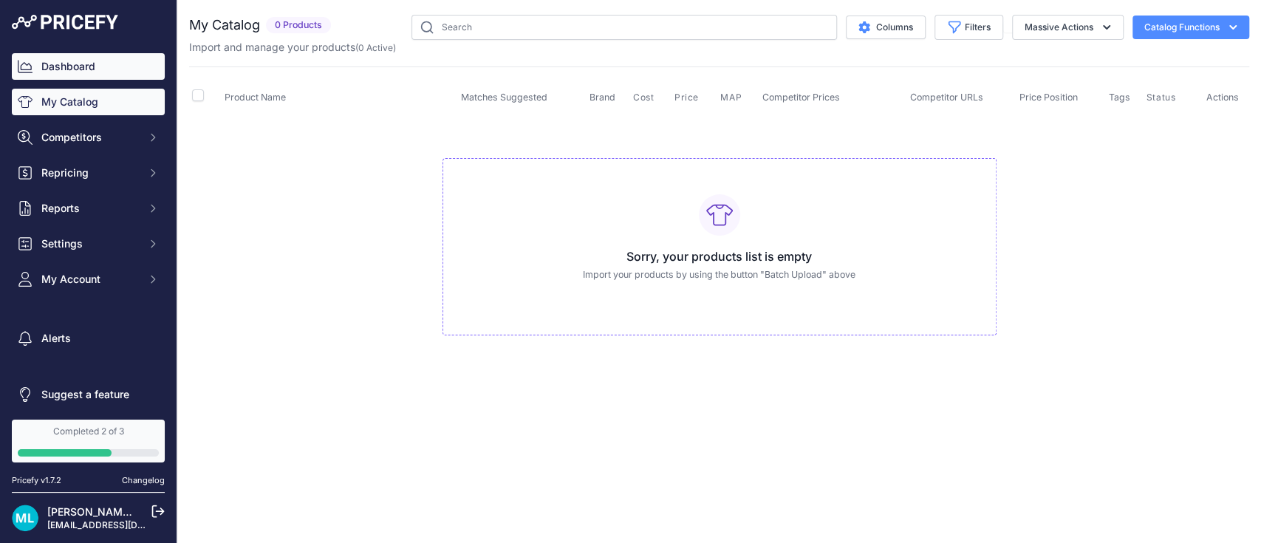
drag, startPoint x: 65, startPoint y: 50, endPoint x: 65, endPoint y: 58, distance: 8.1
click at [65, 58] on div "Dashboard My Catalog Competitors Competitors Monitored URLs MAP infringements R…" at bounding box center [88, 207] width 177 height 414
click at [65, 58] on link "Dashboard" at bounding box center [88, 66] width 153 height 27
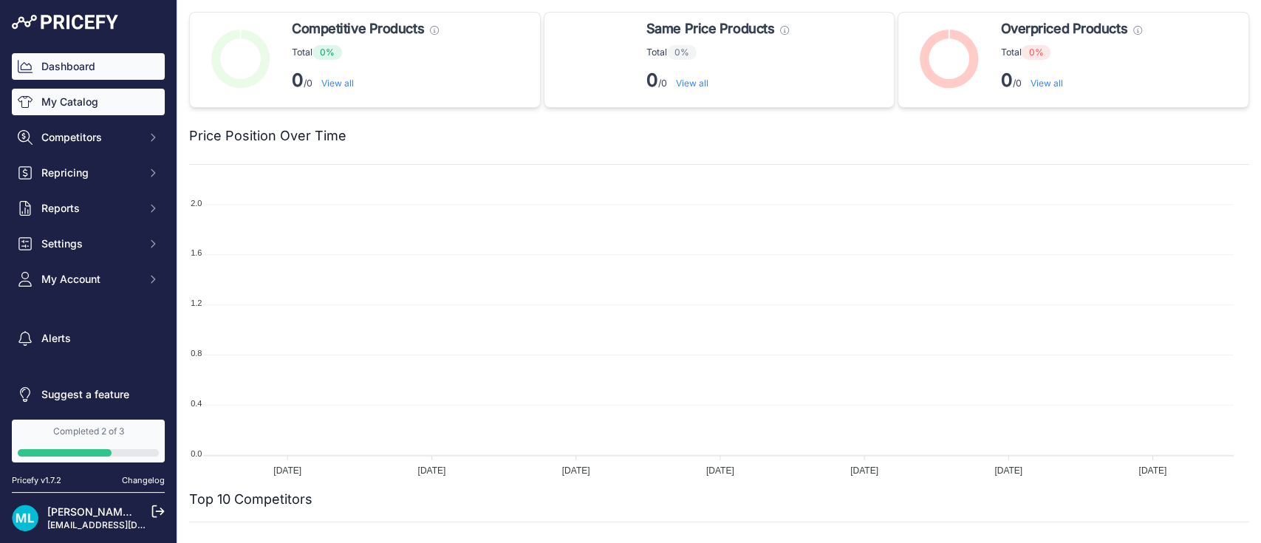
click at [78, 103] on link "My Catalog" at bounding box center [88, 102] width 153 height 27
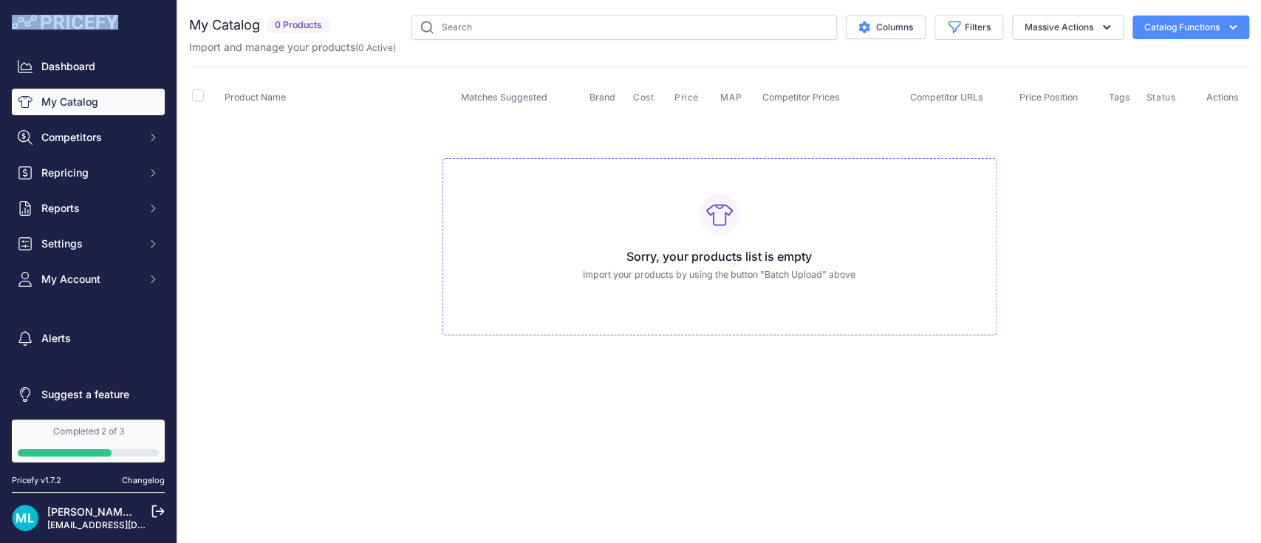
drag, startPoint x: 155, startPoint y: 21, endPoint x: 42, endPoint y: 21, distance: 113.1
click at [42, 21] on div "Dashboard My Catalog Competitors Competitors Monitored URLs MAP infringements R…" at bounding box center [88, 207] width 177 height 414
copy link
click at [64, 288] on button "My Account" at bounding box center [88, 279] width 153 height 27
click at [96, 330] on link "Users Management" at bounding box center [88, 334] width 153 height 26
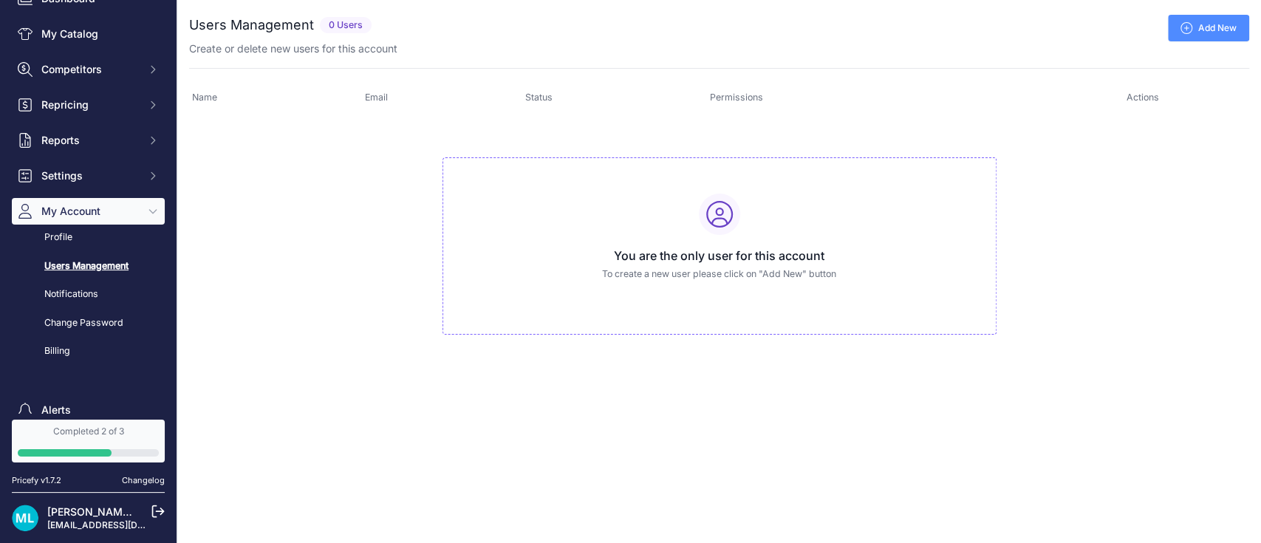
scroll to position [146, 0]
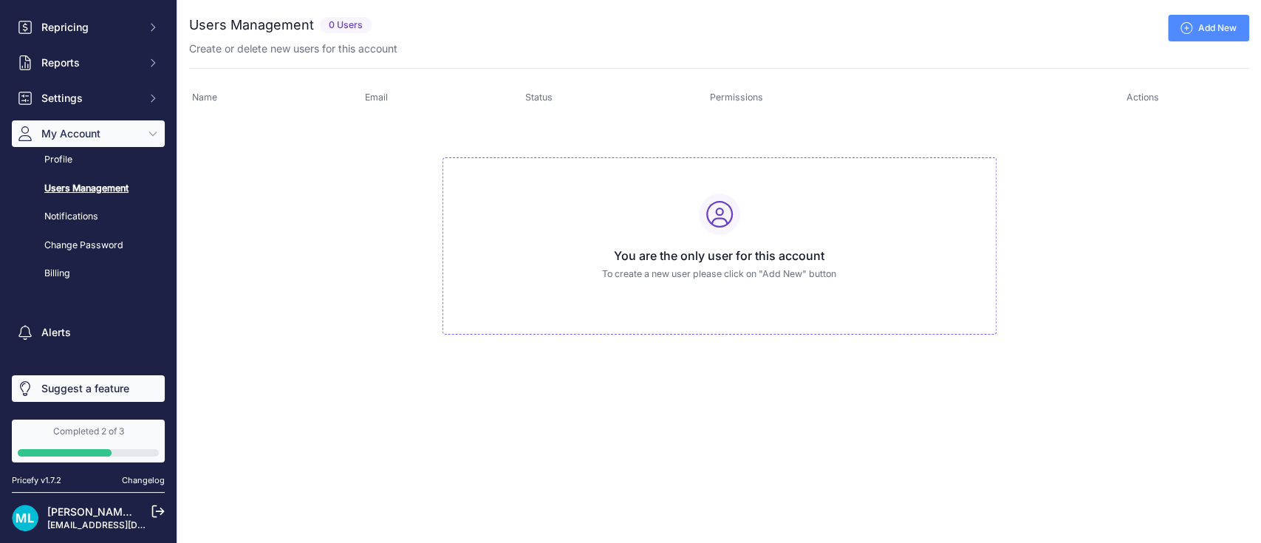
click at [60, 385] on link "Suggest a feature" at bounding box center [88, 388] width 153 height 27
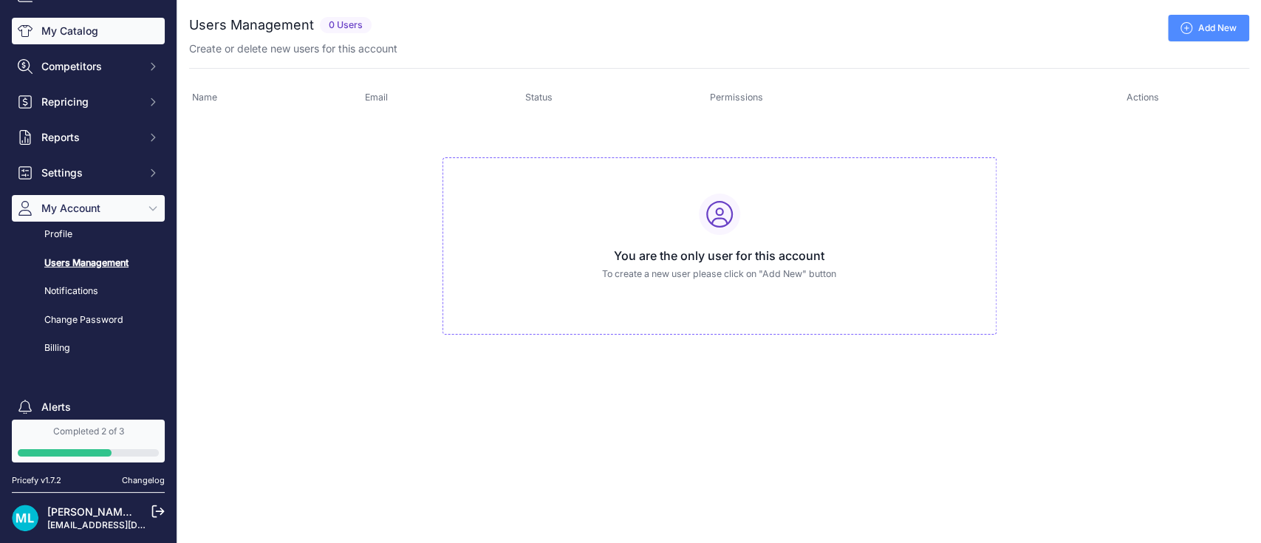
scroll to position [0, 0]
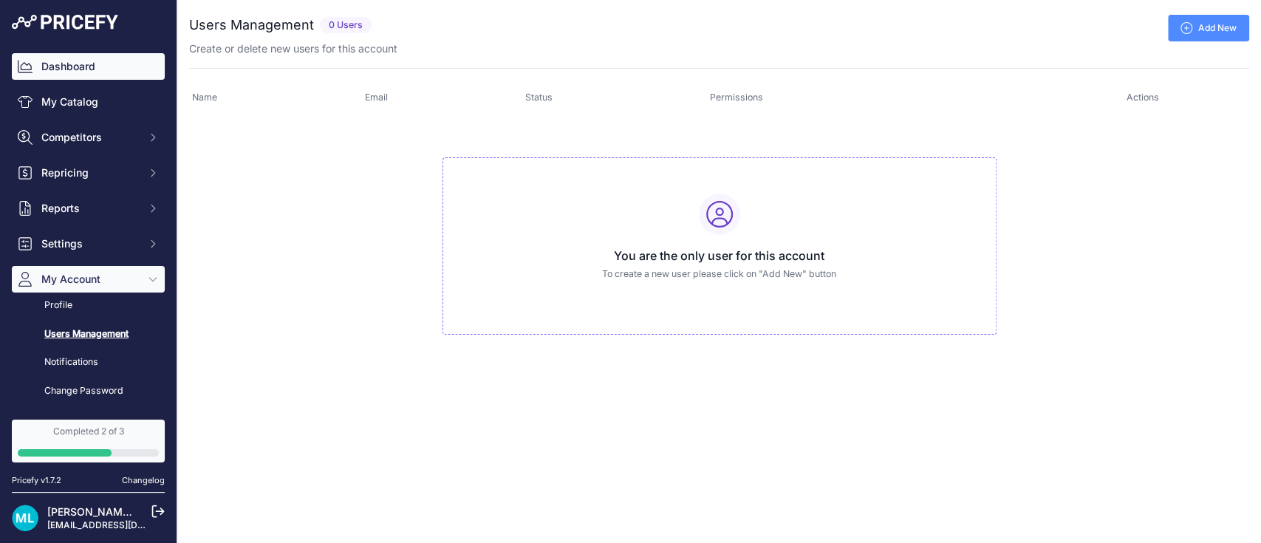
click at [89, 64] on link "Dashboard" at bounding box center [88, 66] width 153 height 27
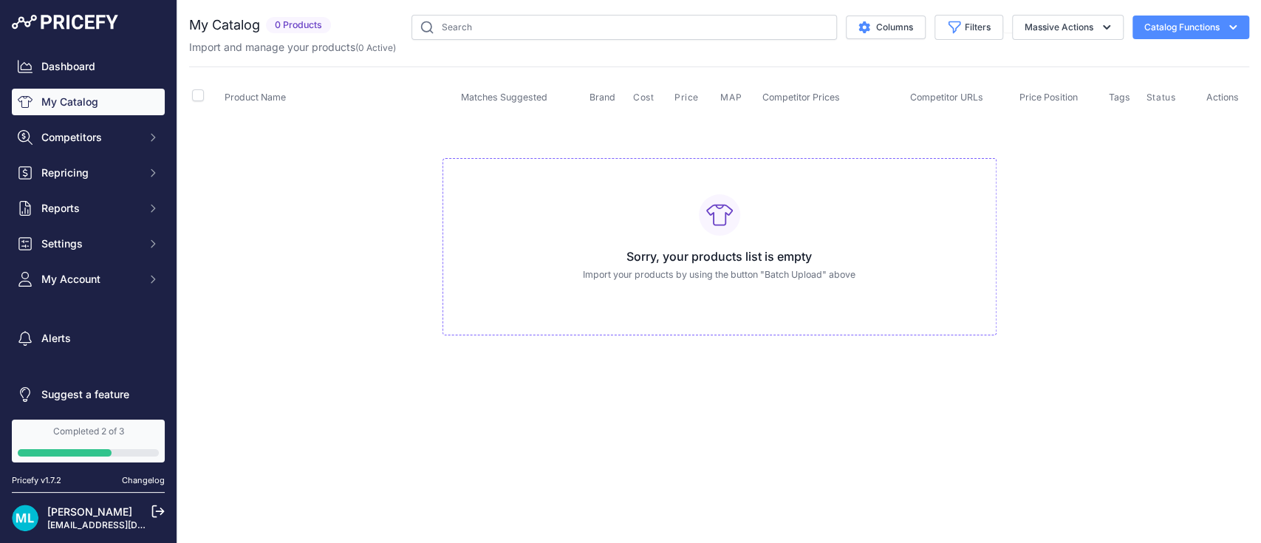
click at [1168, 38] on button "Catalog Functions" at bounding box center [1191, 28] width 117 height 24
click at [1165, 55] on span "Import MAP" at bounding box center [1143, 58] width 50 height 12
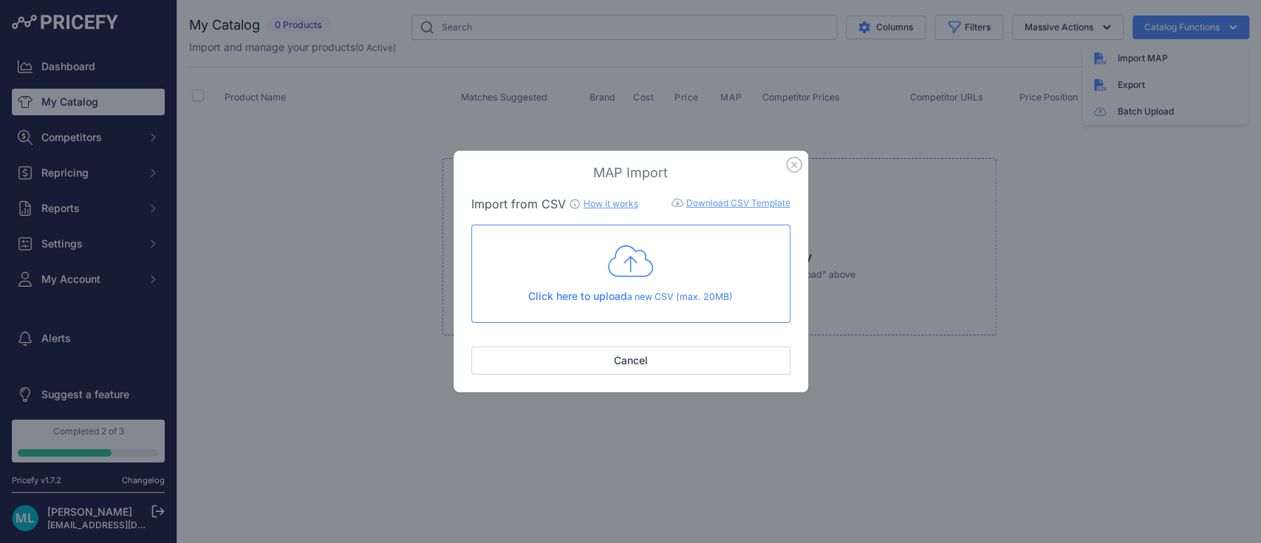
click at [627, 267] on icon at bounding box center [631, 261] width 46 height 37
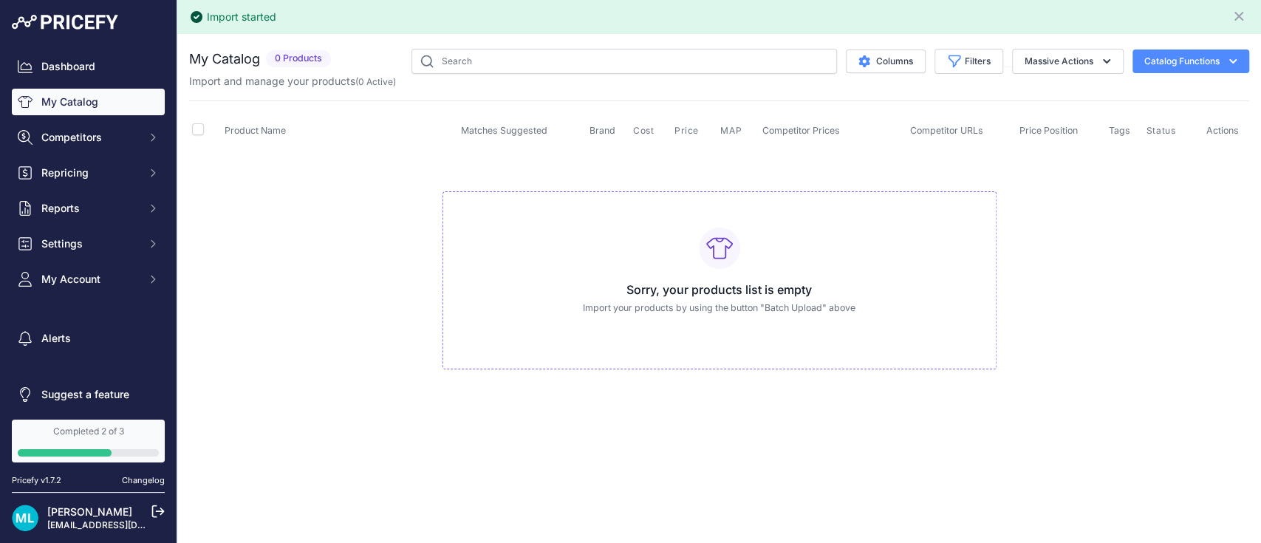
click at [249, 17] on div "Import started" at bounding box center [241, 17] width 69 height 15
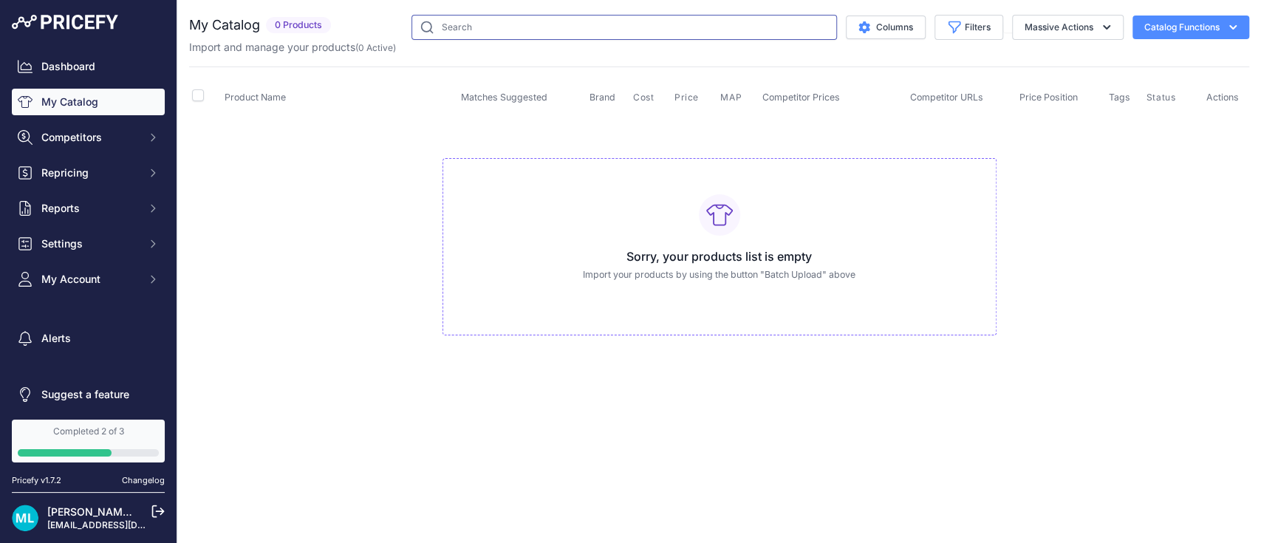
click at [715, 27] on input "text" at bounding box center [625, 27] width 426 height 25
click at [475, 95] on span "Matches Suggested" at bounding box center [504, 97] width 86 height 11
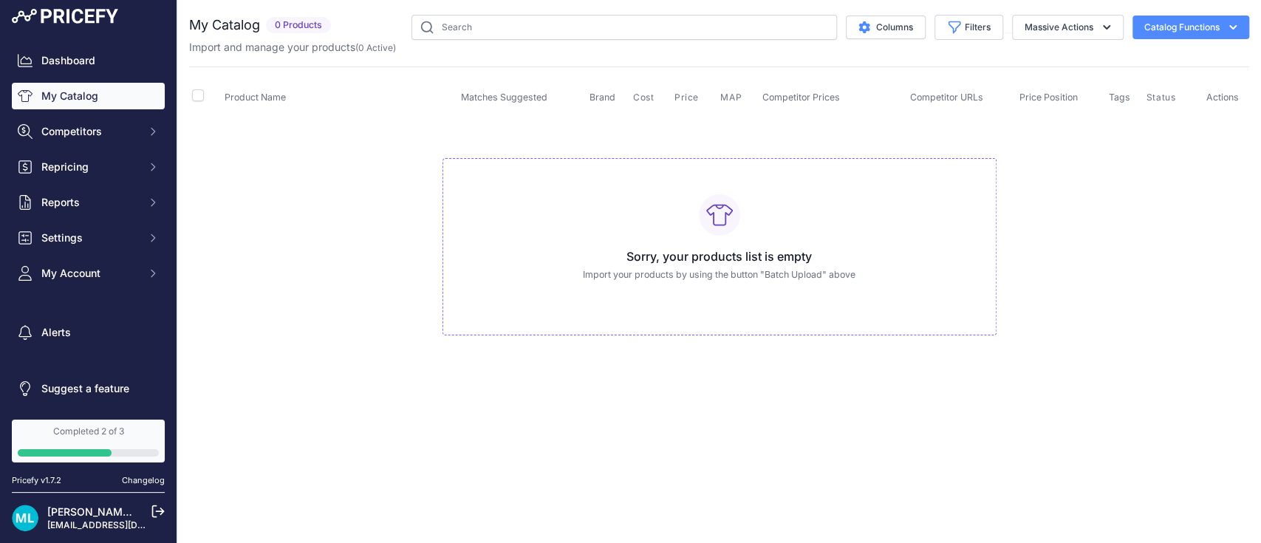
click at [157, 508] on icon at bounding box center [157, 511] width 13 height 13
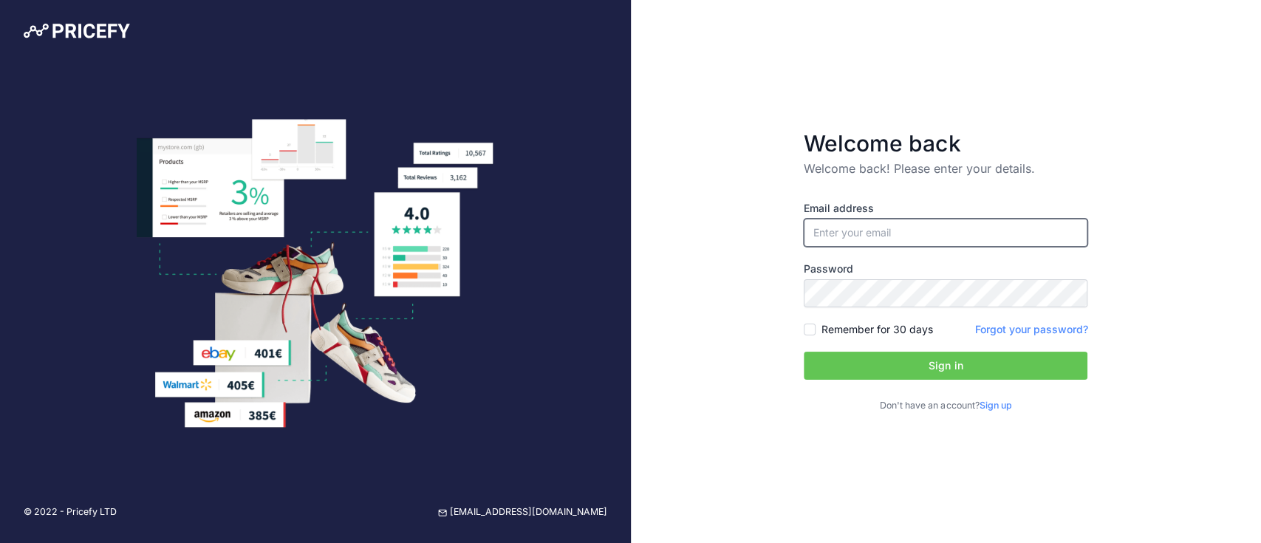
type input "[EMAIL_ADDRESS][DOMAIN_NAME]"
click at [973, 245] on input "[EMAIL_ADDRESS][DOMAIN_NAME]" at bounding box center [946, 233] width 284 height 28
